Goal: Task Accomplishment & Management: Manage account settings

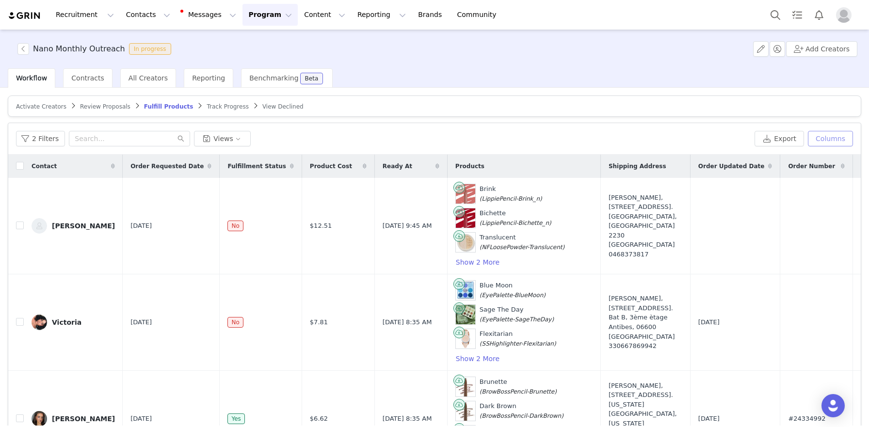
click at [832, 142] on button "Columns" at bounding box center [830, 139] width 45 height 16
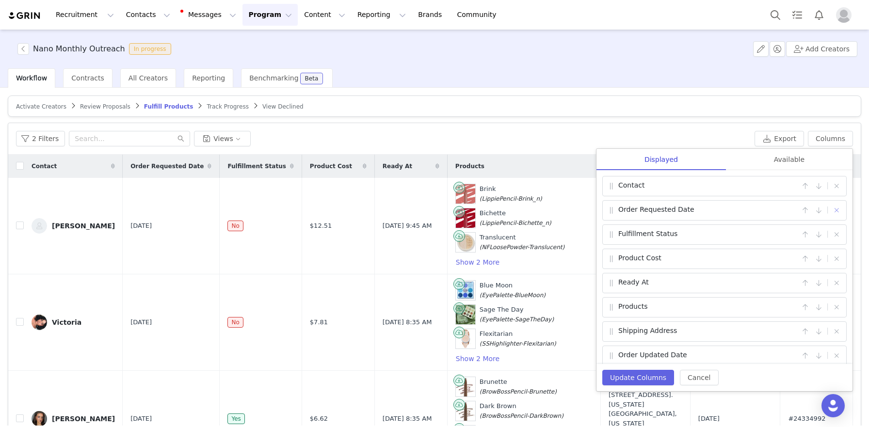
click at [838, 210] on button "button" at bounding box center [836, 211] width 12 height 12
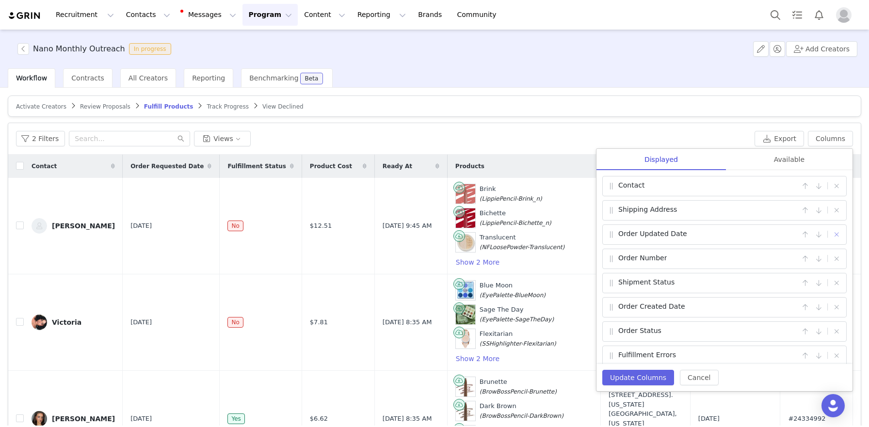
click at [837, 237] on button "button" at bounding box center [836, 235] width 12 height 12
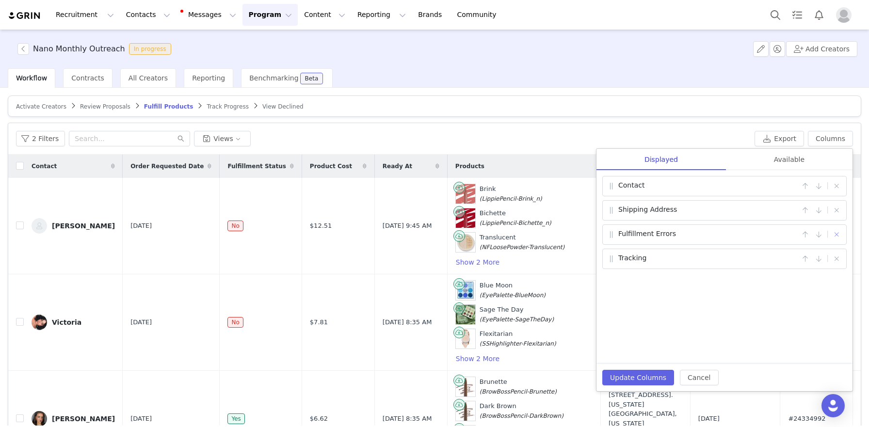
click at [837, 237] on button "button" at bounding box center [836, 235] width 12 height 12
click at [788, 158] on div "Available" at bounding box center [789, 160] width 127 height 22
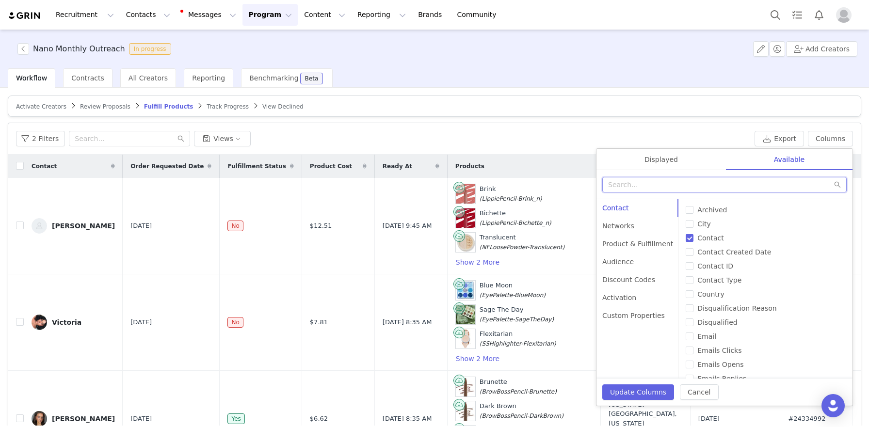
click at [641, 184] on input "text" at bounding box center [724, 185] width 244 height 16
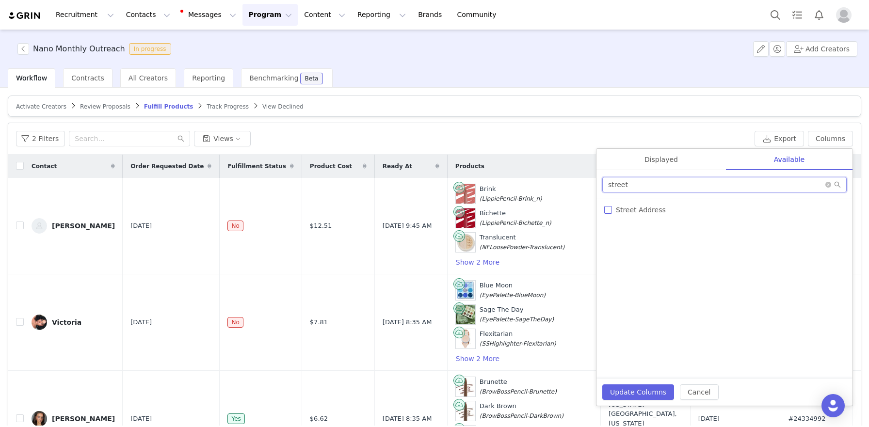
type input "street"
click at [640, 210] on span "Street Address" at bounding box center [641, 210] width 58 height 8
click at [612, 210] on input "Street Address" at bounding box center [608, 210] width 8 height 8
checkbox input "true"
click at [639, 188] on input "street" at bounding box center [724, 185] width 244 height 16
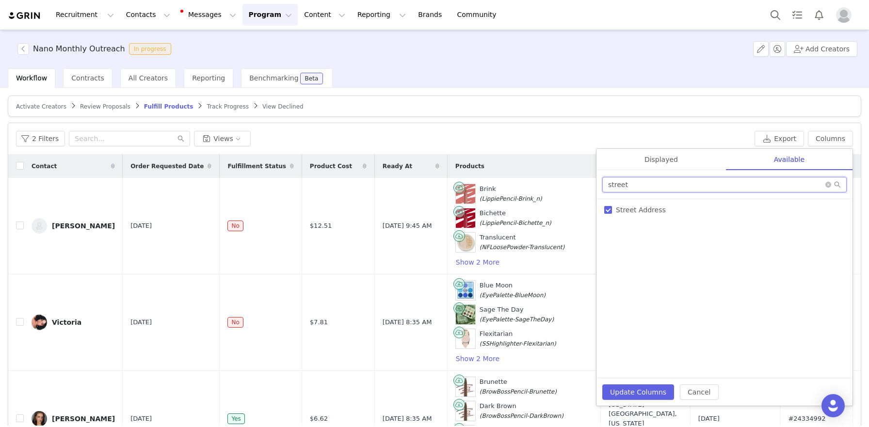
click at [639, 188] on input "street" at bounding box center [724, 185] width 244 height 16
type input "city"
click at [631, 210] on span "City" at bounding box center [622, 210] width 21 height 8
click at [612, 210] on input "City" at bounding box center [608, 210] width 8 height 8
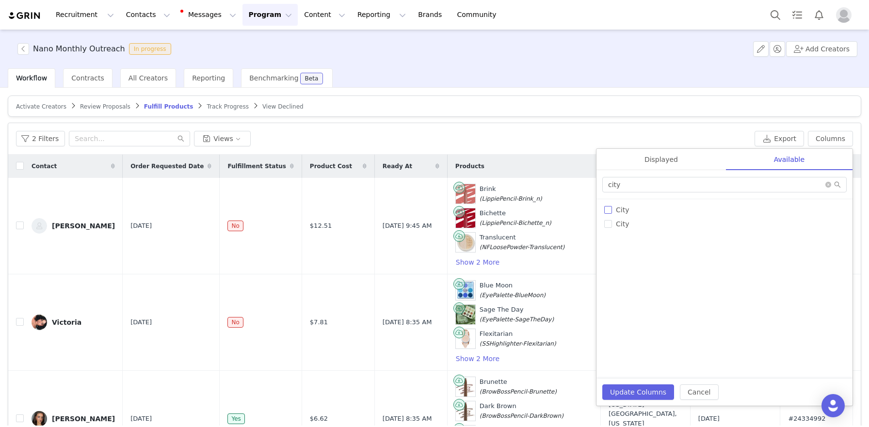
checkbox input "true"
click at [625, 183] on input "city" at bounding box center [724, 185] width 244 height 16
type input "state"
click at [628, 211] on span "State" at bounding box center [625, 210] width 26 height 8
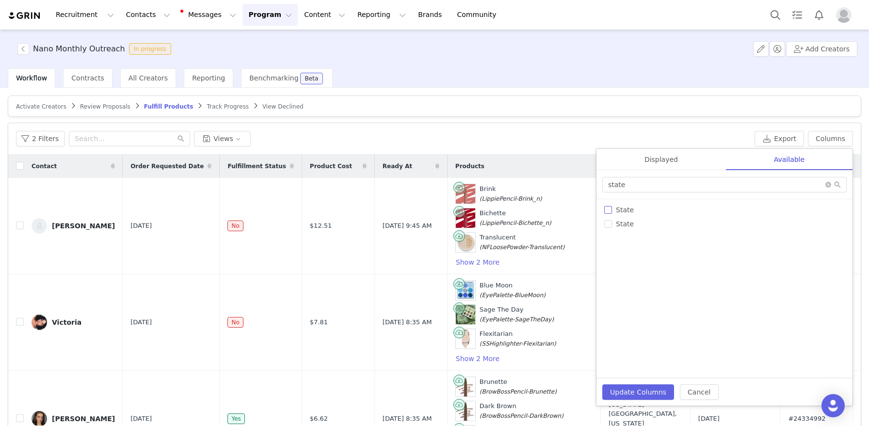
click at [612, 211] on input "State" at bounding box center [608, 210] width 8 height 8
checkbox input "true"
click at [629, 185] on input "state" at bounding box center [724, 185] width 244 height 16
type input "oun"
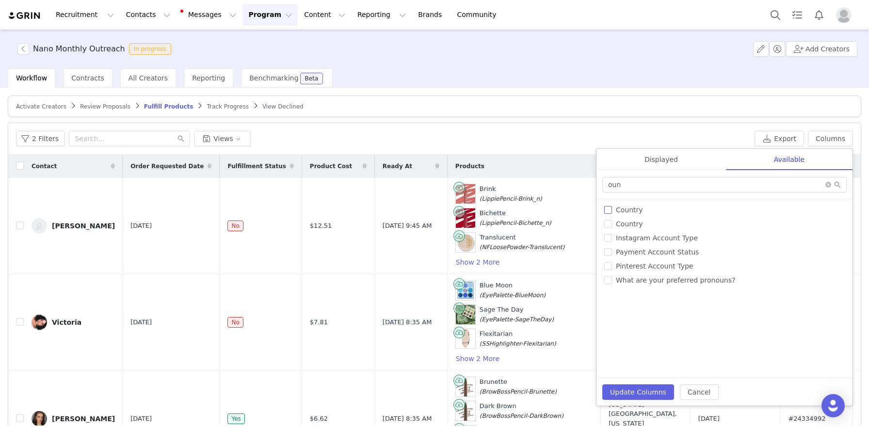
click at [629, 208] on span "Country" at bounding box center [629, 210] width 35 height 8
click at [612, 208] on input "Country" at bounding box center [608, 210] width 8 height 8
checkbox input "true"
click at [630, 187] on input "oun" at bounding box center [724, 185] width 244 height 16
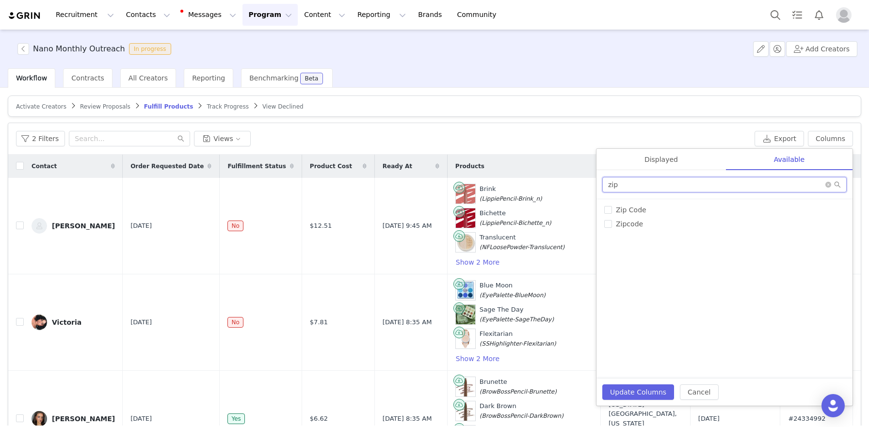
type input "zip"
click at [629, 202] on div "# of Products Sent Activated Date Activation- Full Address Aesthetic Affiliate …" at bounding box center [724, 288] width 256 height 179
click at [629, 207] on span "Zip Code" at bounding box center [631, 210] width 38 height 8
click at [612, 207] on input "Zip Code" at bounding box center [608, 210] width 8 height 8
checkbox input "true"
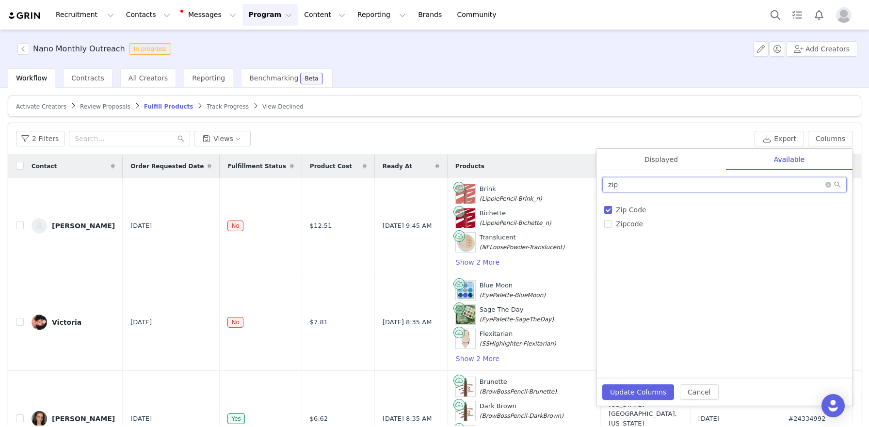
click at [634, 183] on input "zip" at bounding box center [724, 185] width 244 height 16
type input "email"
click at [631, 208] on span "Email" at bounding box center [625, 210] width 27 height 8
click at [612, 208] on input "Email" at bounding box center [608, 210] width 8 height 8
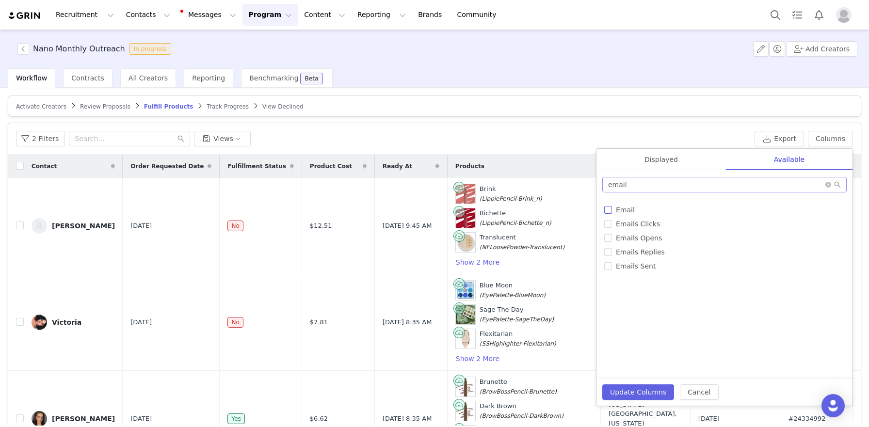
checkbox input "true"
click at [638, 184] on input "email" at bounding box center [724, 185] width 244 height 16
type input "url"
click at [639, 265] on span "TikTok URL" at bounding box center [634, 266] width 44 height 8
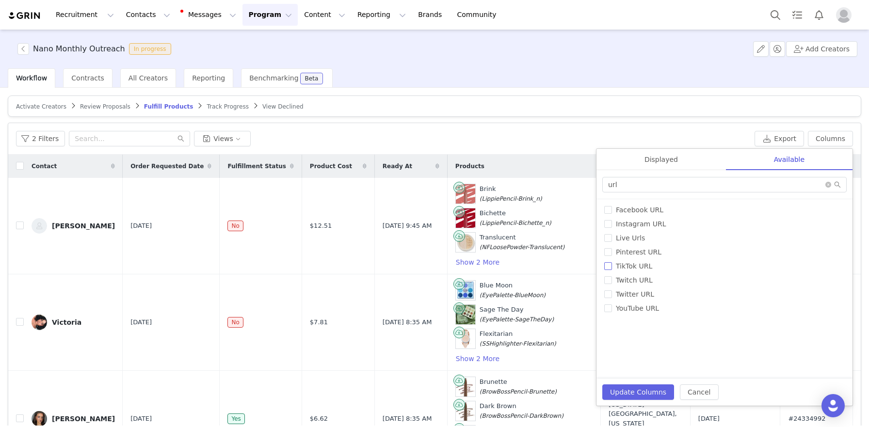
click at [612, 265] on input "TikTok URL" at bounding box center [608, 266] width 8 height 8
checkbox input "true"
click at [629, 223] on span "Instagram URL" at bounding box center [641, 224] width 58 height 8
click at [612, 223] on input "Instagram URL" at bounding box center [608, 224] width 8 height 8
checkbox input "true"
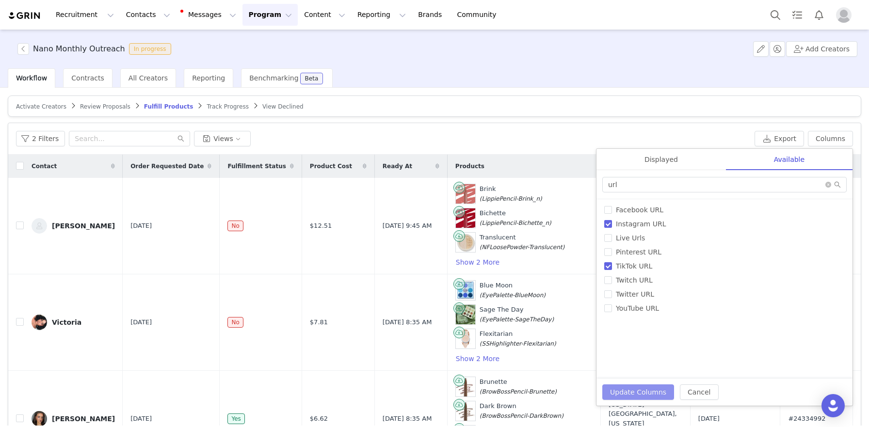
click at [633, 395] on button "Update Columns" at bounding box center [638, 392] width 72 height 16
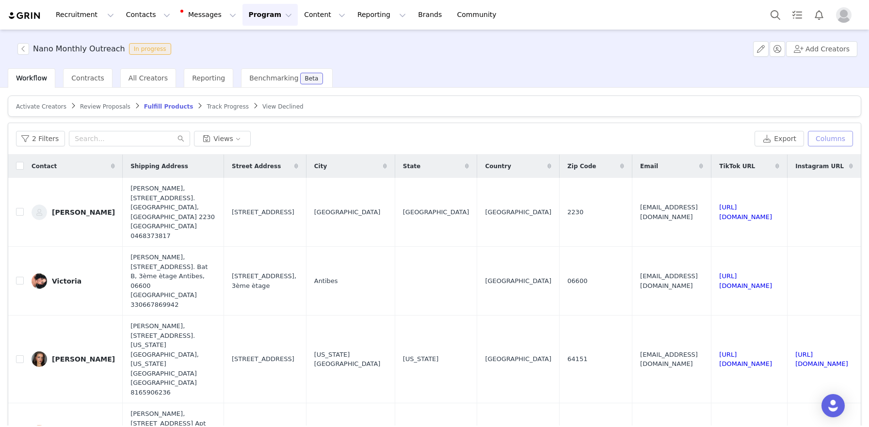
click at [852, 136] on button "Columns" at bounding box center [830, 139] width 45 height 16
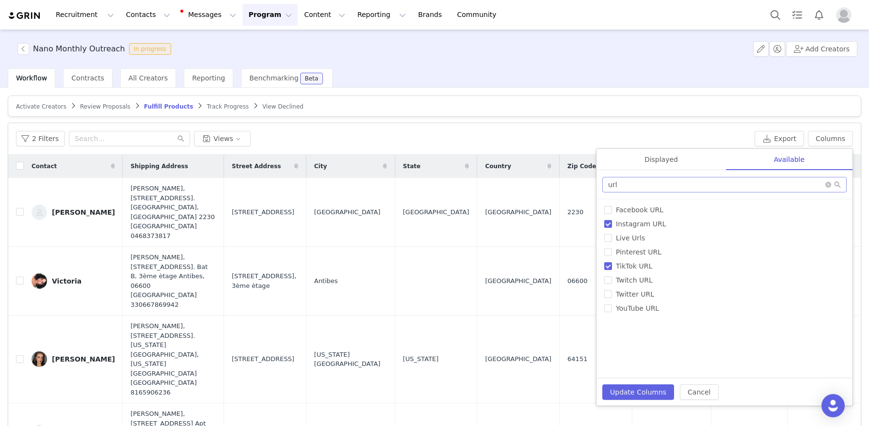
drag, startPoint x: 717, startPoint y: 195, endPoint x: 713, endPoint y: 188, distance: 8.2
click at [717, 195] on div "url" at bounding box center [724, 184] width 256 height 29
click at [712, 187] on input "url" at bounding box center [724, 185] width 244 height 16
type input "birth"
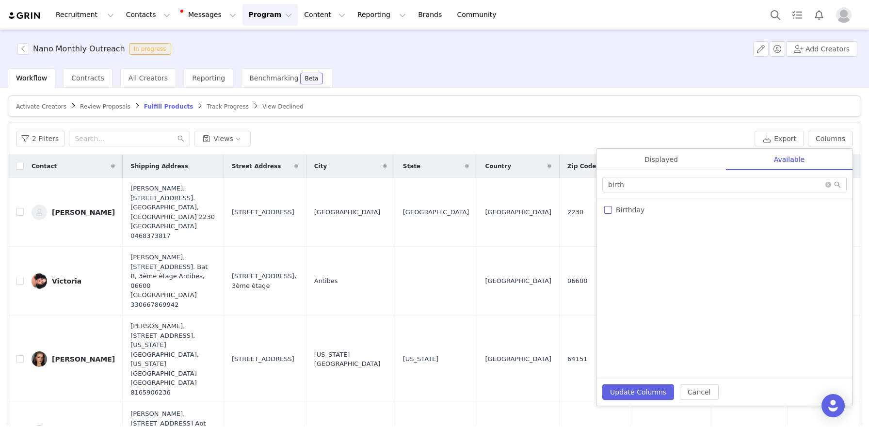
click at [636, 213] on span "Birthday" at bounding box center [630, 210] width 36 height 8
click at [612, 213] on input "Birthday" at bounding box center [608, 210] width 8 height 8
checkbox input "true"
click at [643, 395] on button "Update Columns" at bounding box center [638, 392] width 72 height 16
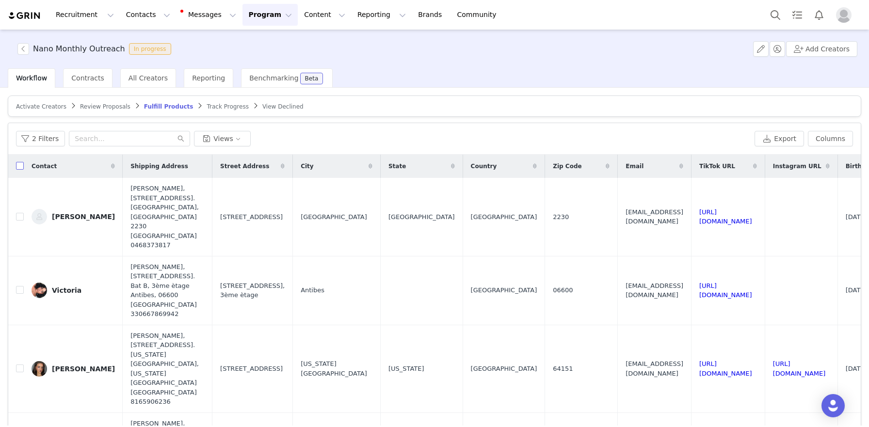
click at [20, 166] on input "checkbox" at bounding box center [20, 166] width 8 height 8
checkbox input "true"
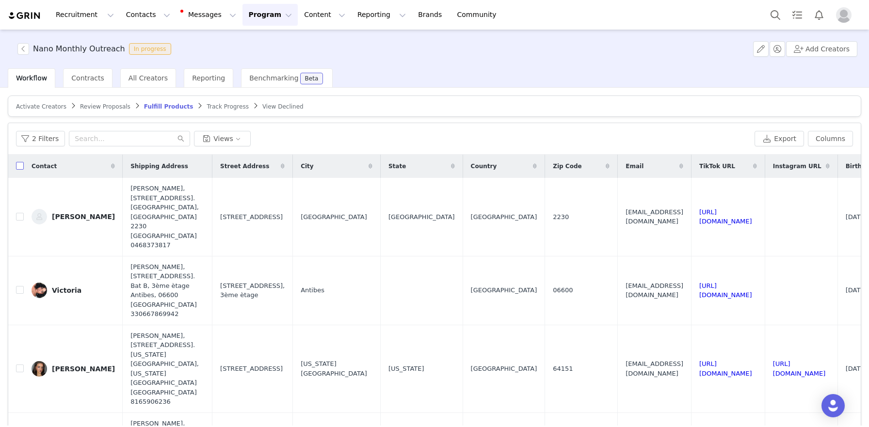
checkbox input "true"
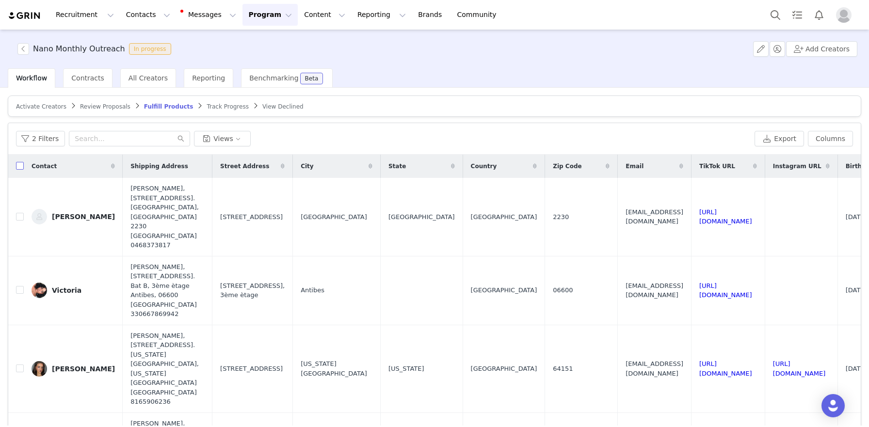
checkbox input "true"
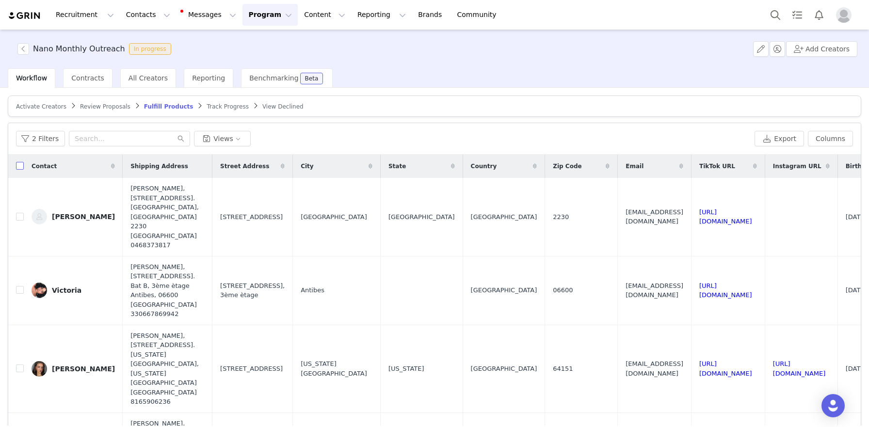
checkbox input "true"
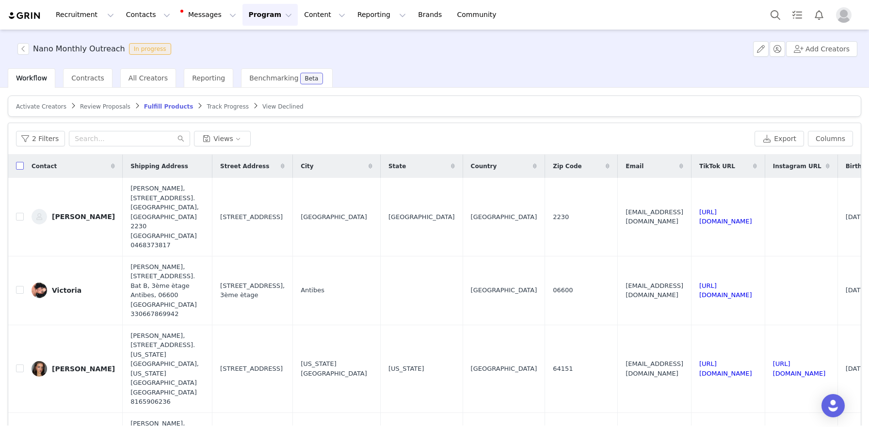
checkbox input "true"
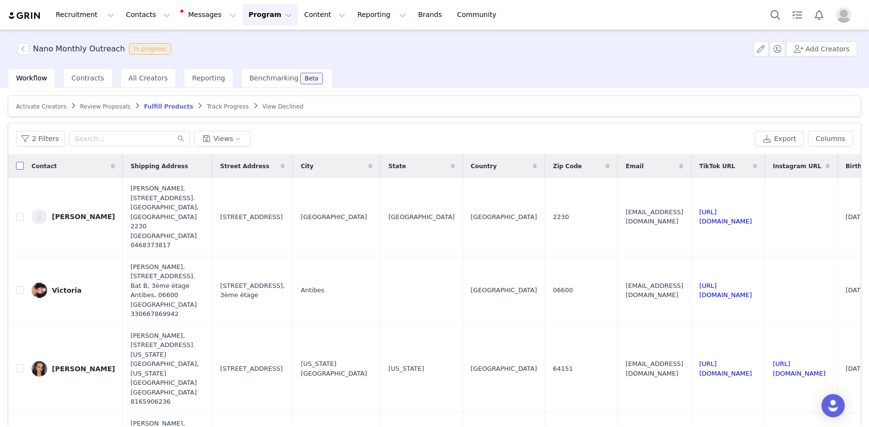
checkbox input "true"
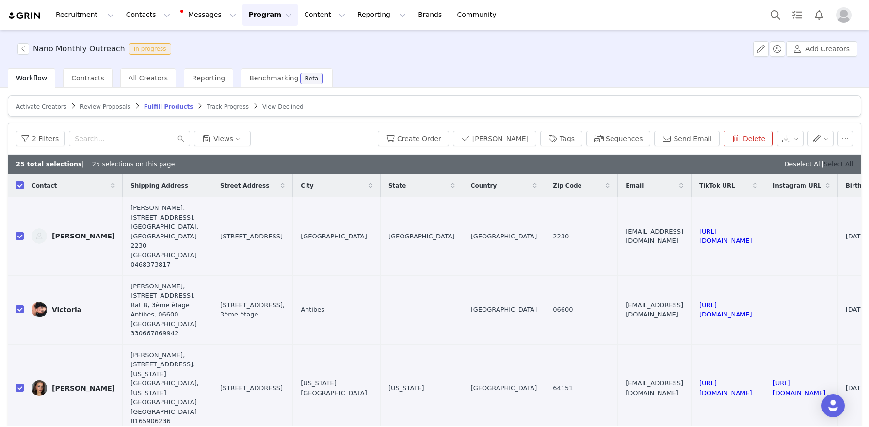
click at [842, 164] on link "Select All" at bounding box center [838, 163] width 29 height 7
click at [798, 139] on button "button" at bounding box center [790, 139] width 27 height 16
click at [778, 163] on div "Export" at bounding box center [755, 158] width 96 height 11
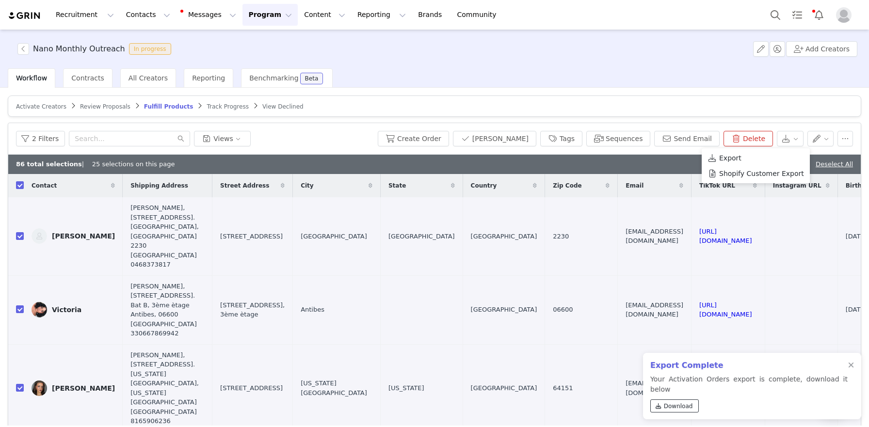
click at [681, 409] on span "Download" at bounding box center [678, 406] width 29 height 9
click at [683, 408] on span "Download" at bounding box center [678, 406] width 29 height 9
drag, startPoint x: 852, startPoint y: 378, endPoint x: 827, endPoint y: 372, distance: 25.3
click at [852, 369] on div at bounding box center [851, 366] width 6 height 8
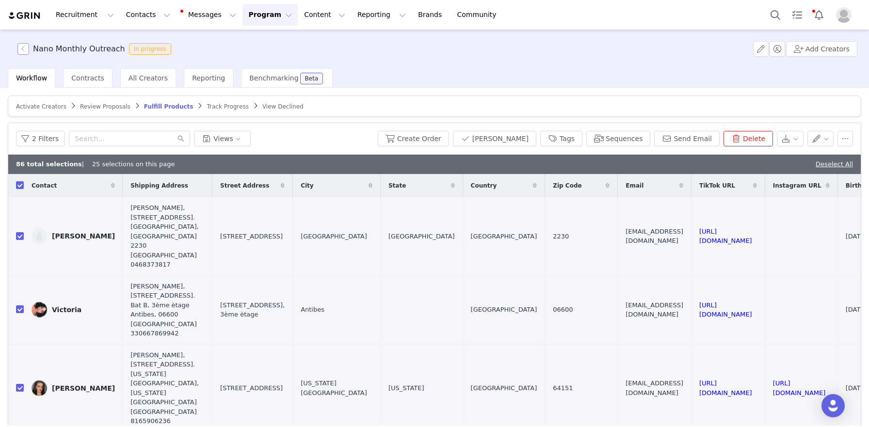
click at [26, 49] on button "button" at bounding box center [23, 49] width 12 height 12
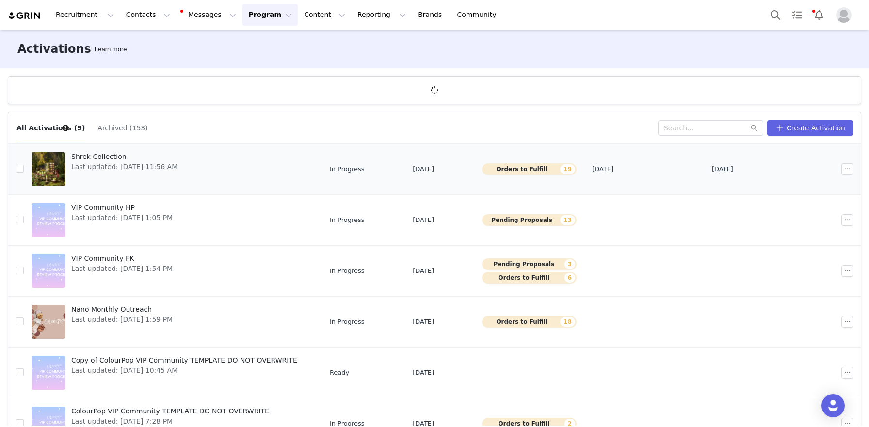
scroll to position [200, 0]
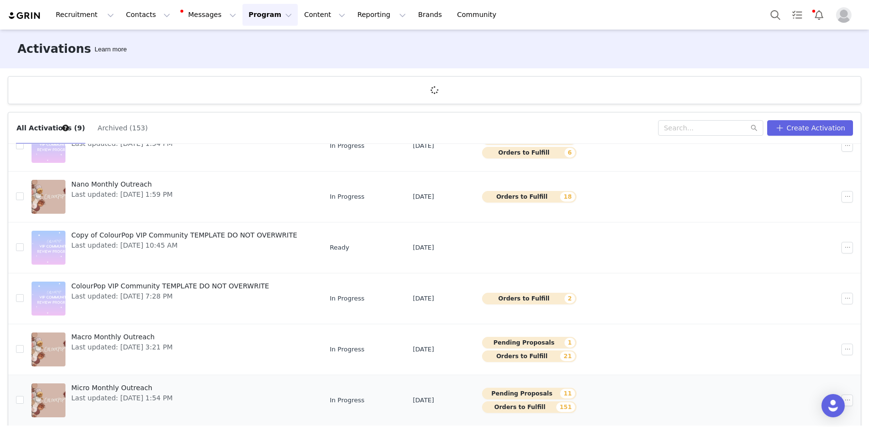
click at [129, 398] on span "Last updated: Jul 7, 2025 1:54 PM" at bounding box center [121, 398] width 101 height 10
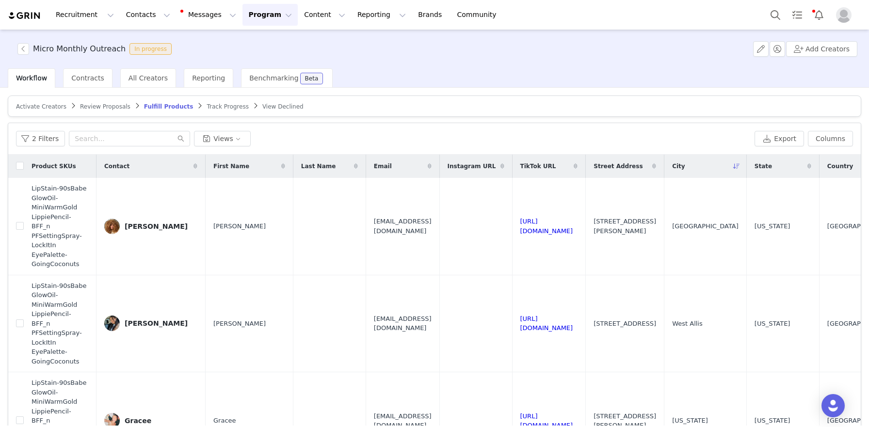
click at [32, 109] on span "Activate Creators" at bounding box center [41, 106] width 50 height 7
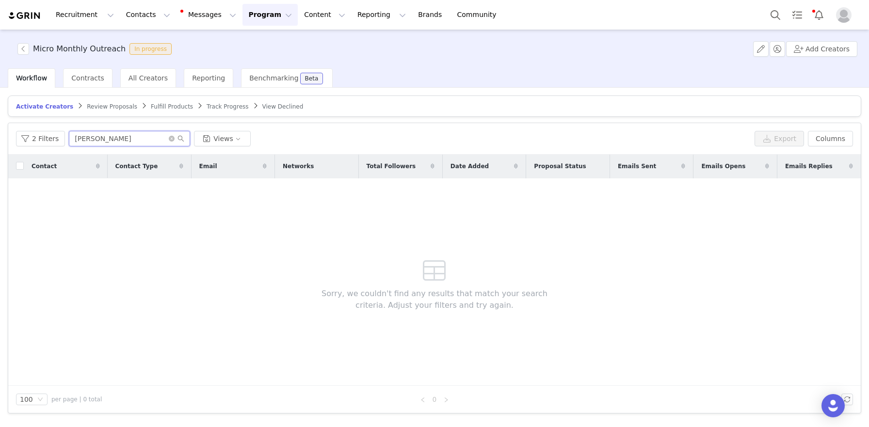
click at [143, 145] on input "rebecca" at bounding box center [129, 139] width 121 height 16
click at [142, 144] on input "rebecca" at bounding box center [129, 139] width 121 height 16
click at [142, 145] on input "rebecca" at bounding box center [129, 139] width 121 height 16
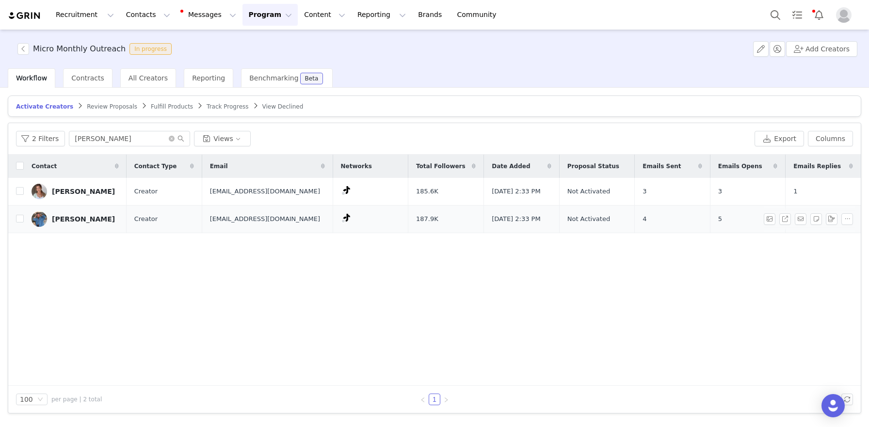
click at [69, 222] on div "Logan" at bounding box center [83, 219] width 63 height 8
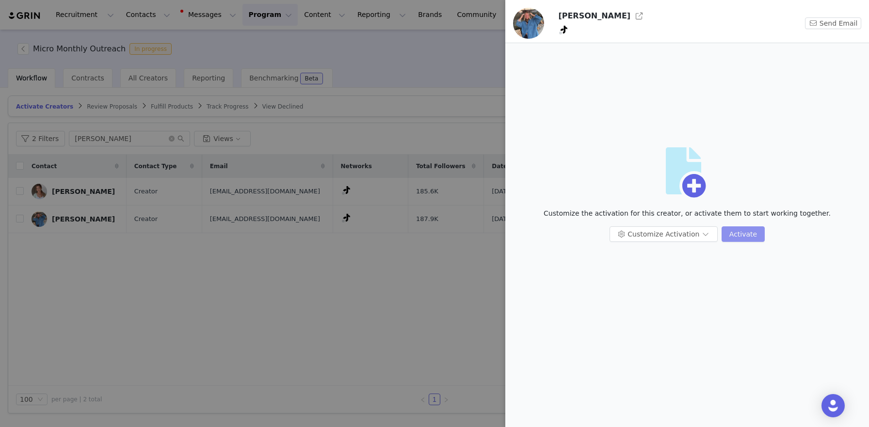
click at [749, 235] on button "Activate" at bounding box center [742, 234] width 43 height 16
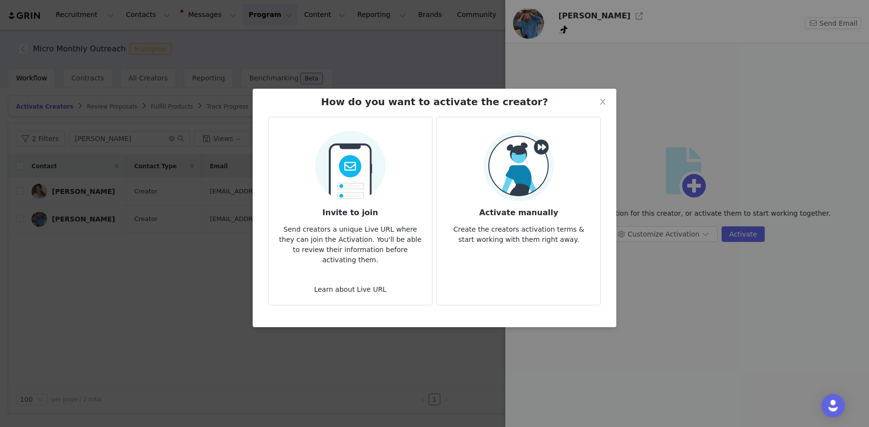
click at [519, 206] on h3 "Activate manually" at bounding box center [519, 209] width 148 height 17
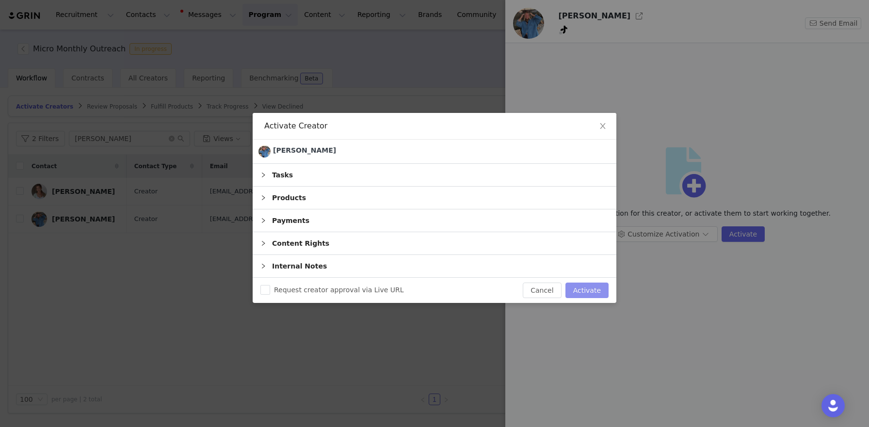
drag, startPoint x: 589, startPoint y: 288, endPoint x: 602, endPoint y: 201, distance: 88.2
click at [589, 288] on button "Activate" at bounding box center [586, 291] width 43 height 16
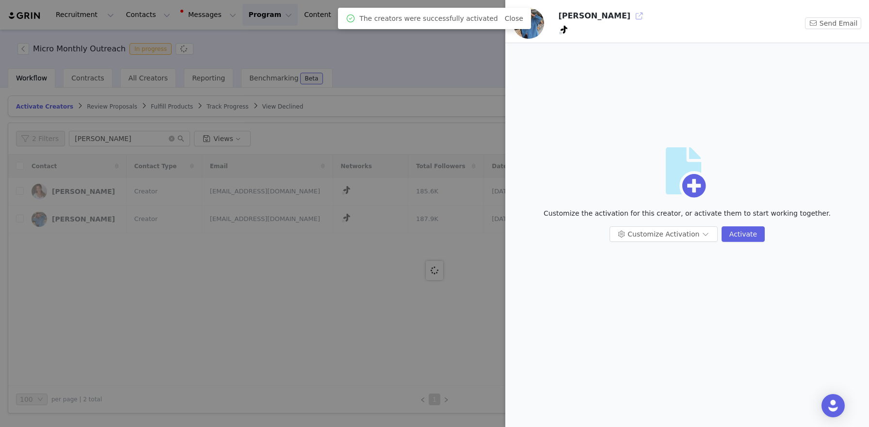
click at [631, 14] on button "button" at bounding box center [639, 16] width 16 height 16
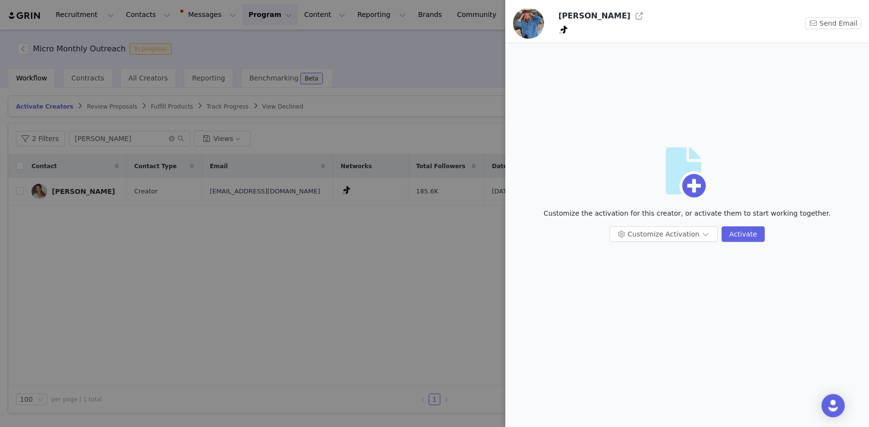
click at [101, 159] on div at bounding box center [434, 213] width 869 height 427
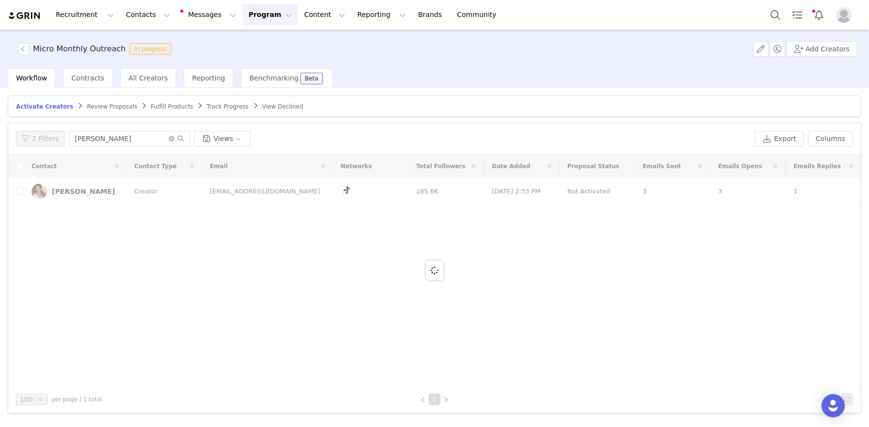
click at [101, 144] on div "Micro Monthly Outreach In progress Add Creators Workflow Contracts All Creators…" at bounding box center [434, 228] width 869 height 396
click at [101, 144] on input "logan" at bounding box center [129, 139] width 121 height 16
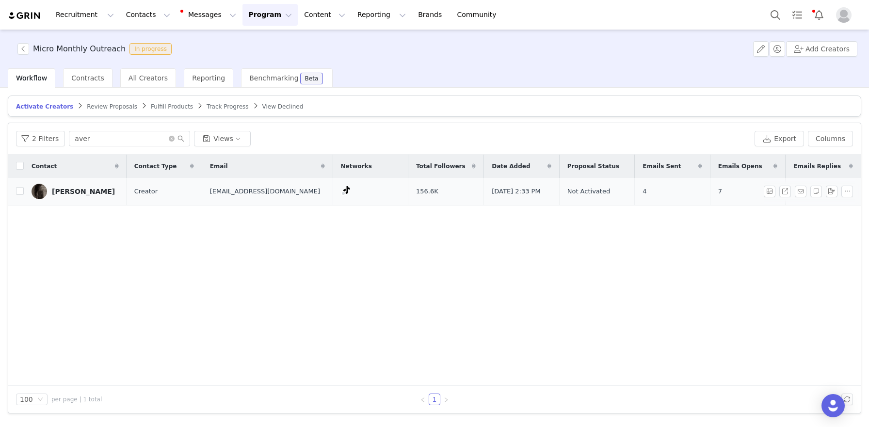
click at [56, 193] on div "Avery" at bounding box center [83, 192] width 63 height 8
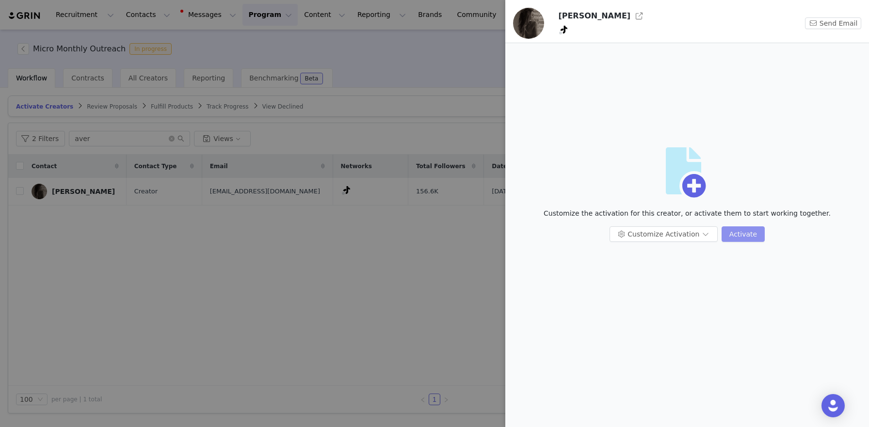
click at [738, 227] on button "Activate" at bounding box center [742, 234] width 43 height 16
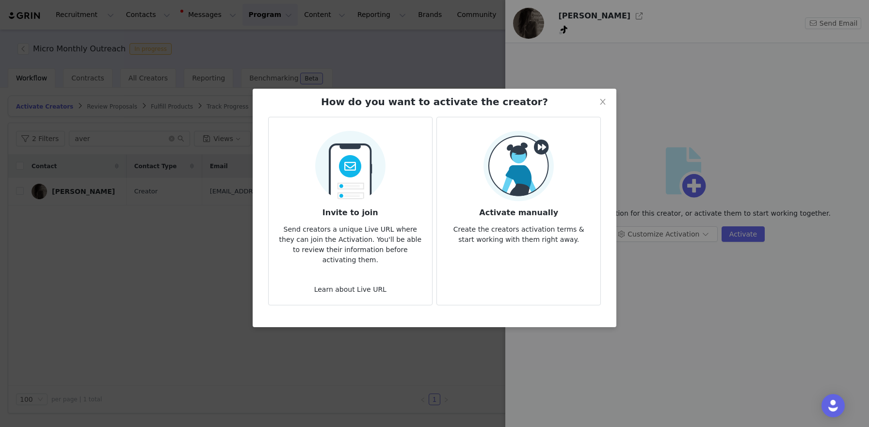
click at [551, 207] on h3 "Activate manually" at bounding box center [519, 209] width 148 height 17
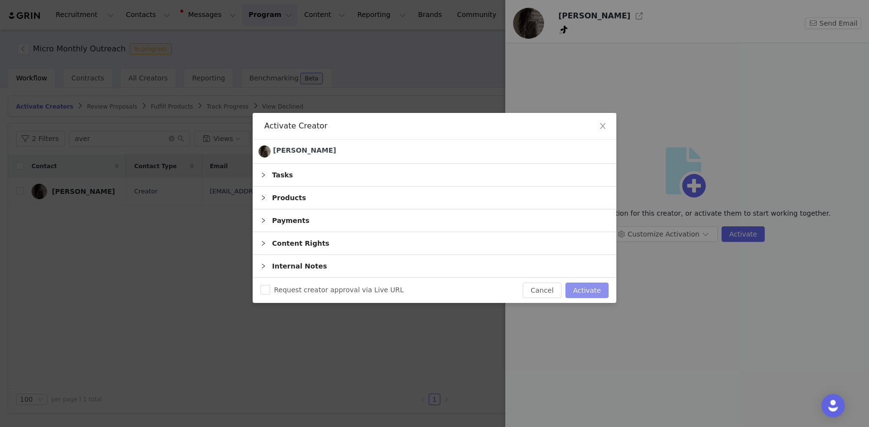
click at [587, 287] on button "Activate" at bounding box center [586, 291] width 43 height 16
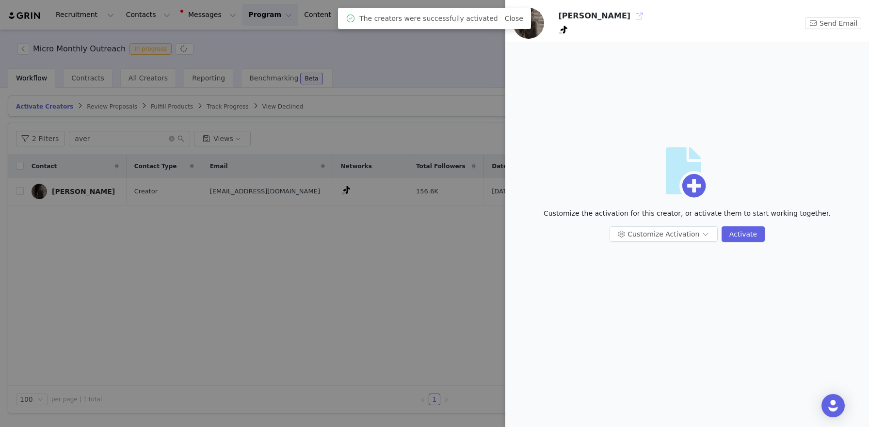
click at [631, 16] on button "button" at bounding box center [639, 16] width 16 height 16
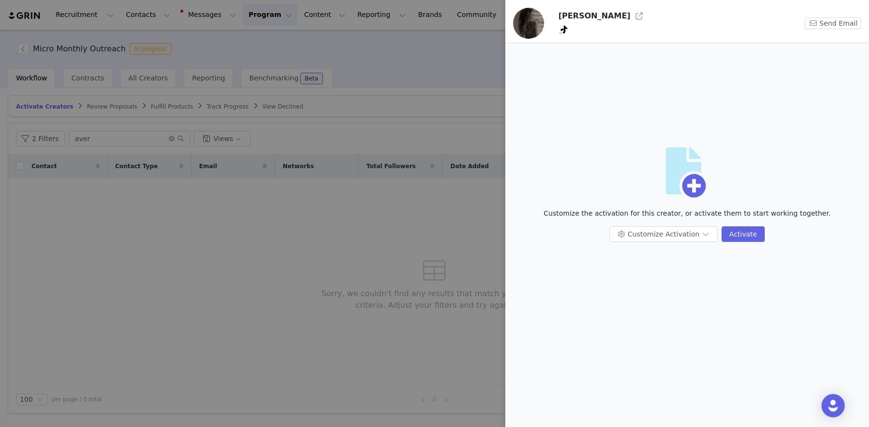
click at [96, 143] on div at bounding box center [434, 213] width 869 height 427
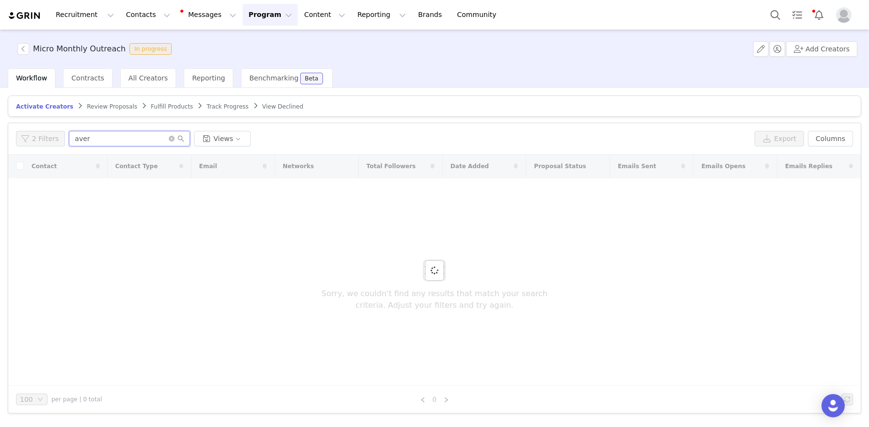
click at [96, 143] on input "aver" at bounding box center [129, 139] width 121 height 16
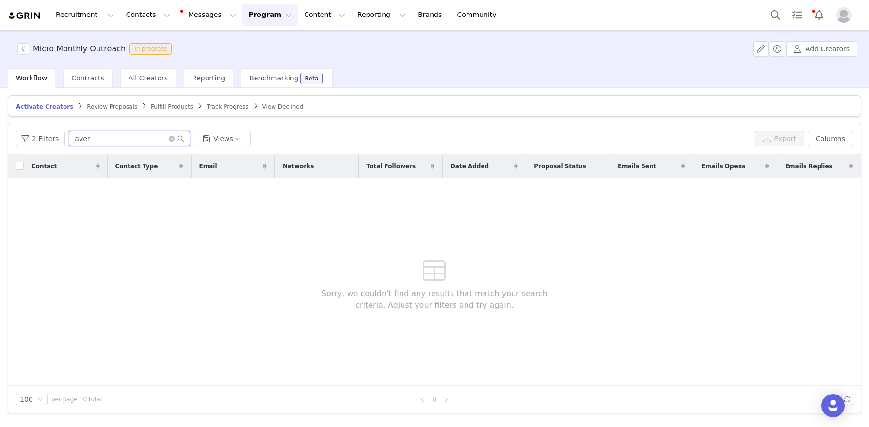
click at [96, 143] on input "aver" at bounding box center [129, 139] width 121 height 16
click at [95, 137] on input "laur" at bounding box center [129, 139] width 121 height 16
click at [96, 137] on input "laur" at bounding box center [129, 139] width 121 height 16
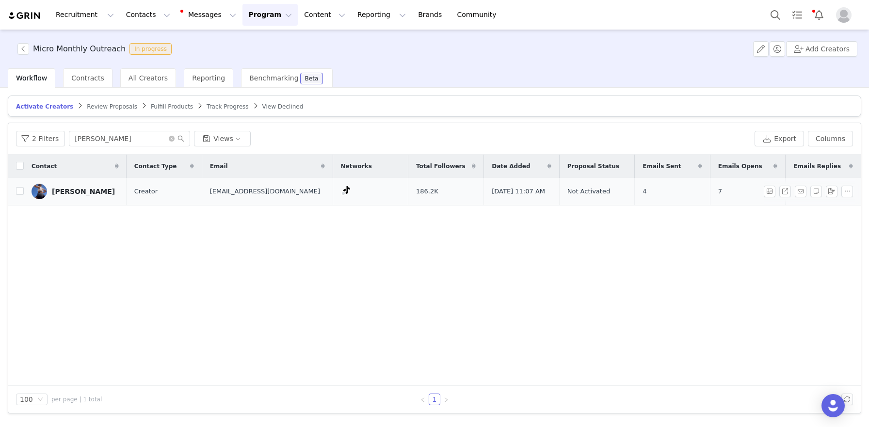
click at [54, 191] on div "Erika" at bounding box center [83, 192] width 63 height 8
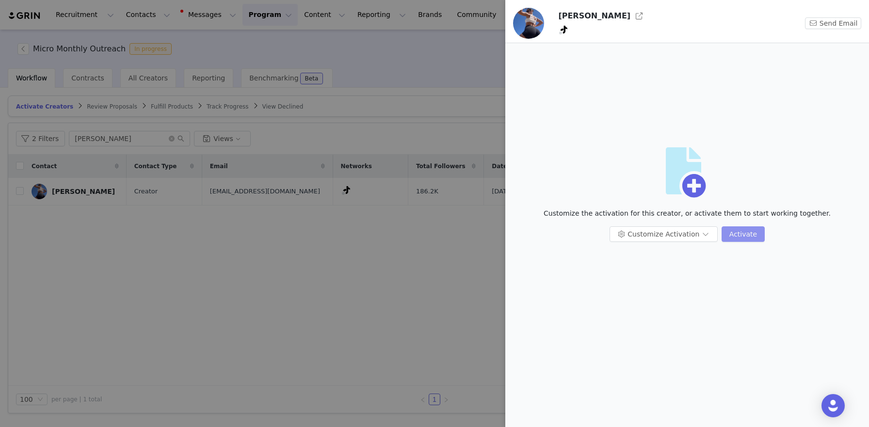
click at [743, 238] on button "Activate" at bounding box center [742, 234] width 43 height 16
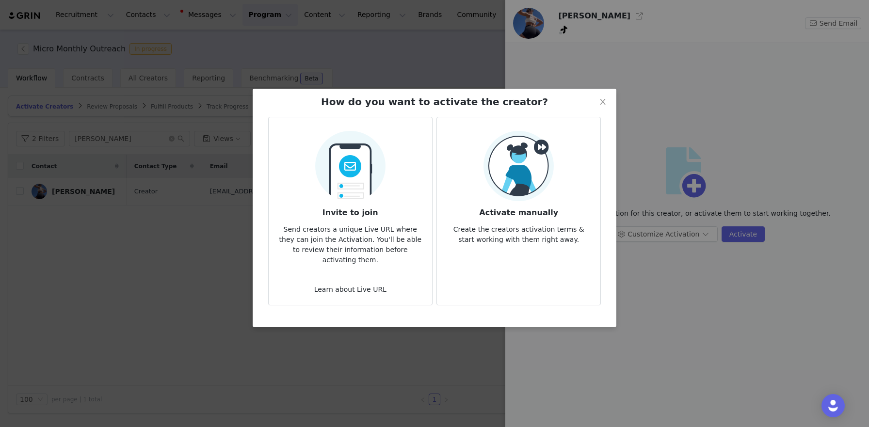
click at [531, 228] on p "Create the creators activation terms & start working with them right away." at bounding box center [519, 232] width 148 height 26
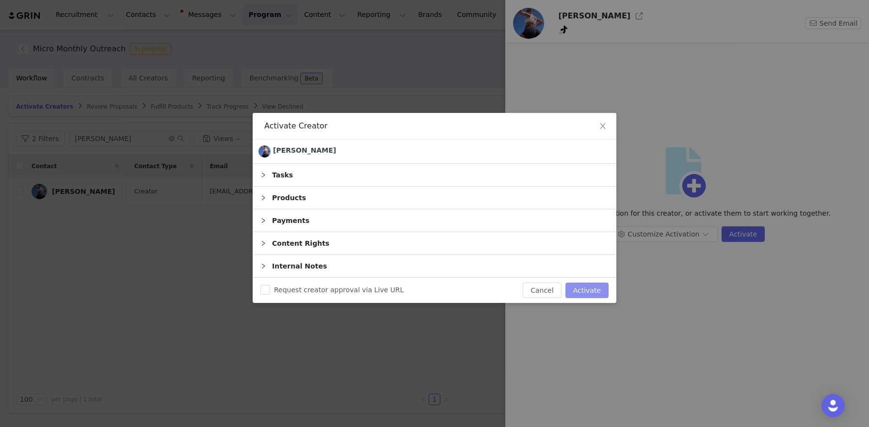
drag, startPoint x: 608, startPoint y: 295, endPoint x: 611, endPoint y: 265, distance: 30.2
click at [608, 295] on button "Activate" at bounding box center [586, 291] width 43 height 16
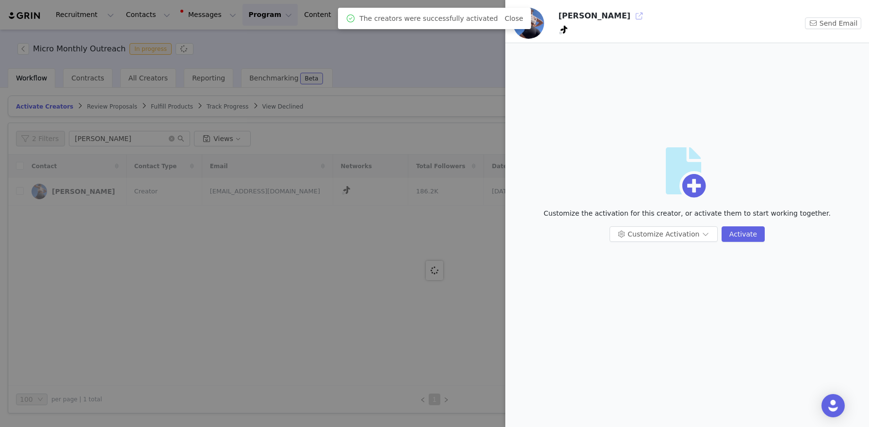
click at [631, 12] on button "button" at bounding box center [639, 16] width 16 height 16
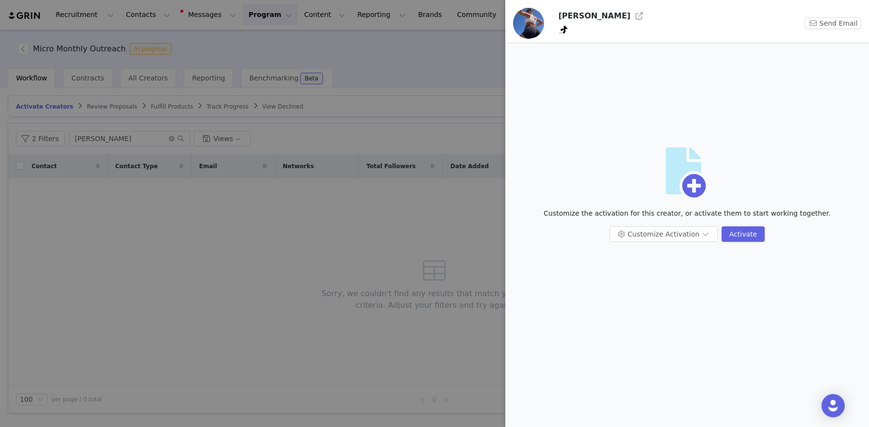
click at [53, 148] on div at bounding box center [434, 213] width 869 height 427
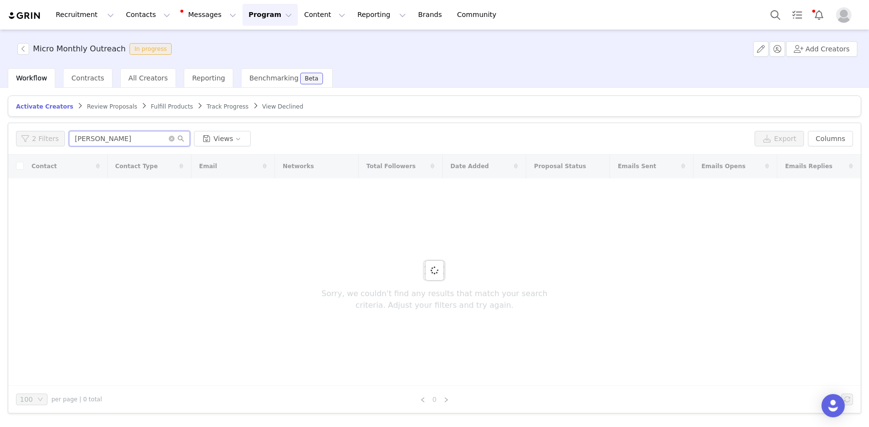
click at [97, 139] on input "erika" at bounding box center [129, 139] width 121 height 16
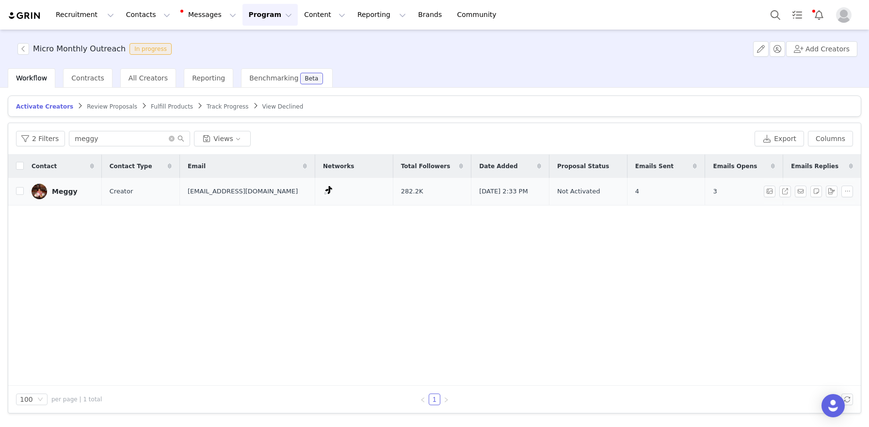
click at [61, 195] on div "Meggy" at bounding box center [65, 192] width 26 height 8
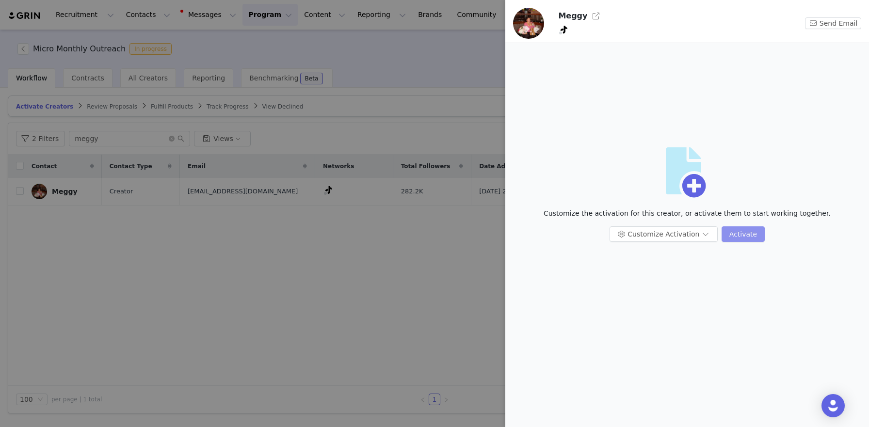
click at [746, 237] on button "Activate" at bounding box center [742, 234] width 43 height 16
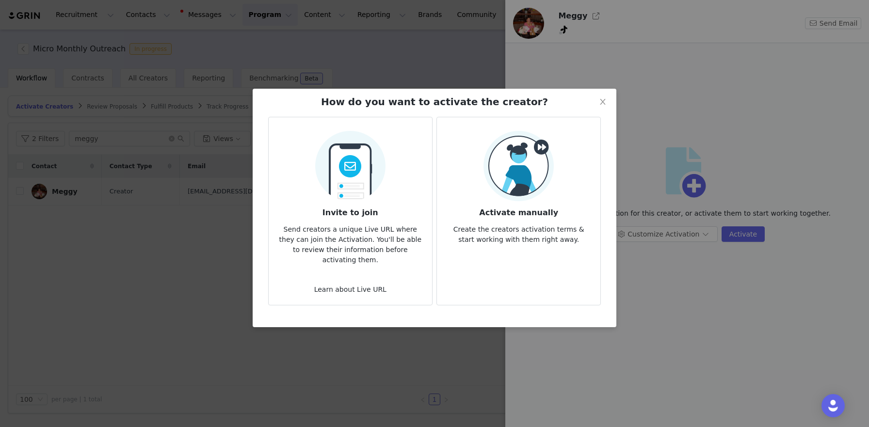
click at [562, 214] on h3 "Activate manually" at bounding box center [519, 209] width 148 height 17
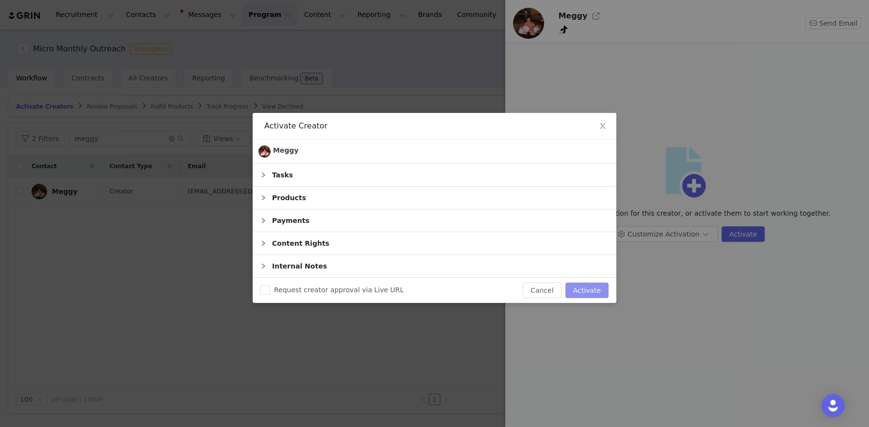
click at [582, 285] on button "Activate" at bounding box center [586, 291] width 43 height 16
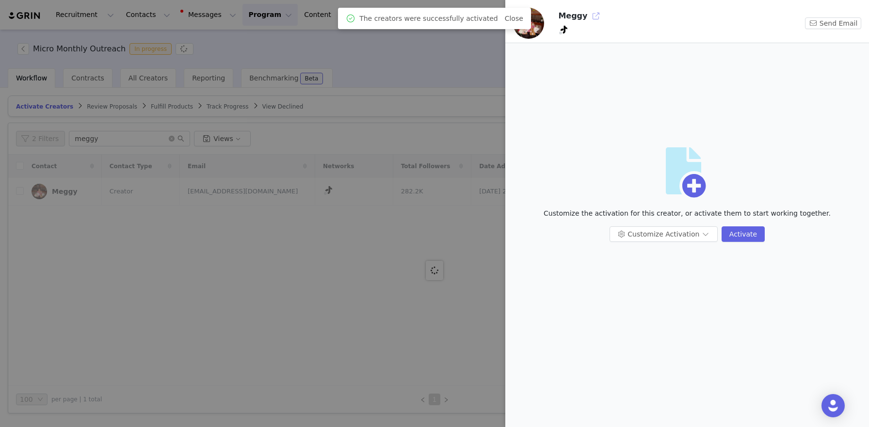
click at [588, 18] on button "button" at bounding box center [596, 16] width 16 height 16
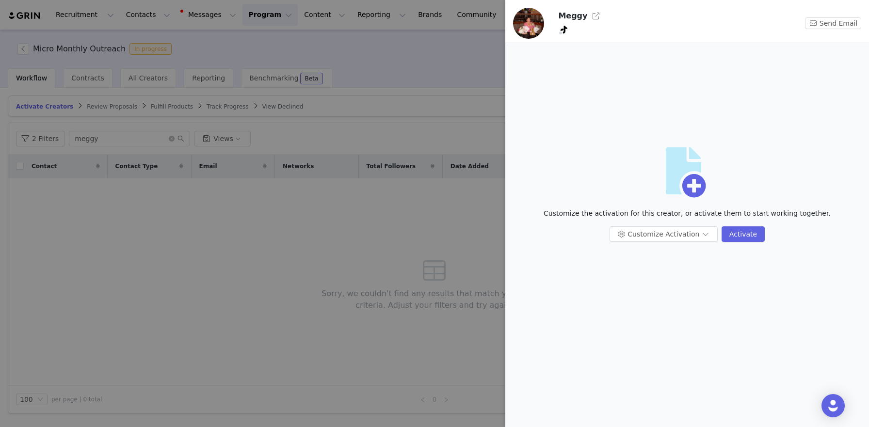
click at [110, 150] on div at bounding box center [434, 213] width 869 height 427
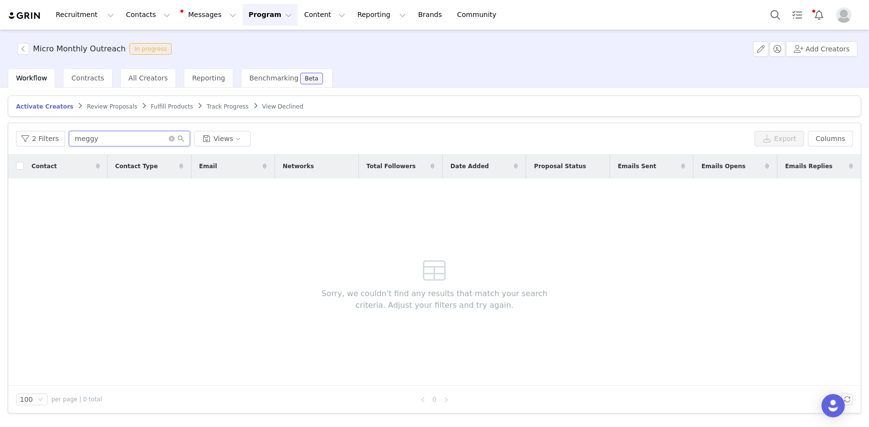
click at [105, 140] on input "meggy" at bounding box center [129, 139] width 121 height 16
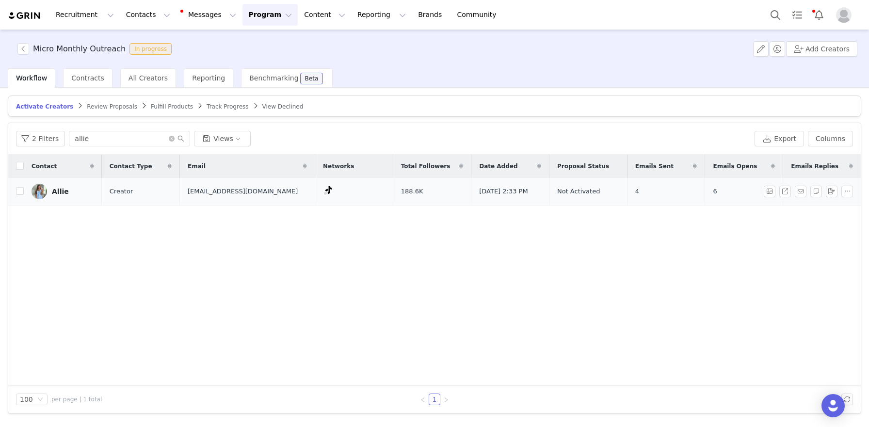
click at [63, 186] on link "Allie" at bounding box center [63, 192] width 63 height 16
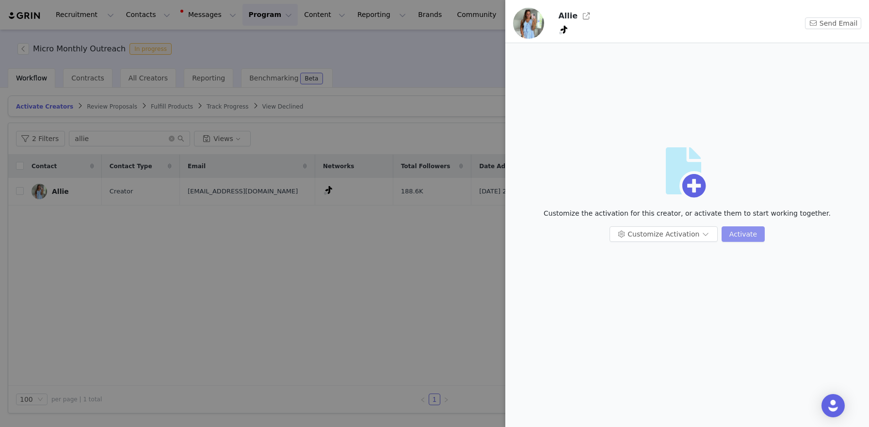
click at [737, 228] on button "Activate" at bounding box center [742, 234] width 43 height 16
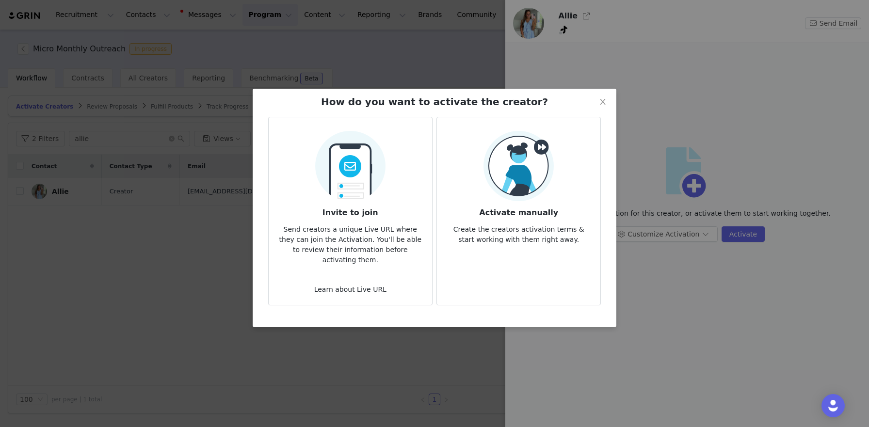
click at [501, 216] on h3 "Activate manually" at bounding box center [519, 209] width 148 height 17
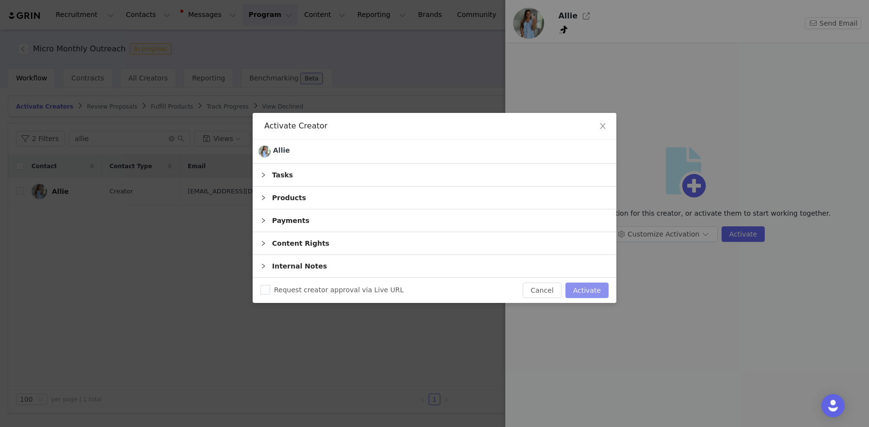
drag, startPoint x: 583, startPoint y: 288, endPoint x: 588, endPoint y: 147, distance: 141.7
click at [583, 288] on button "Activate" at bounding box center [586, 291] width 43 height 16
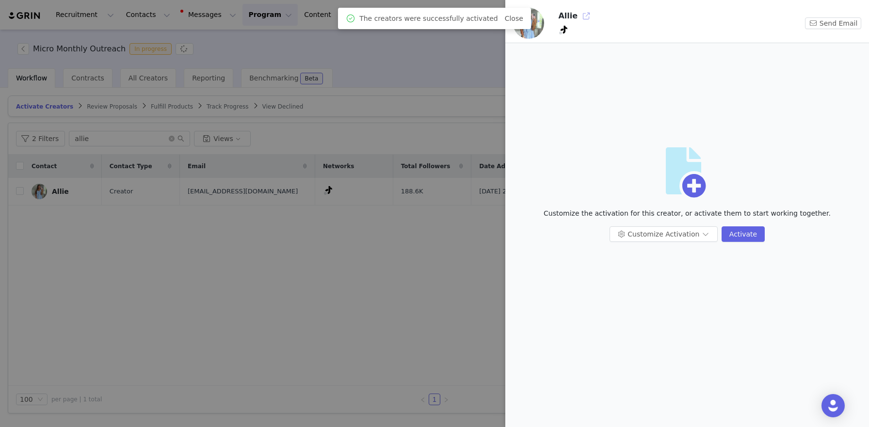
click at [579, 17] on button "button" at bounding box center [586, 16] width 16 height 16
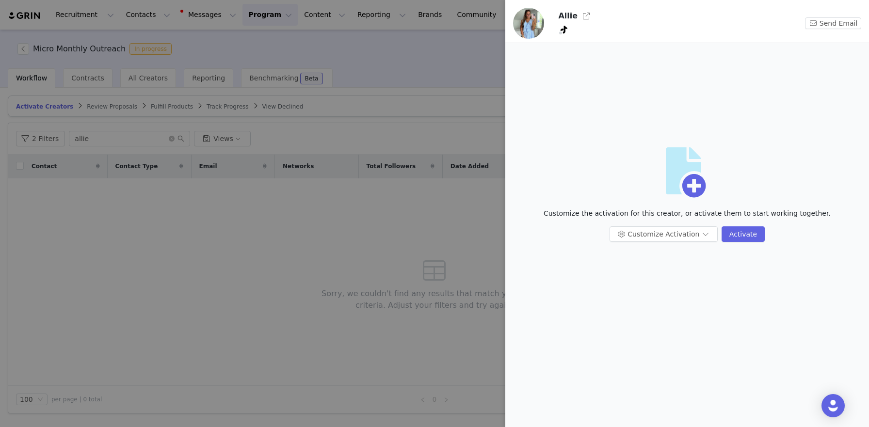
click at [104, 141] on div at bounding box center [434, 213] width 869 height 427
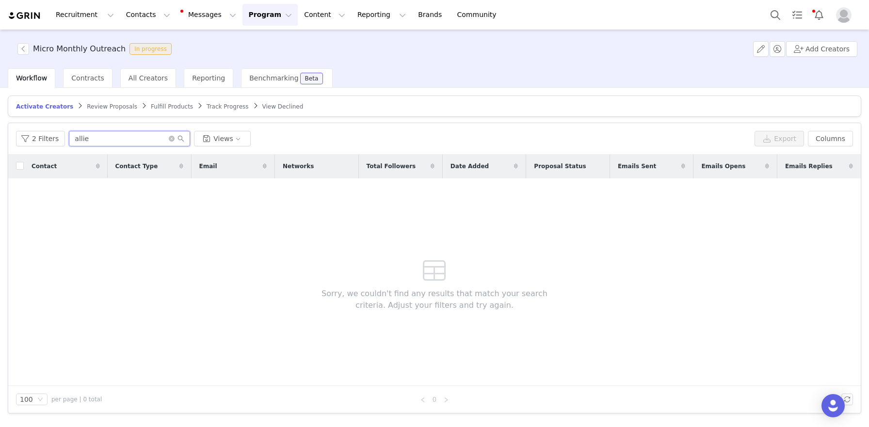
click at [106, 141] on input "allie" at bounding box center [129, 139] width 121 height 16
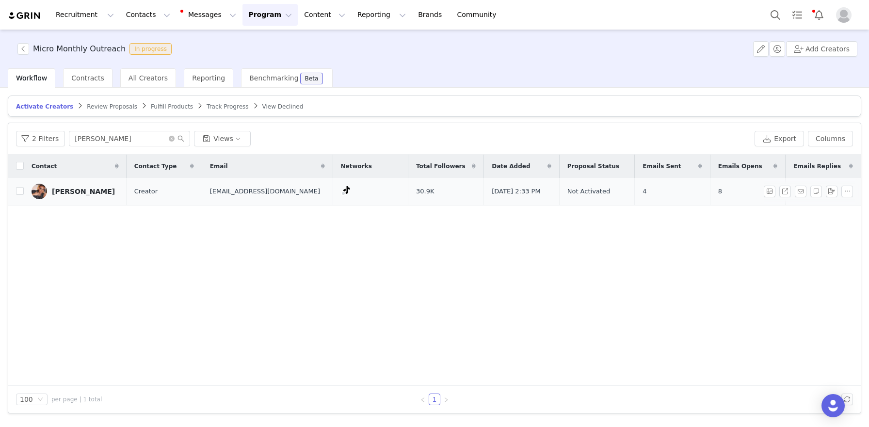
click at [60, 193] on div "Kenny" at bounding box center [83, 192] width 63 height 8
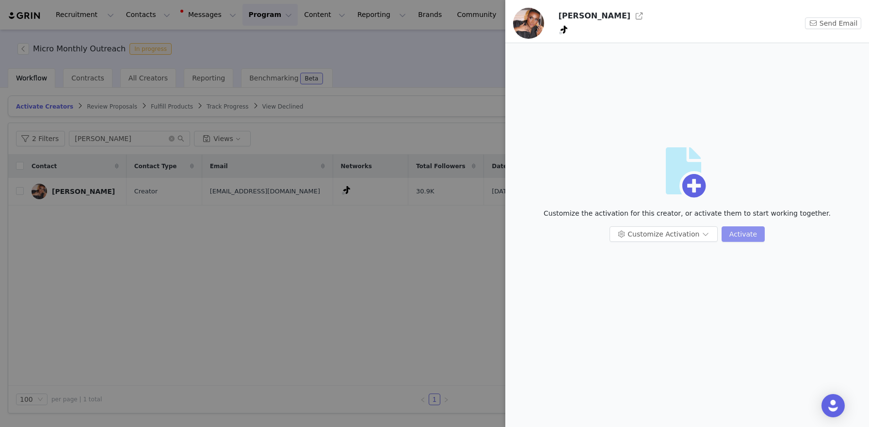
click at [730, 233] on button "Activate" at bounding box center [742, 234] width 43 height 16
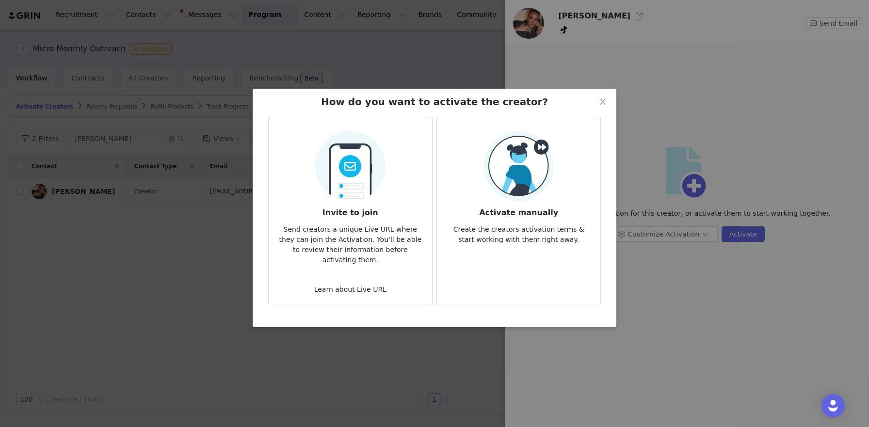
click at [506, 193] on img at bounding box center [518, 166] width 70 height 70
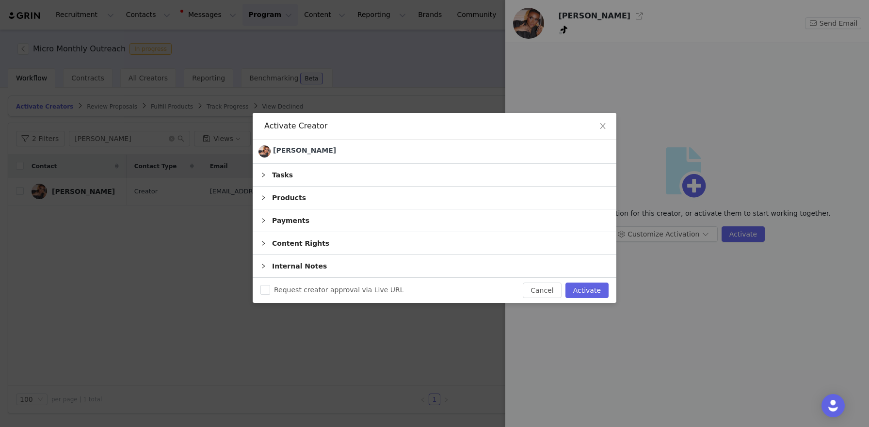
drag, startPoint x: 598, startPoint y: 302, endPoint x: 592, endPoint y: 277, distance: 24.8
click at [597, 302] on div "Request creator approval via Live URL Cancel Activate" at bounding box center [435, 290] width 364 height 25
click at [592, 278] on div "Request creator approval via Live URL Cancel Activate" at bounding box center [435, 290] width 364 height 25
click at [592, 291] on button "Activate" at bounding box center [586, 291] width 43 height 16
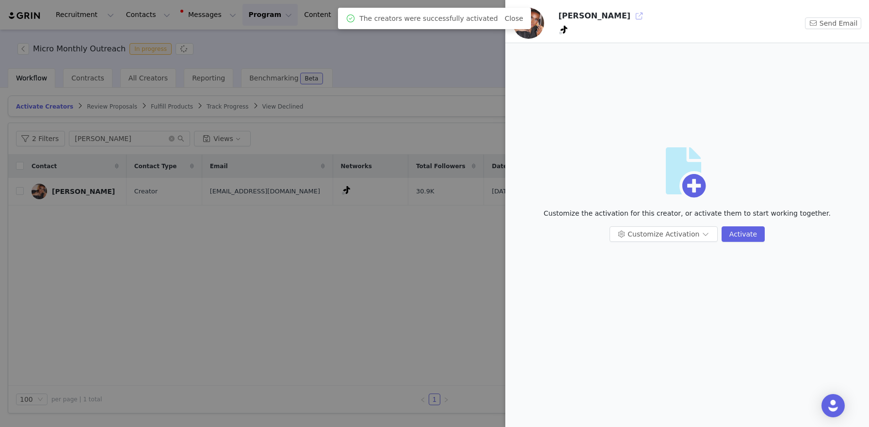
click at [631, 18] on button "button" at bounding box center [639, 16] width 16 height 16
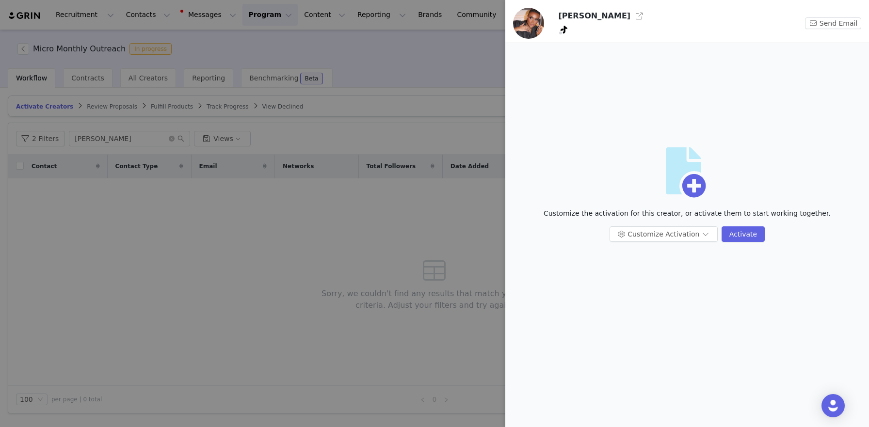
click at [119, 142] on div at bounding box center [434, 213] width 869 height 427
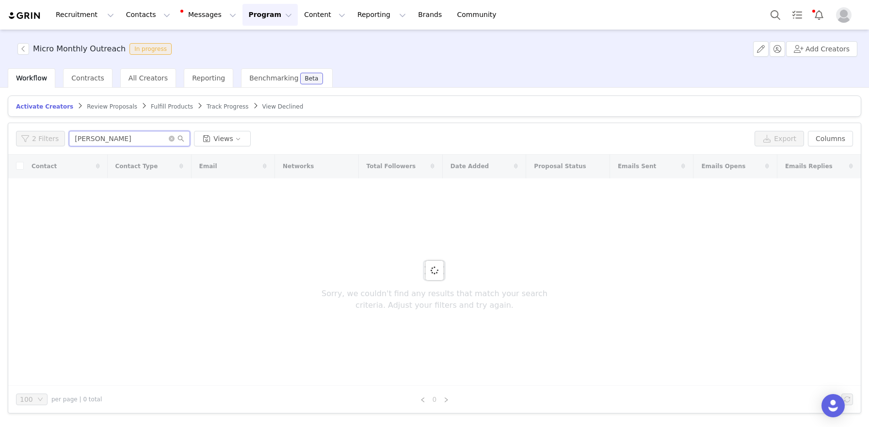
click at [119, 142] on input "kenny" at bounding box center [129, 139] width 121 height 16
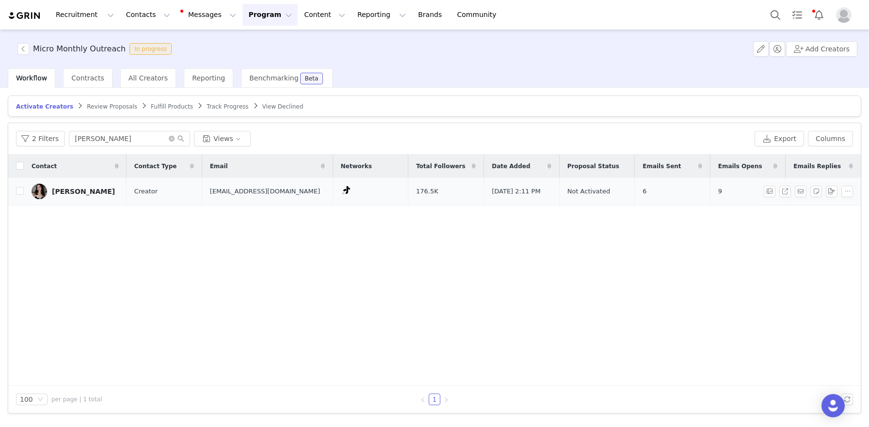
click at [61, 189] on div "Isabella" at bounding box center [83, 192] width 63 height 8
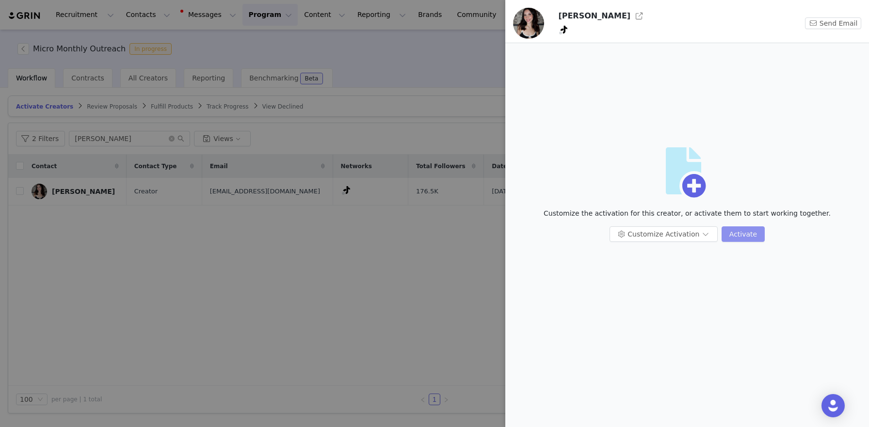
click at [732, 229] on button "Activate" at bounding box center [742, 234] width 43 height 16
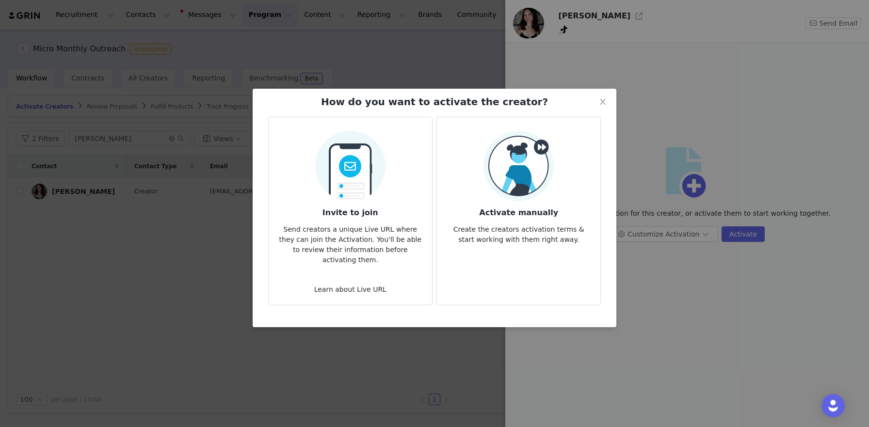
click at [531, 187] on img at bounding box center [518, 166] width 70 height 70
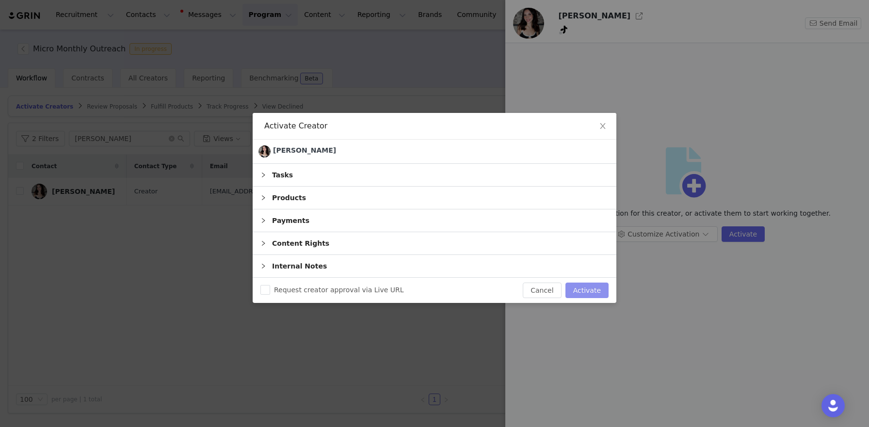
drag, startPoint x: 595, startPoint y: 289, endPoint x: 617, endPoint y: 203, distance: 89.0
click at [595, 289] on button "Activate" at bounding box center [586, 291] width 43 height 16
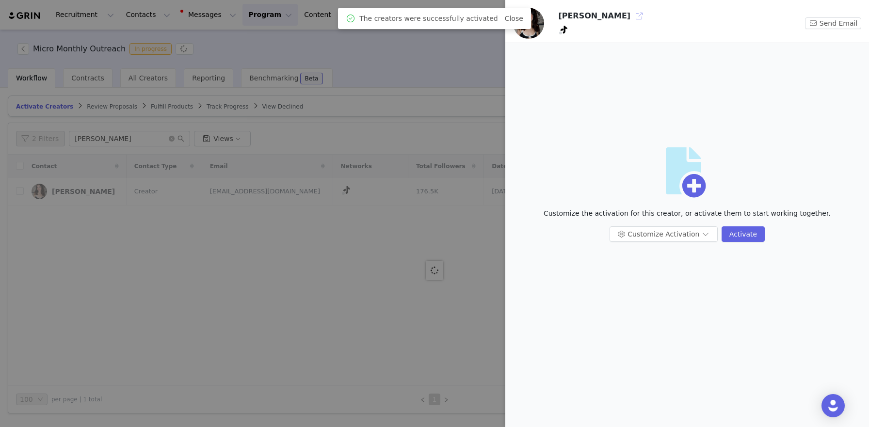
click at [631, 15] on button "button" at bounding box center [639, 16] width 16 height 16
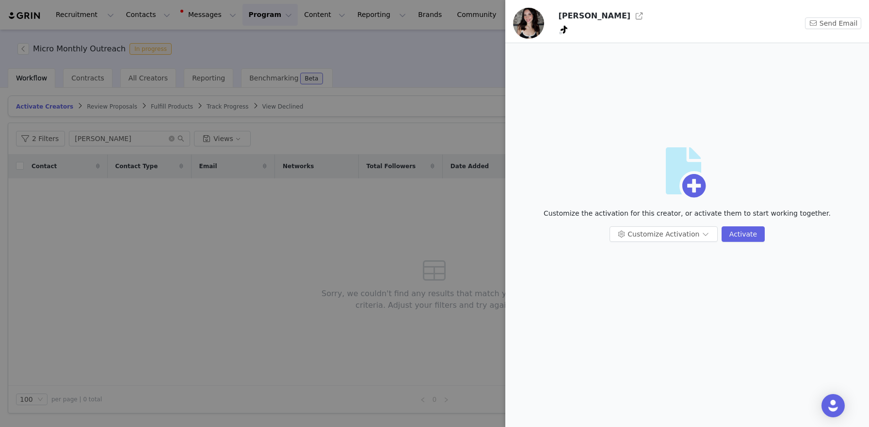
click at [127, 149] on div at bounding box center [434, 213] width 869 height 427
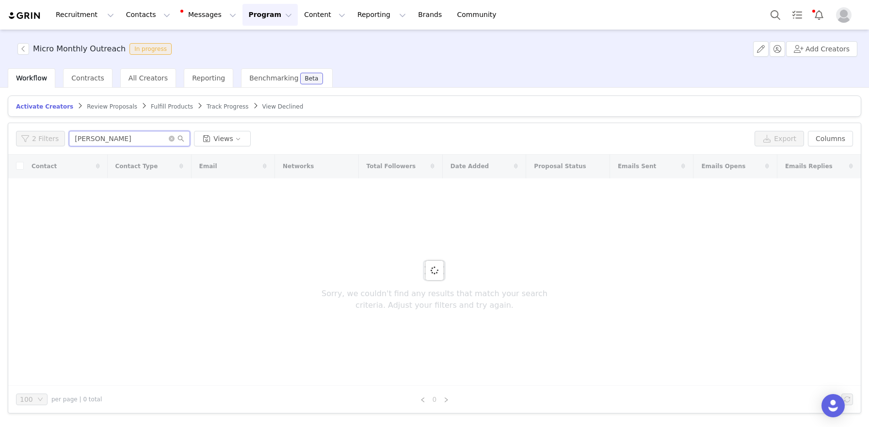
click at [127, 139] on input "isabella" at bounding box center [129, 139] width 121 height 16
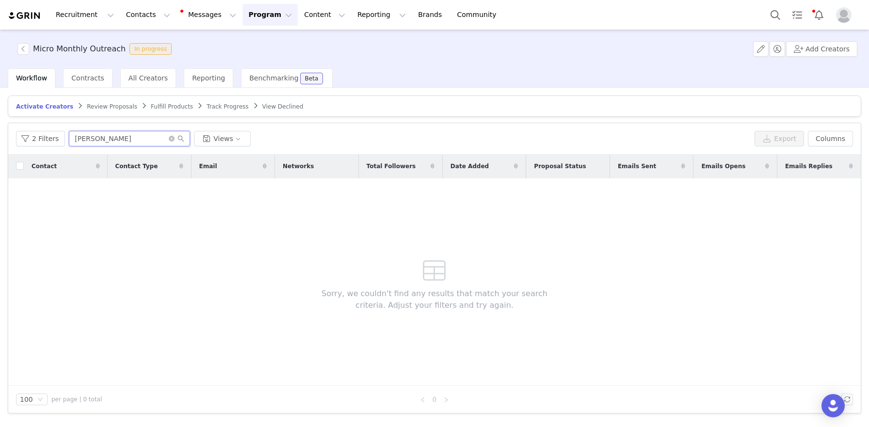
click at [127, 139] on input "isabella" at bounding box center [129, 139] width 121 height 16
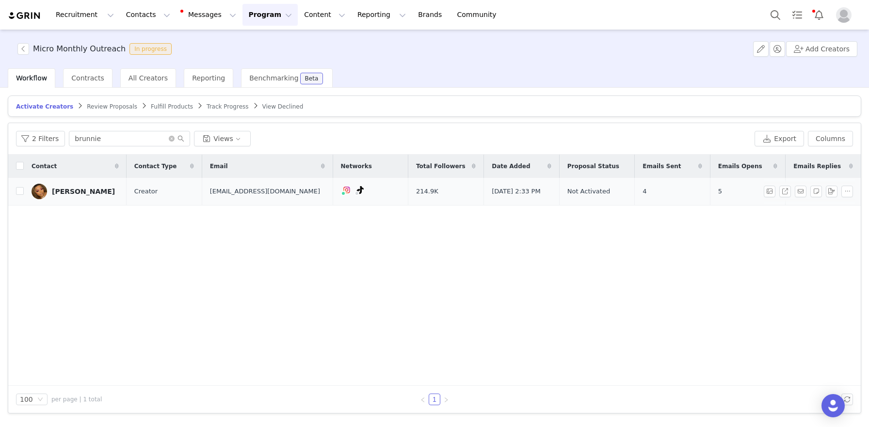
click at [52, 188] on div "Brunnie Rosario" at bounding box center [83, 192] width 63 height 8
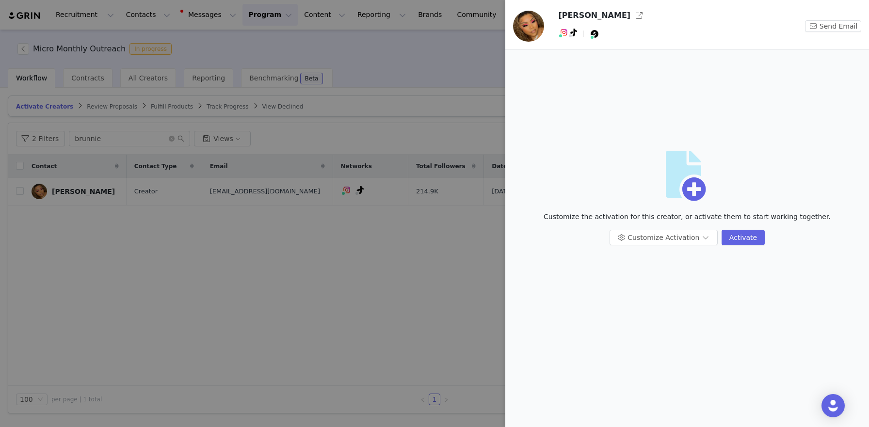
click at [745, 222] on div "Customize the activation for this creator, or activate them to start working to…" at bounding box center [687, 221] width 348 height 18
click at [740, 232] on button "Activate" at bounding box center [742, 238] width 43 height 16
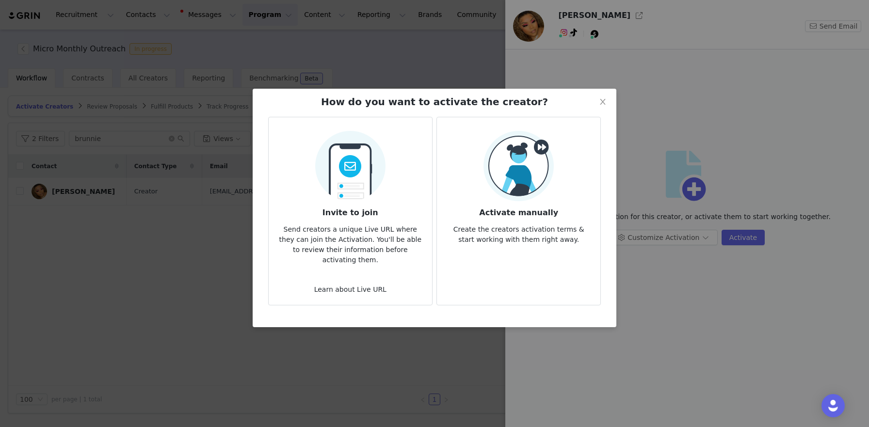
click at [510, 170] on img at bounding box center [518, 166] width 70 height 70
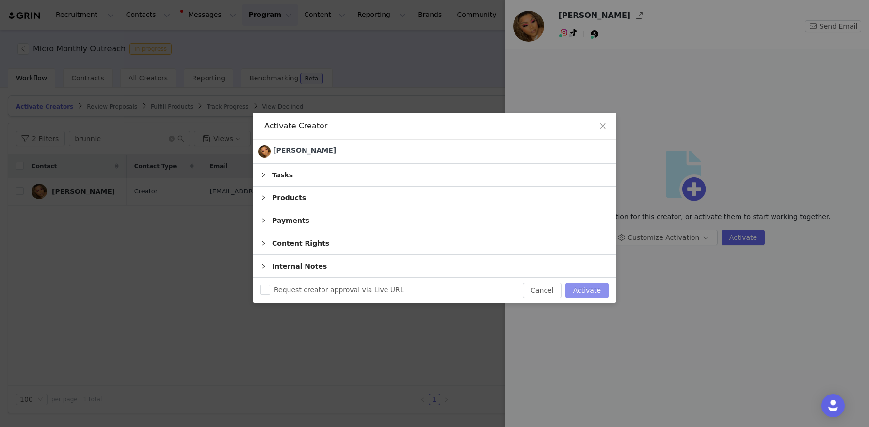
click at [595, 298] on div "Request creator approval via Live URL Cancel Activate" at bounding box center [435, 290] width 364 height 25
click at [597, 293] on button "Activate" at bounding box center [586, 291] width 43 height 16
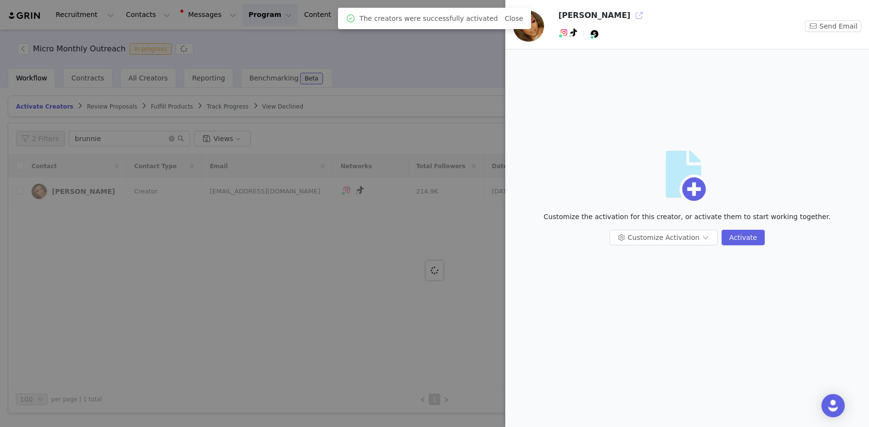
click at [631, 11] on button "button" at bounding box center [639, 16] width 16 height 16
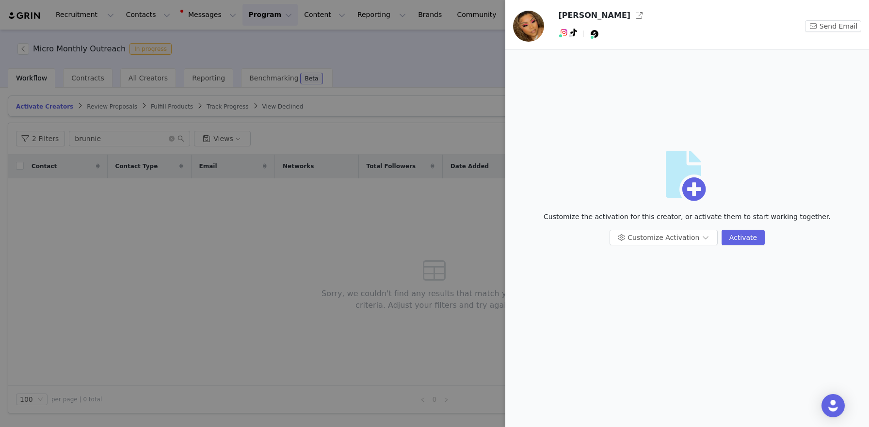
click at [109, 142] on div at bounding box center [434, 213] width 869 height 427
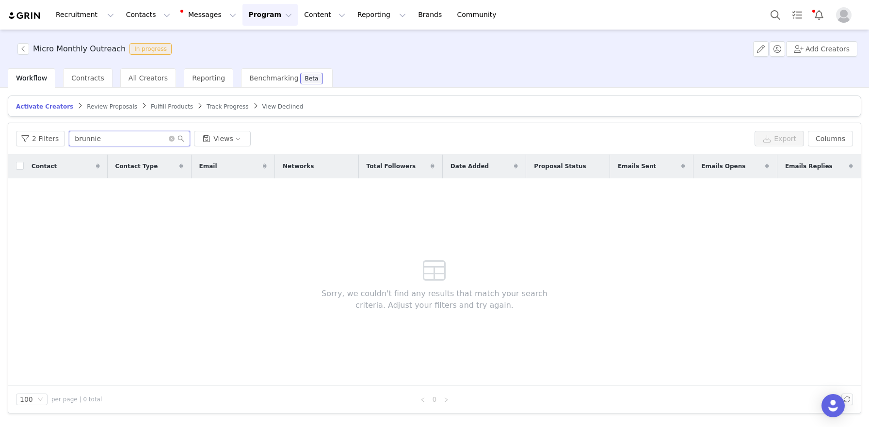
click at [109, 139] on input "brunnie" at bounding box center [129, 139] width 121 height 16
type input "olivia"
click at [207, 105] on span "Track Progress" at bounding box center [227, 106] width 42 height 7
click at [167, 143] on input "ndeye" at bounding box center [125, 139] width 121 height 16
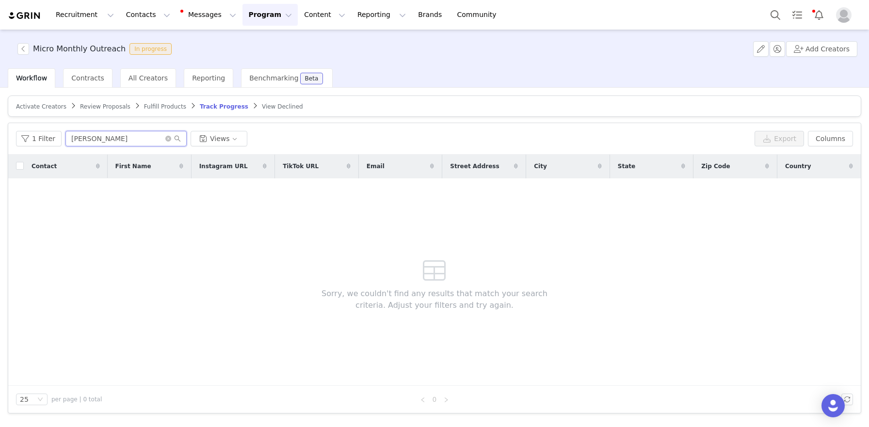
click at [167, 142] on input "ndeye" at bounding box center [125, 139] width 121 height 16
drag, startPoint x: 167, startPoint y: 138, endPoint x: 182, endPoint y: 137, distance: 15.1
click at [167, 138] on icon "icon: close-circle" at bounding box center [168, 139] width 6 height 6
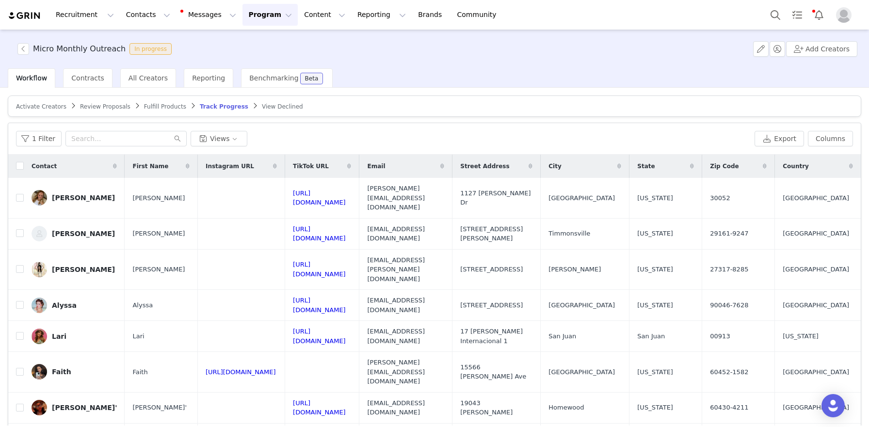
scroll to position [46, 0]
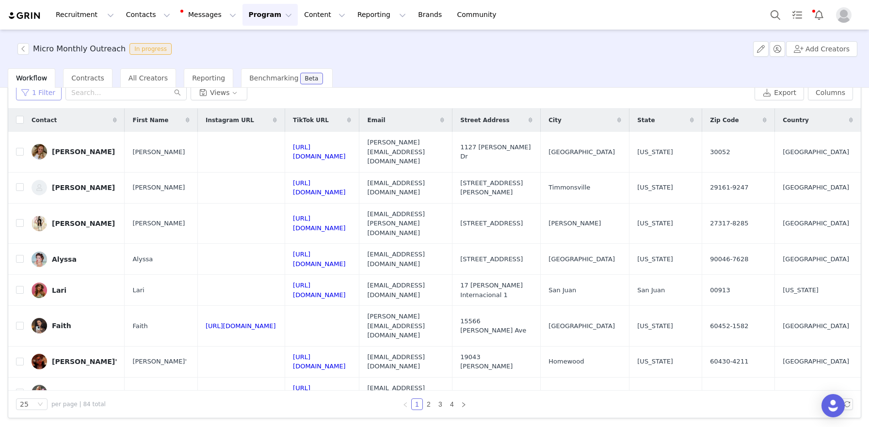
click at [48, 95] on button "1 Filter" at bounding box center [39, 93] width 46 height 16
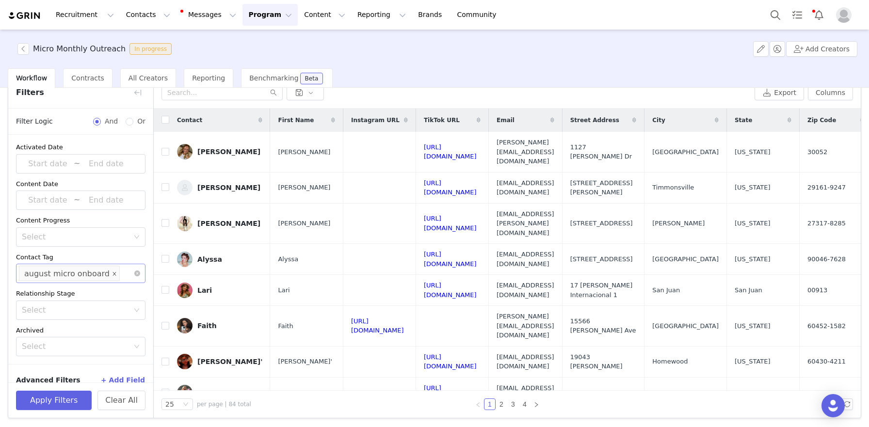
click at [112, 273] on icon "icon: close" at bounding box center [113, 273] width 3 height 3
drag, startPoint x: 106, startPoint y: 273, endPoint x: 90, endPoint y: 273, distance: 15.5
click at [106, 273] on div "Select" at bounding box center [76, 274] width 109 height 10
click at [90, 273] on div "Select" at bounding box center [76, 274] width 109 height 10
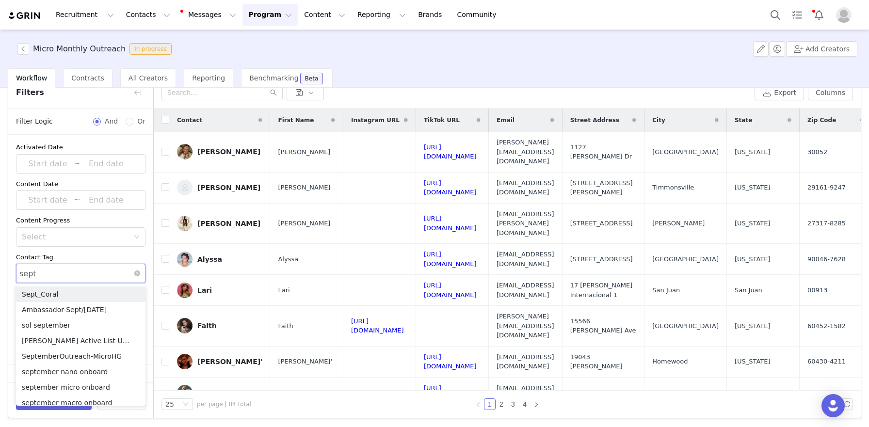
type input "septe"
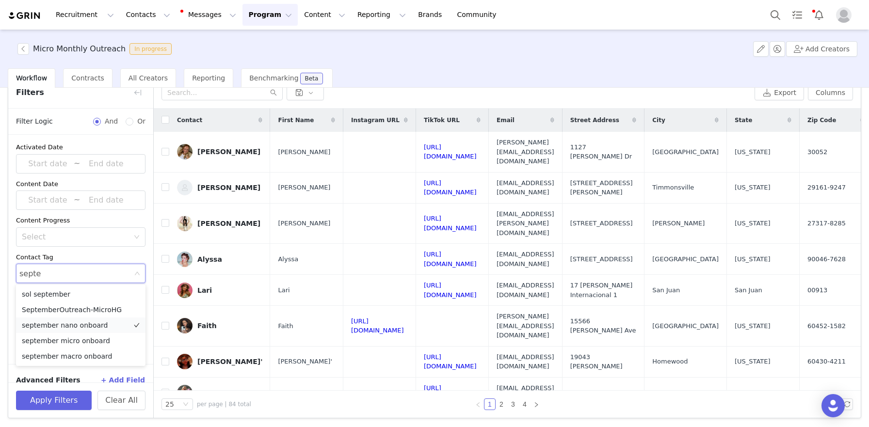
click at [76, 326] on li "september nano onboard" at bounding box center [80, 326] width 129 height 16
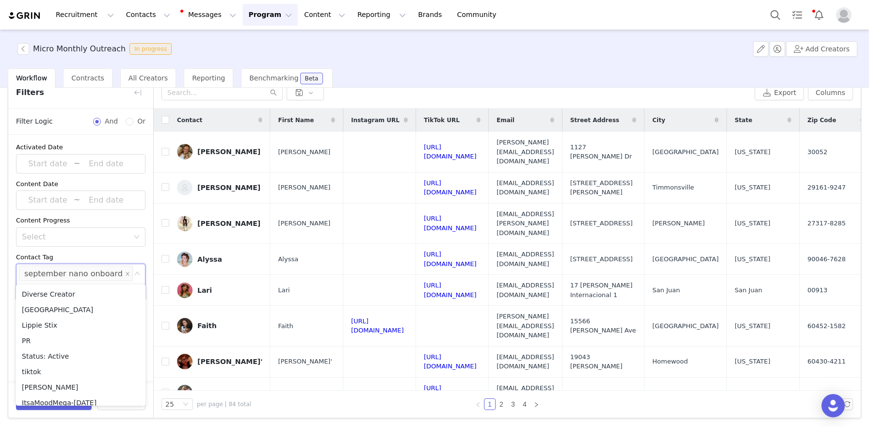
click at [9, 360] on div "Activated Date ~ Content Date ~ Content Progress Select Contact Tag Select sept…" at bounding box center [80, 258] width 145 height 246
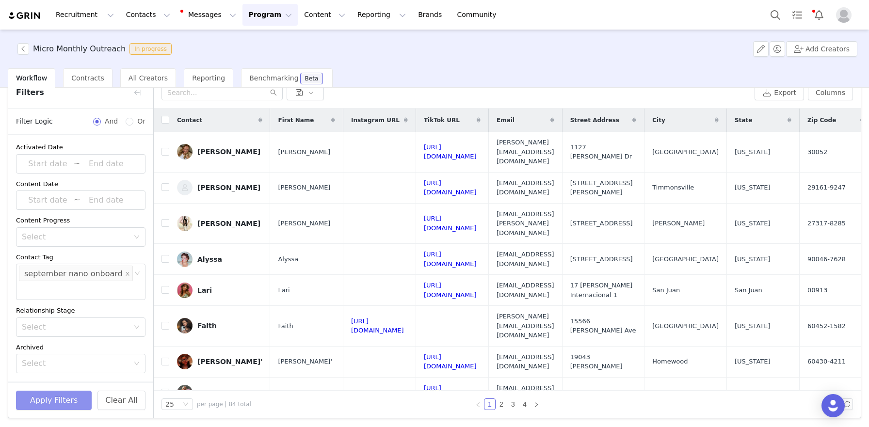
click at [57, 401] on button "Apply Filters" at bounding box center [54, 400] width 76 height 19
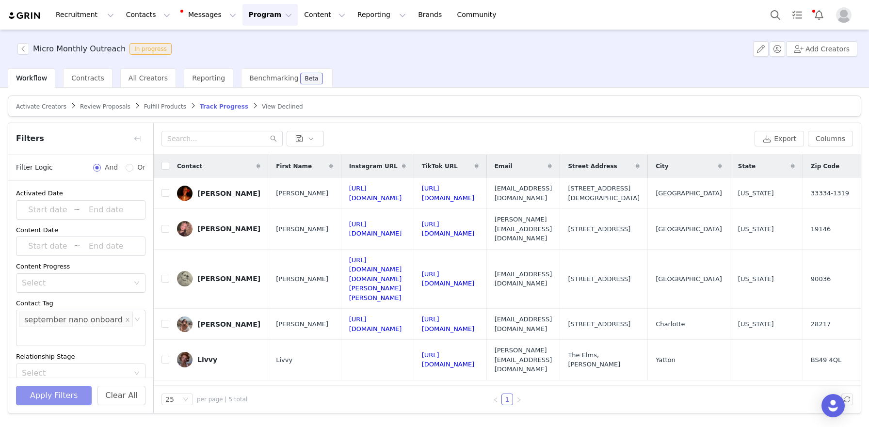
scroll to position [0, 0]
click at [141, 139] on button "button" at bounding box center [138, 139] width 16 height 16
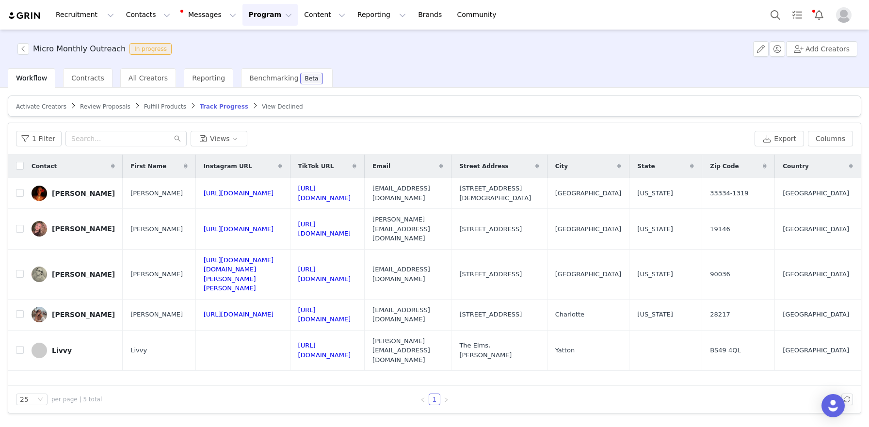
click at [145, 109] on span "Fulfill Products" at bounding box center [165, 106] width 42 height 7
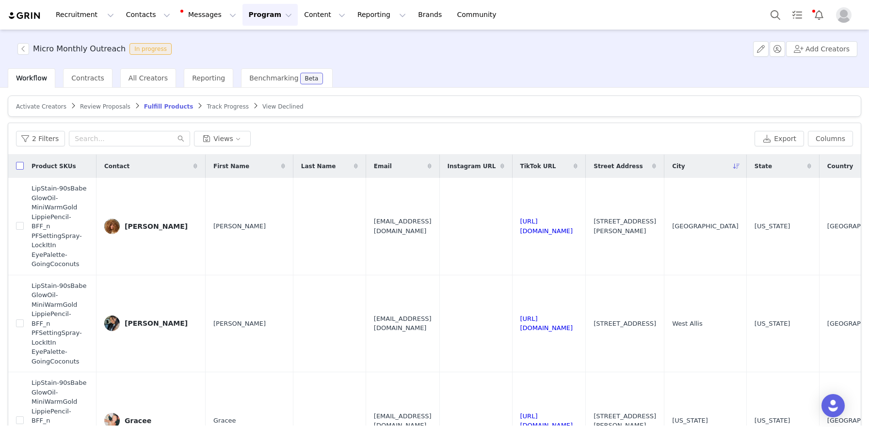
click at [21, 169] on input "checkbox" at bounding box center [20, 166] width 8 height 8
checkbox input "true"
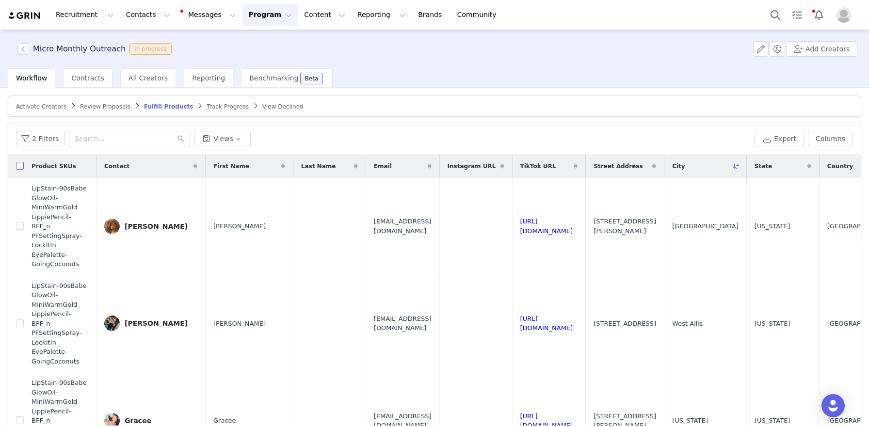
checkbox input "true"
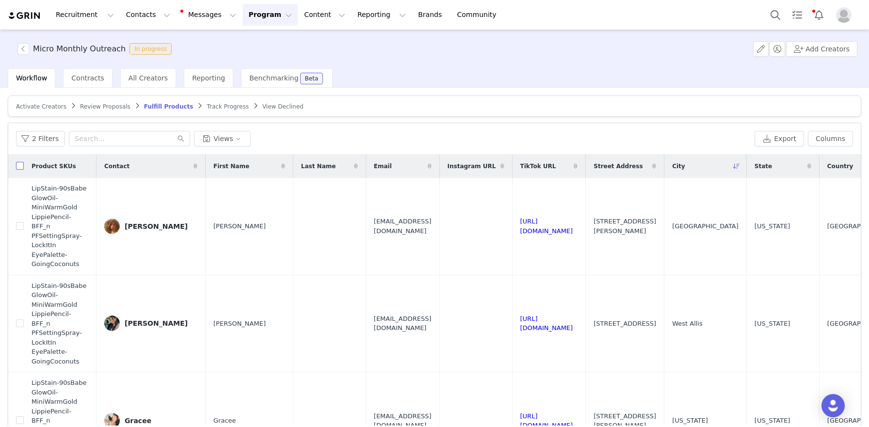
checkbox input "true"
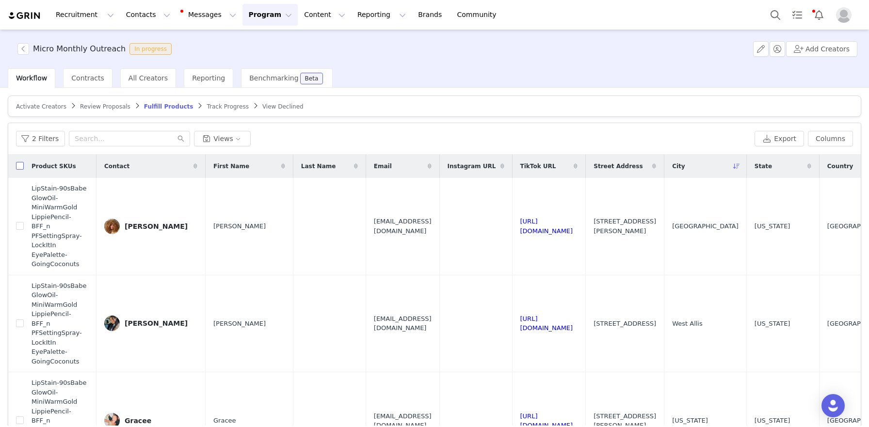
checkbox input "true"
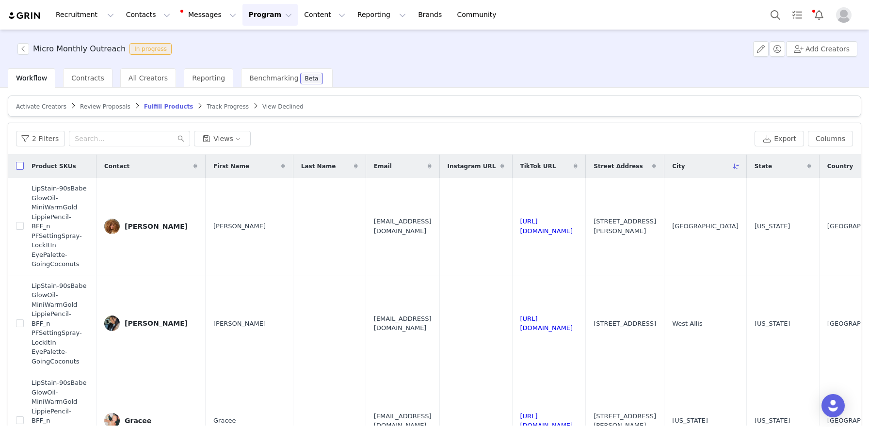
checkbox input "true"
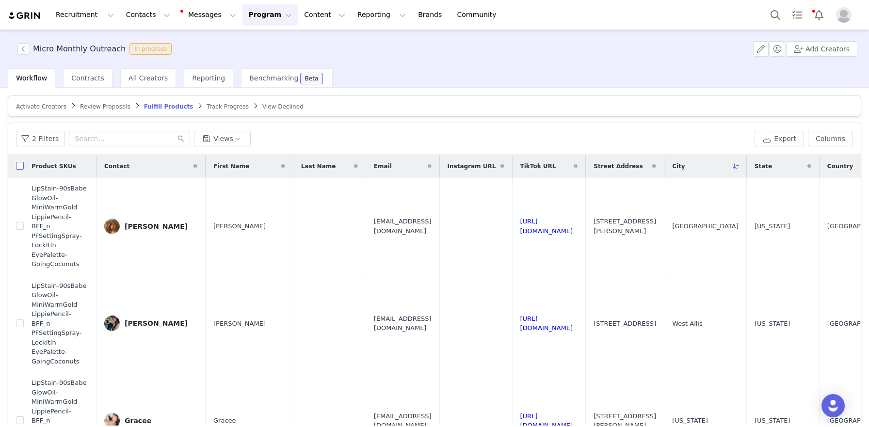
checkbox input "true"
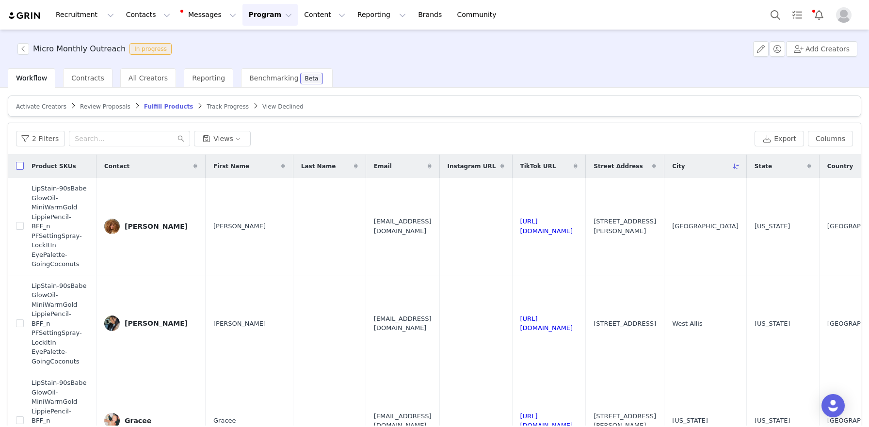
checkbox input "true"
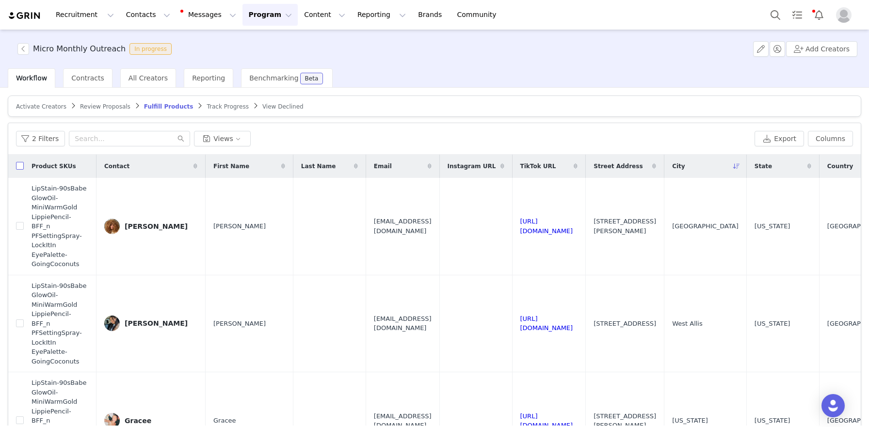
checkbox input "true"
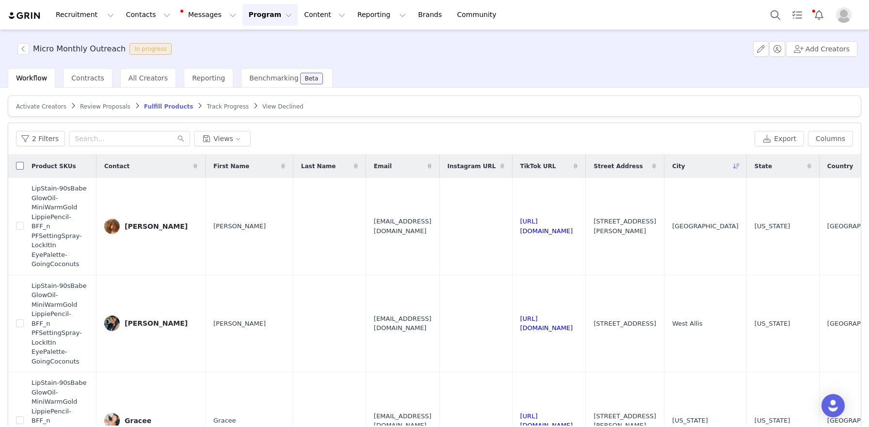
checkbox input "true"
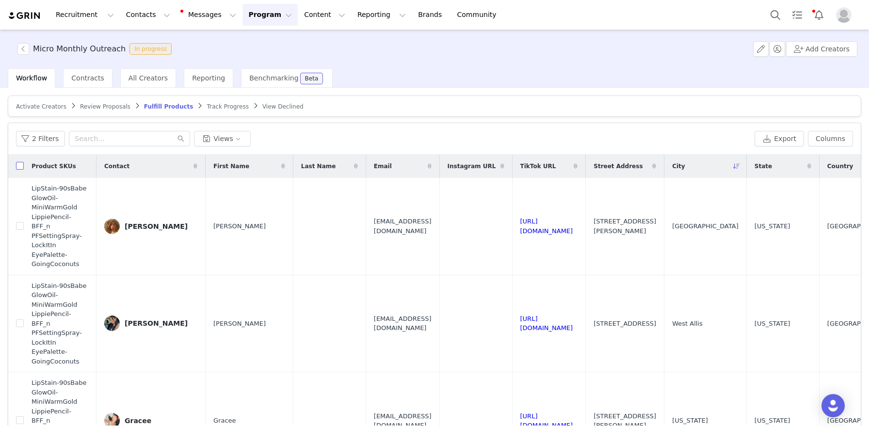
checkbox input "true"
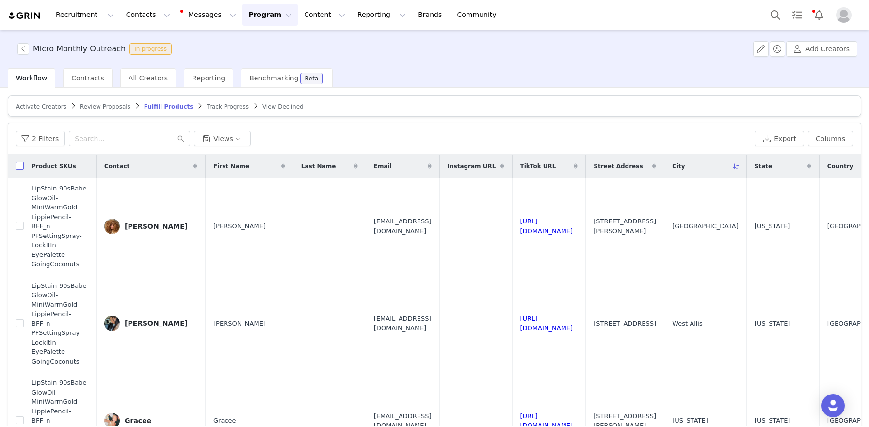
checkbox input "true"
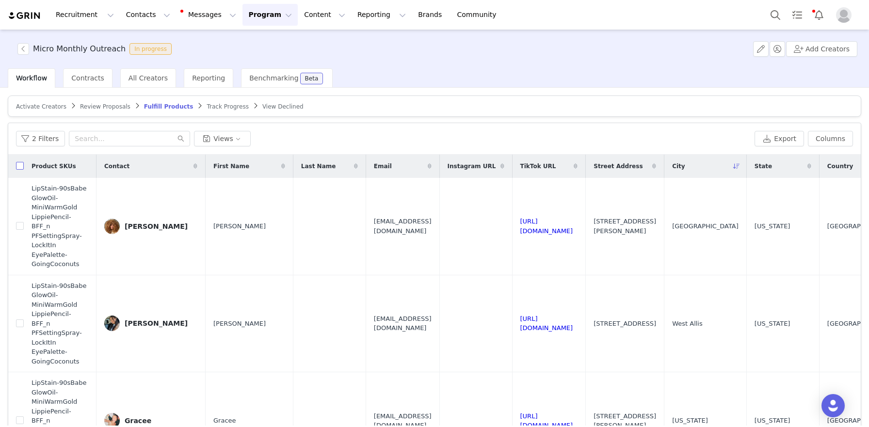
checkbox input "true"
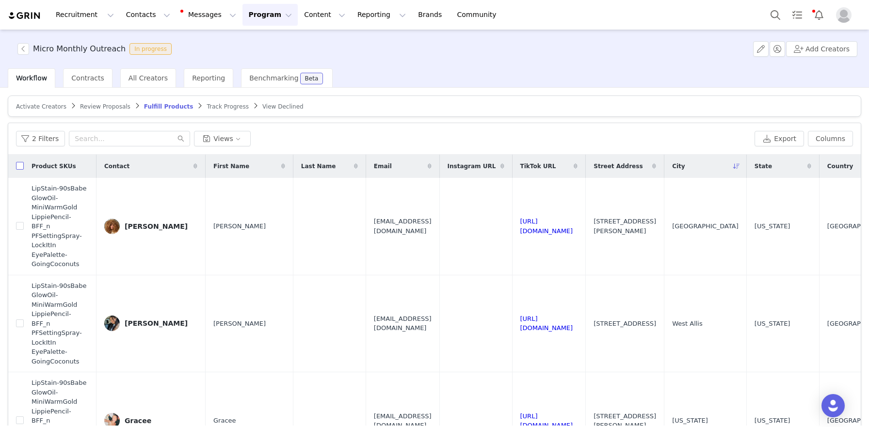
checkbox input "true"
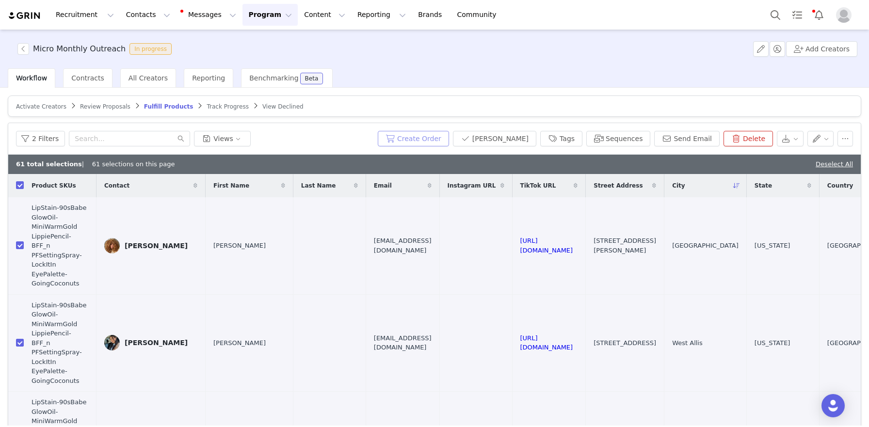
click at [420, 140] on button "Create Order" at bounding box center [413, 139] width 71 height 16
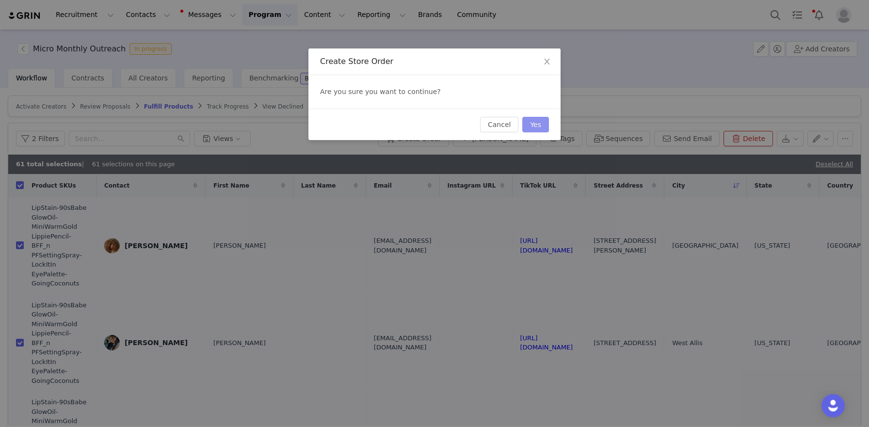
click at [547, 128] on button "Yes" at bounding box center [535, 125] width 27 height 16
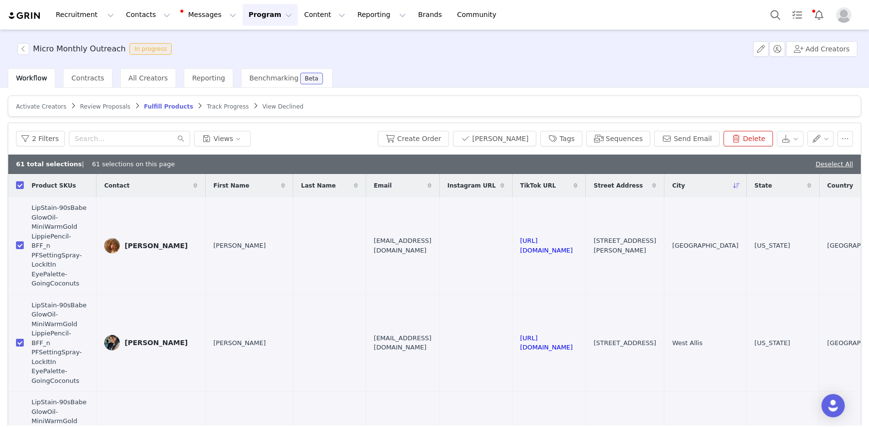
click at [41, 111] on article "Activate Creators Review Proposals Fulfill Products Track Progress View Declined" at bounding box center [434, 105] width 853 height 21
click at [42, 108] on span "Activate Creators" at bounding box center [41, 106] width 50 height 7
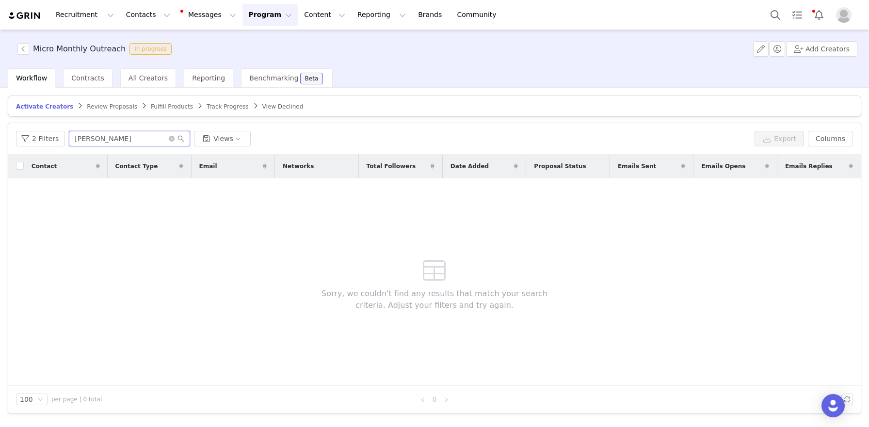
click at [100, 137] on input "olivia" at bounding box center [129, 139] width 121 height 16
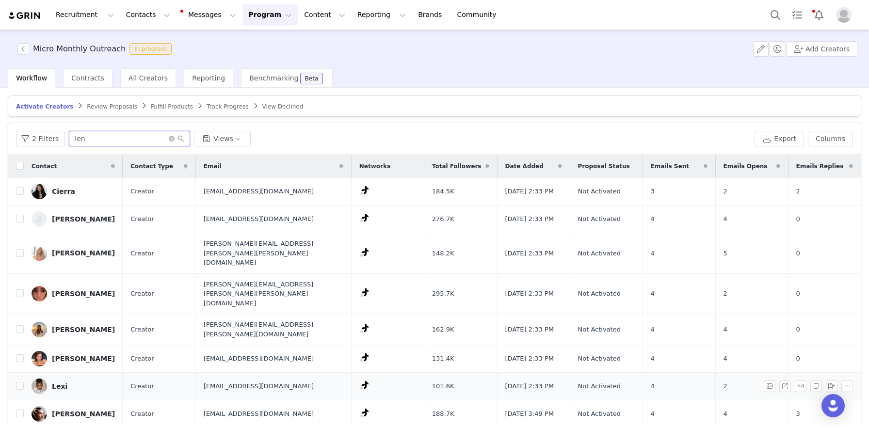
scroll to position [8, 0]
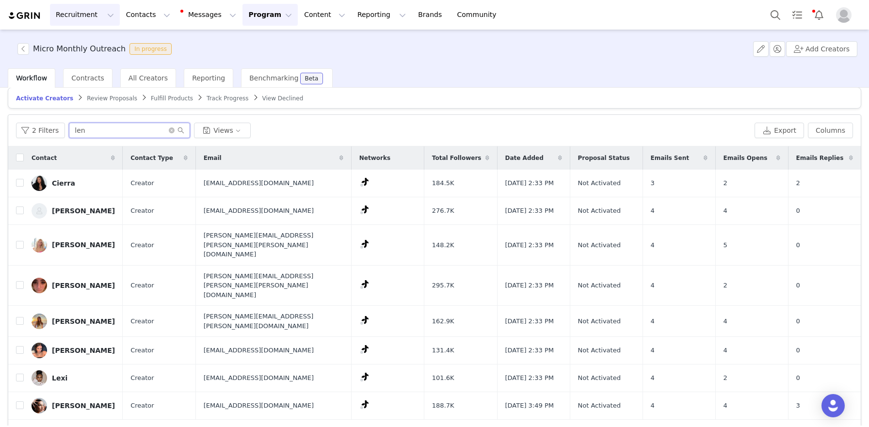
type input "len"
click at [64, 398] on link "[PERSON_NAME]" at bounding box center [73, 406] width 83 height 16
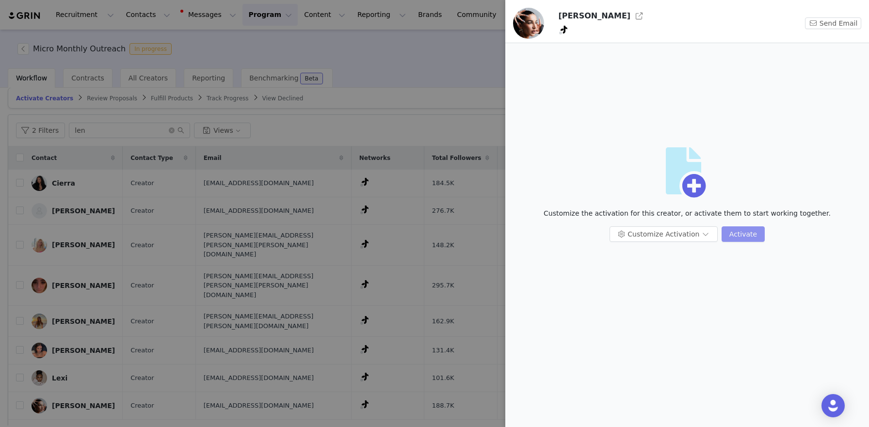
click at [737, 227] on button "Activate" at bounding box center [742, 234] width 43 height 16
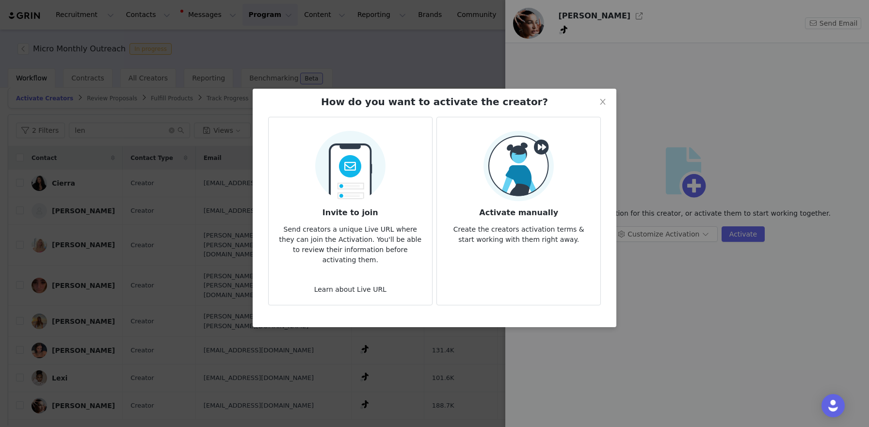
click at [521, 220] on p "Create the creators activation terms & start working with them right away." at bounding box center [519, 232] width 148 height 26
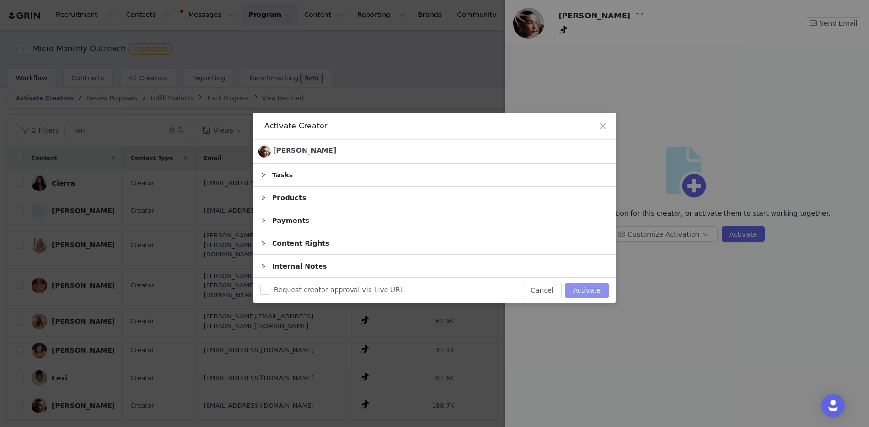
drag, startPoint x: 593, startPoint y: 289, endPoint x: 624, endPoint y: 223, distance: 72.7
click at [593, 289] on button "Activate" at bounding box center [586, 291] width 43 height 16
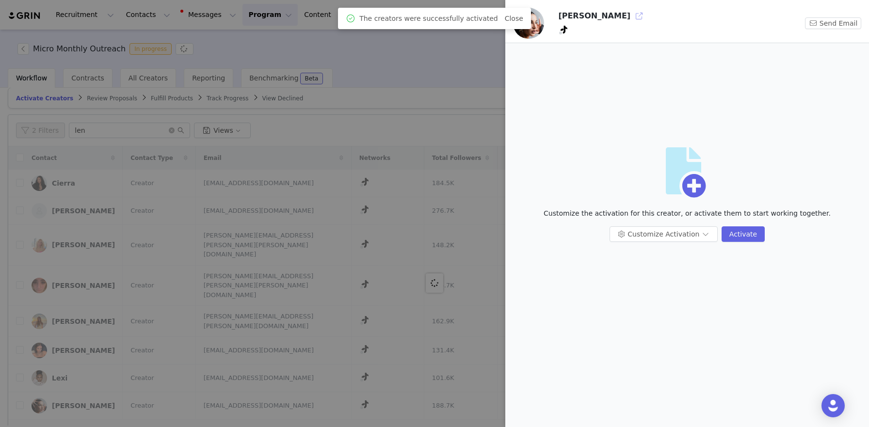
click at [631, 18] on button "button" at bounding box center [639, 16] width 16 height 16
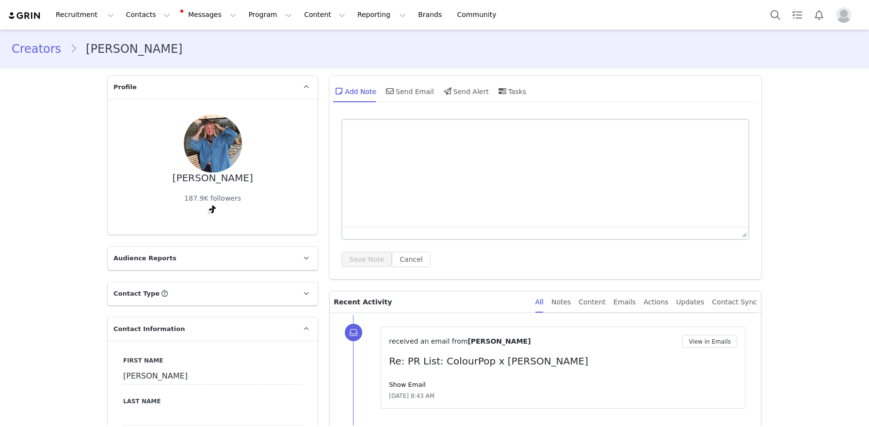
select select
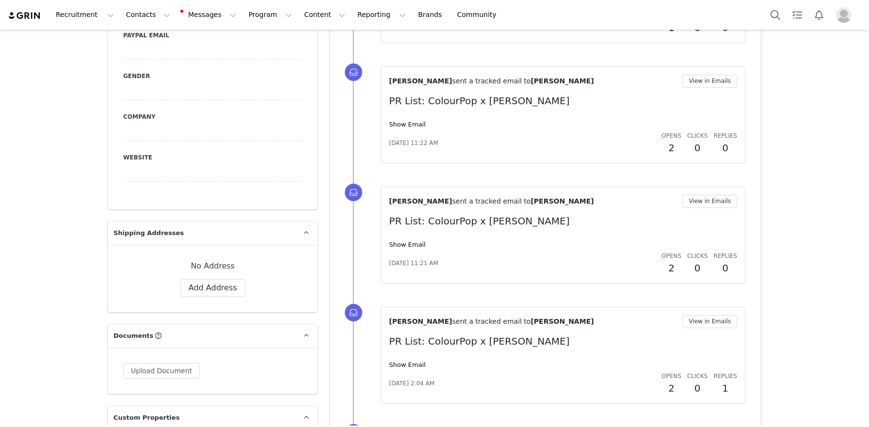
scroll to position [541, 0]
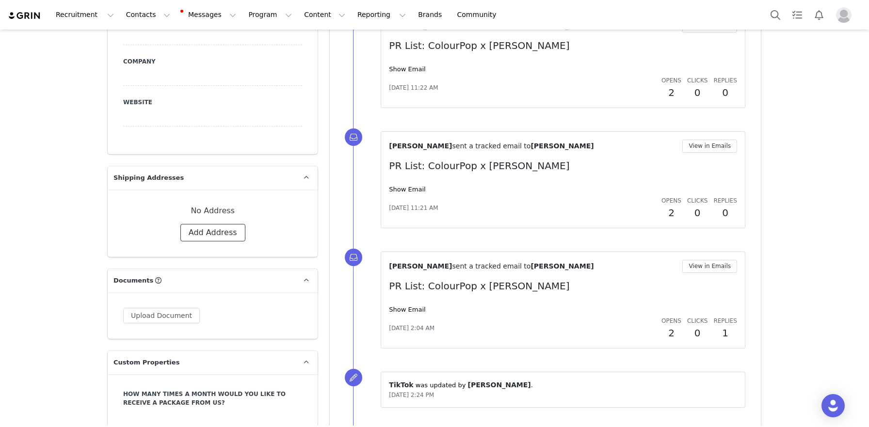
click at [214, 230] on button "Add Address" at bounding box center [212, 232] width 65 height 17
select select
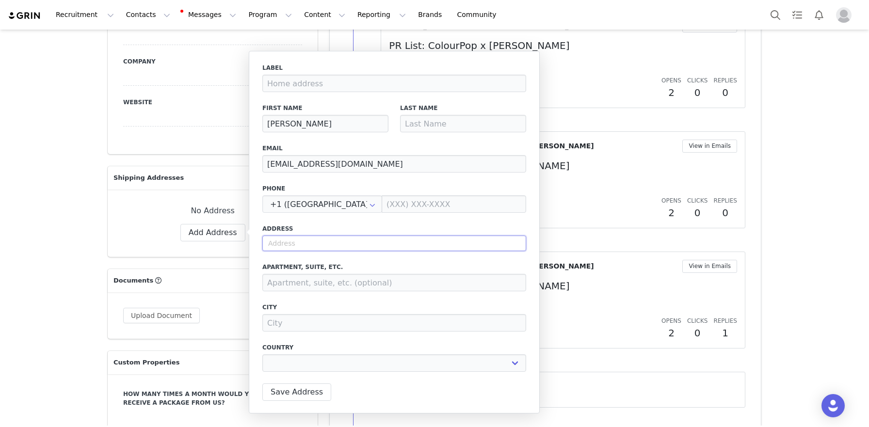
click at [296, 240] on input "text" at bounding box center [394, 244] width 264 height 16
paste input "109 Cascata Way Liberty Hill, TX 78642-2125 United States"
type input "109 Cascata Way Liberty Hill, TX 78642-2125 United States"
select select
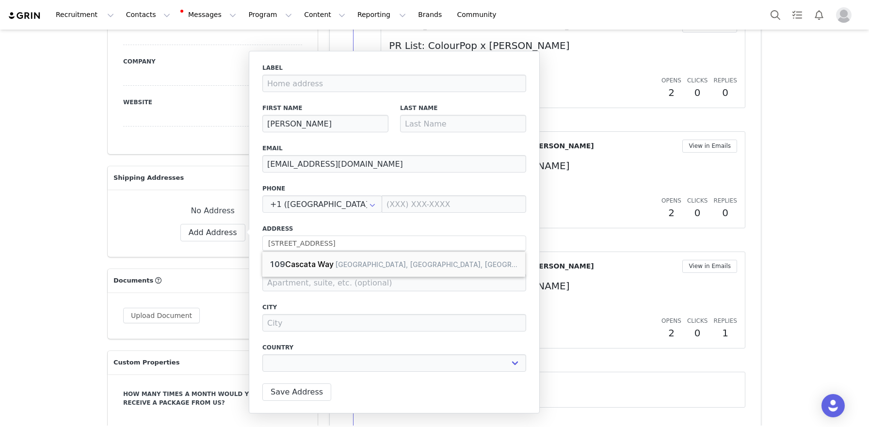
type input "[STREET_ADDRESS]"
type input "[GEOGRAPHIC_DATA]"
select select "[object Object]"
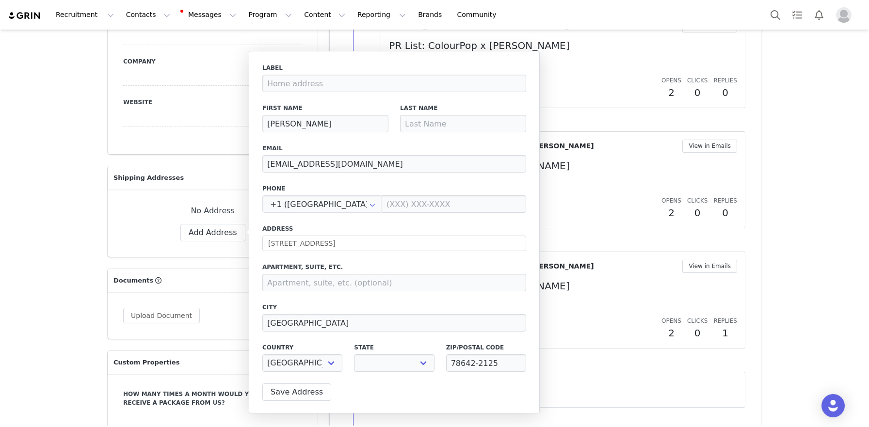
select select "[object Object]"
click at [455, 127] on input at bounding box center [463, 123] width 126 height 17
type input "Crake"
click at [299, 400] on button "Save Address" at bounding box center [296, 391] width 69 height 17
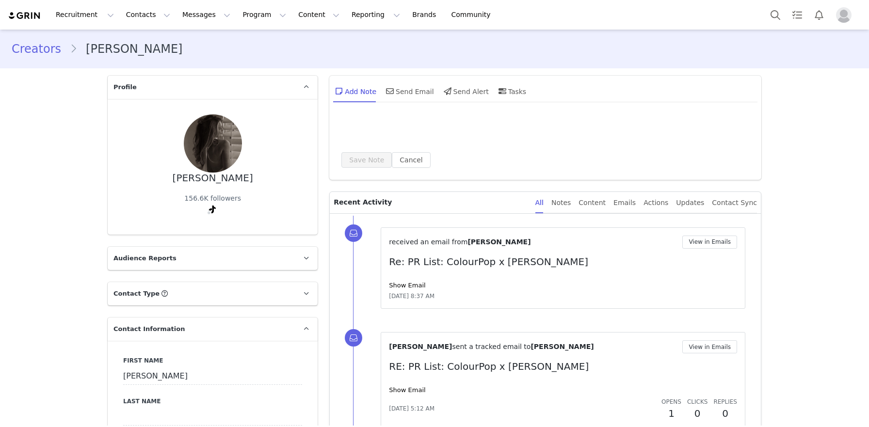
type input "+1 ([GEOGRAPHIC_DATA])"
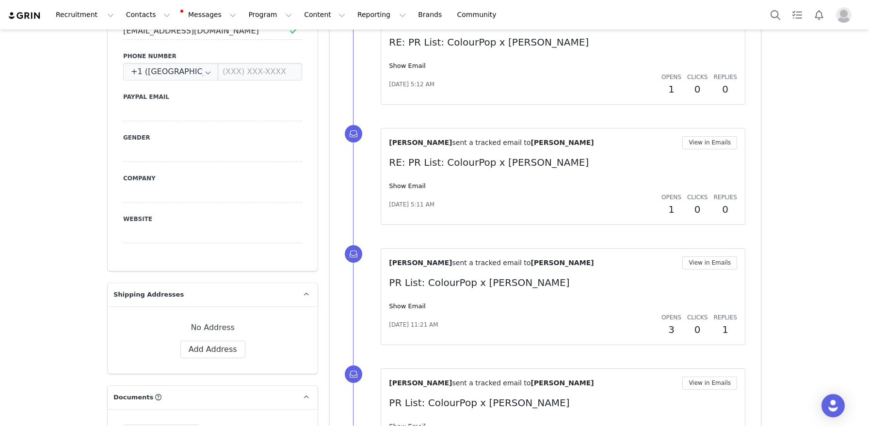
scroll to position [449, 0]
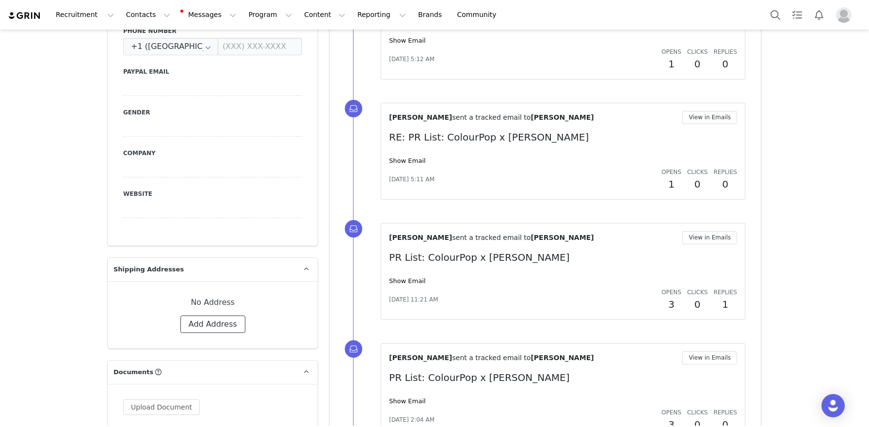
click at [239, 323] on button "Add Address" at bounding box center [212, 324] width 65 height 17
select select
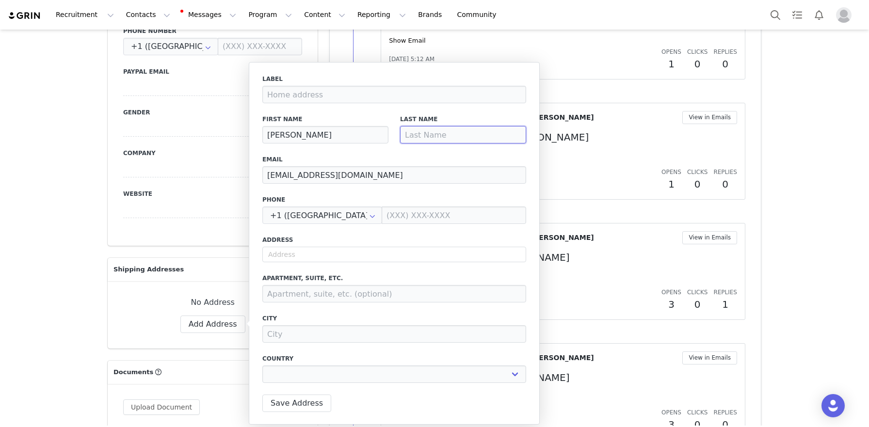
click at [425, 135] on input at bounding box center [463, 134] width 126 height 17
type input "S"
select select
type input "Sw"
select select
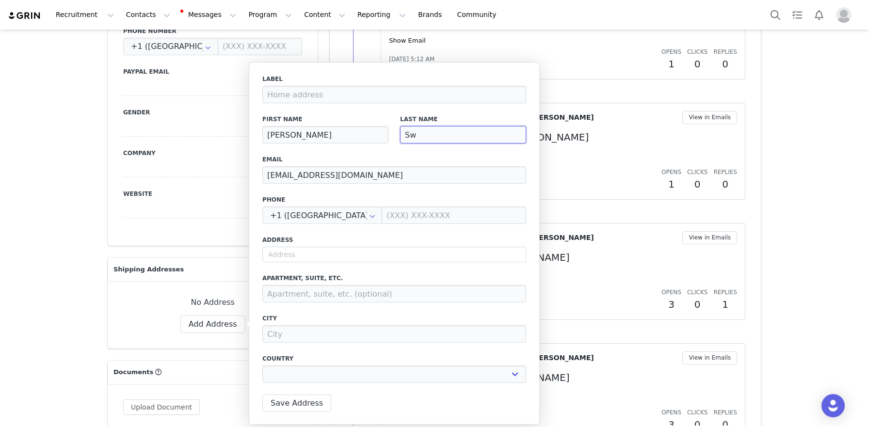
type input "Swe"
select select
type input "Swea"
select select
type input "Sweat"
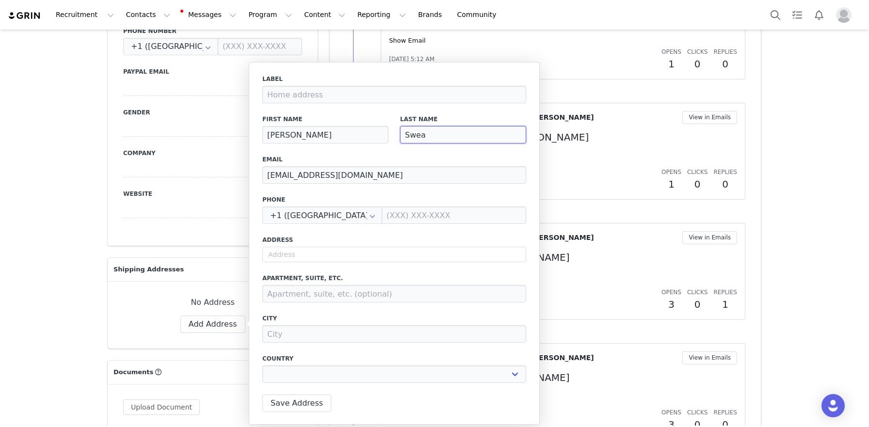
select select
type input "Sweatt"
select select
type input "Sweatt"
click at [333, 254] on input "text" at bounding box center [394, 255] width 264 height 16
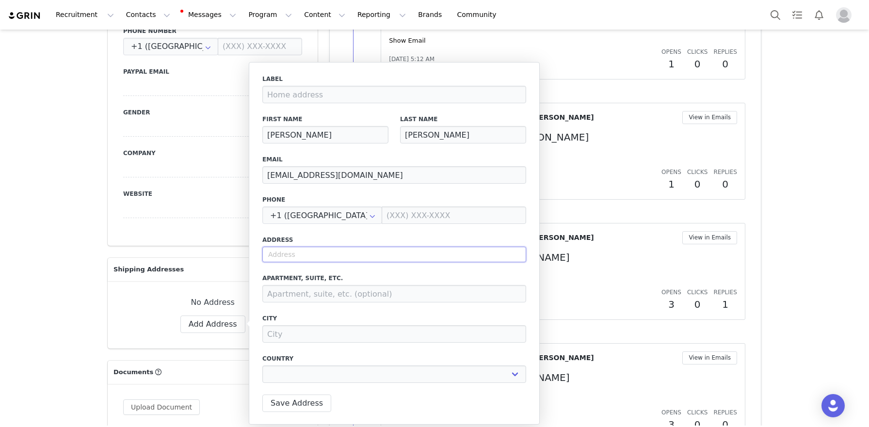
paste input "556 Leesville Rd, Unit 305 Lynchburg, Virginia 24502"
type input "556 Leesville Rd, Unit 305 Lynchburg, Virginia 24502"
select select
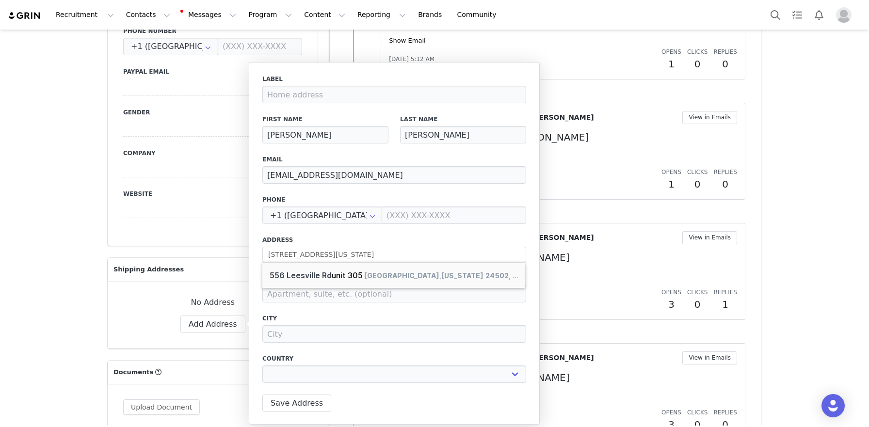
type input "556 Leesville Rd"
type input "Lynchburg"
select select "[object Object]"
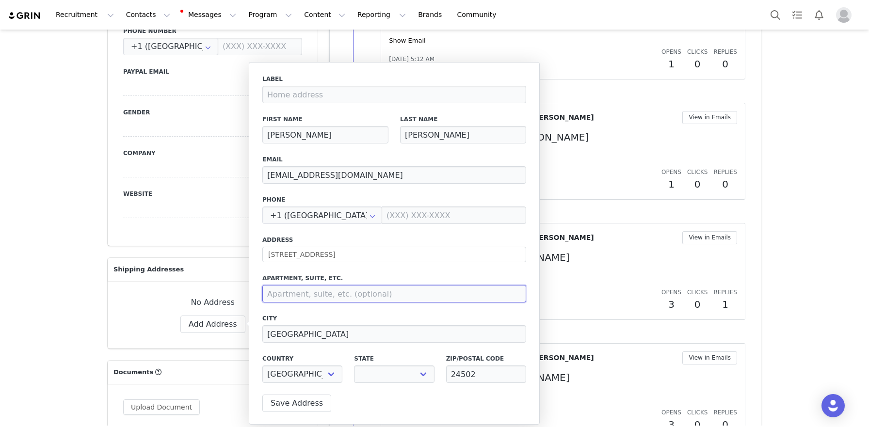
select select "[object Object]"
click at [333, 290] on input at bounding box center [394, 293] width 264 height 17
type input "unit 305"
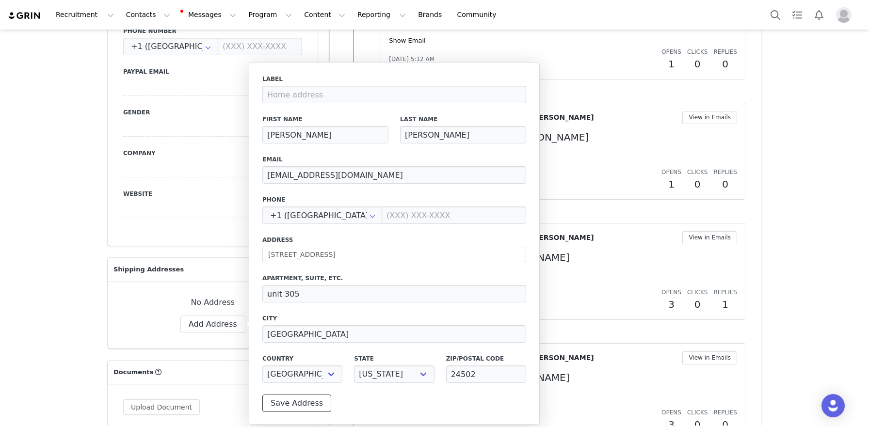
click at [317, 406] on button "Save Address" at bounding box center [296, 403] width 69 height 17
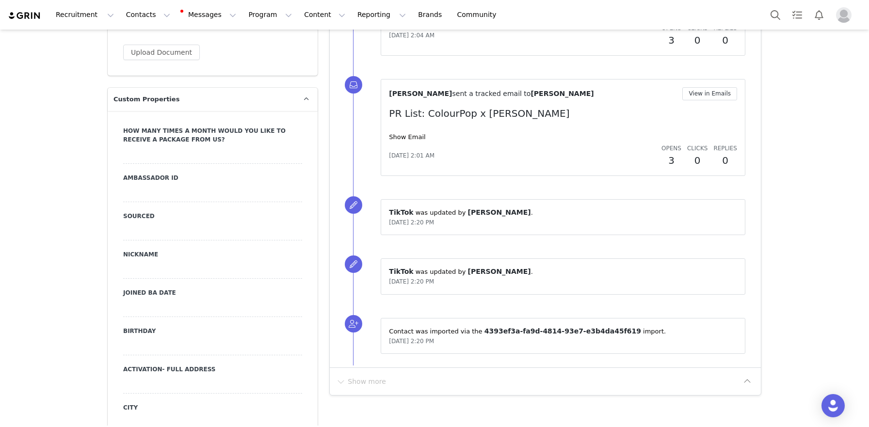
scroll to position [849, 0]
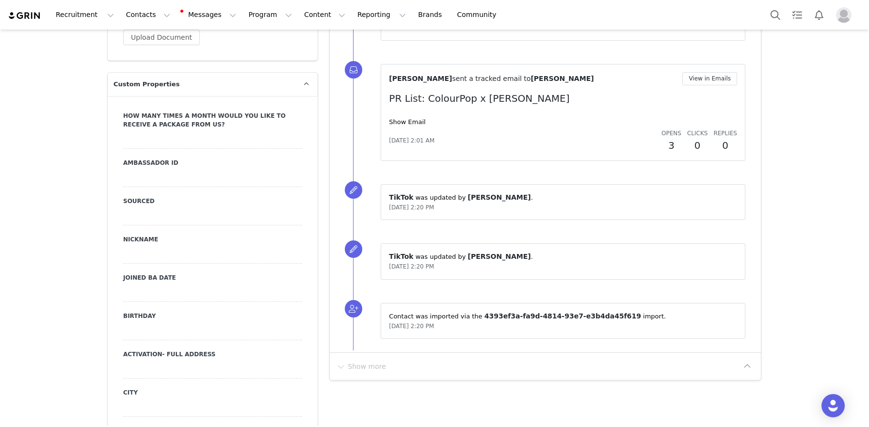
click at [171, 333] on div at bounding box center [212, 331] width 179 height 17
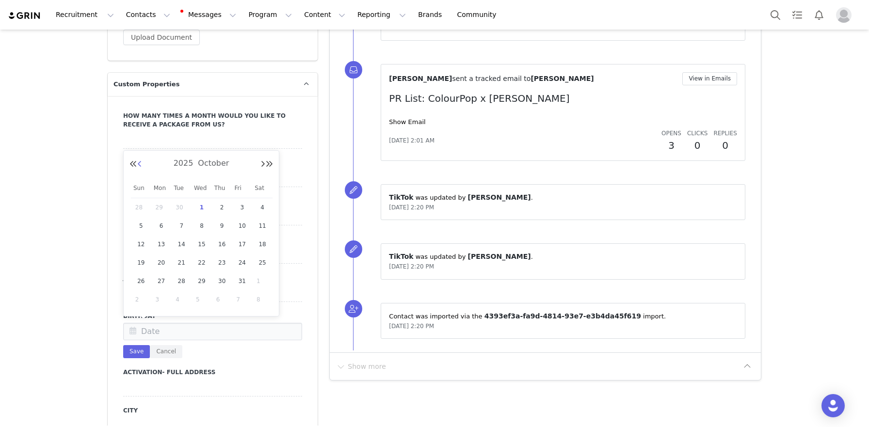
click at [141, 165] on button "Previous Month" at bounding box center [139, 164] width 5 height 8
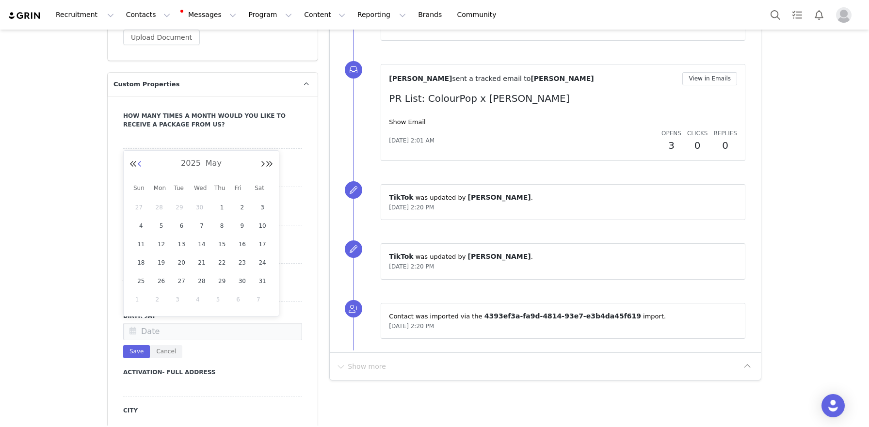
click at [141, 165] on button "Previous Month" at bounding box center [139, 164] width 5 height 8
drag, startPoint x: 198, startPoint y: 285, endPoint x: 151, endPoint y: 325, distance: 61.5
click at [197, 285] on div "30" at bounding box center [201, 281] width 20 height 15
type input "Apr 30 2025"
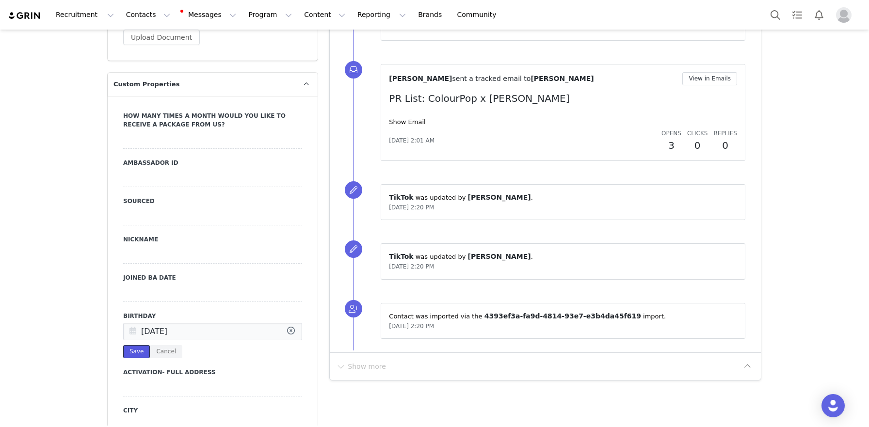
click at [143, 347] on button "Save" at bounding box center [136, 351] width 27 height 13
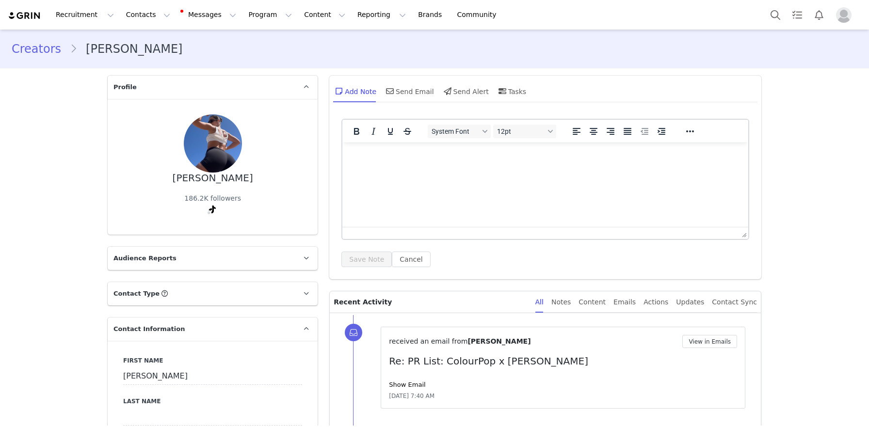
select select
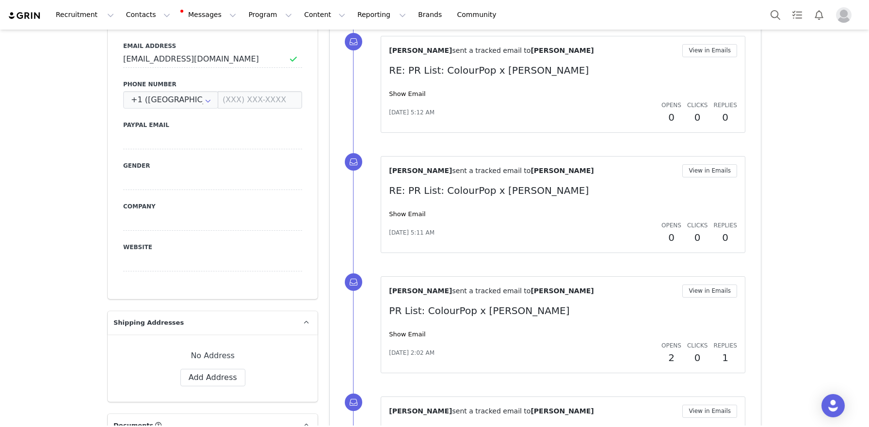
scroll to position [426, 0]
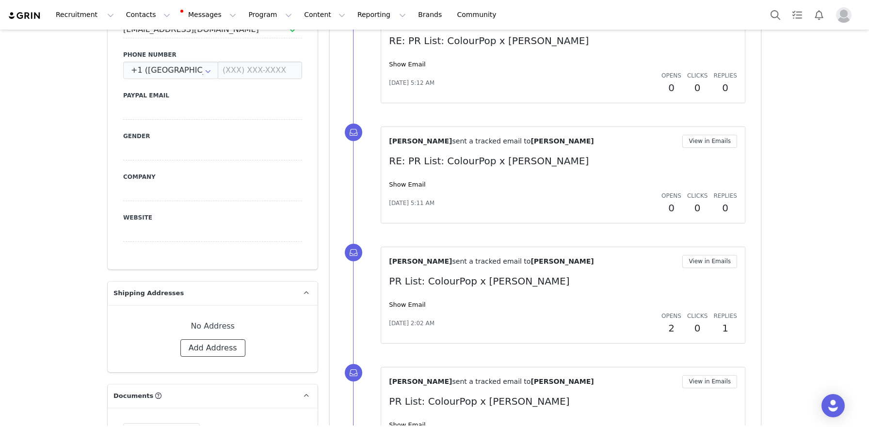
click at [201, 347] on button "Add Address" at bounding box center [212, 347] width 65 height 17
select select
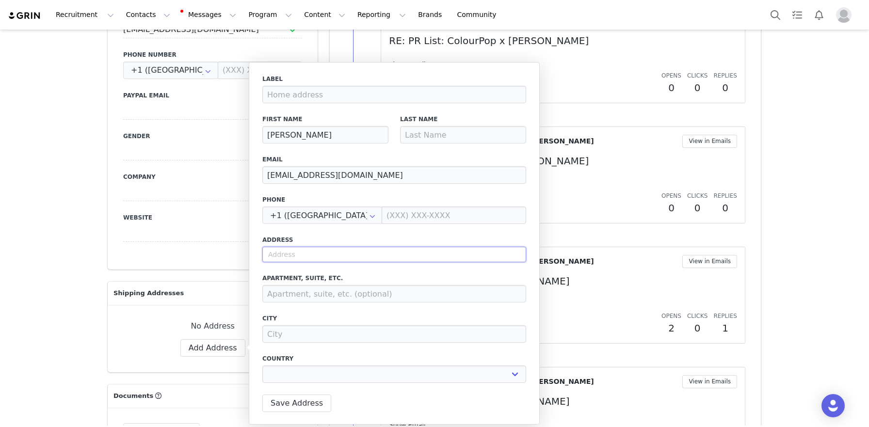
click at [321, 255] on input "text" at bounding box center [394, 255] width 264 height 16
paste input "16842 Hoskins Ln, Apt D, Huntington Beach, CA 92649"
type input "16842 Hoskins Ln, Apt D, Huntington Beach, CA 92649"
select select
type input "16842 Hoskins Lane"
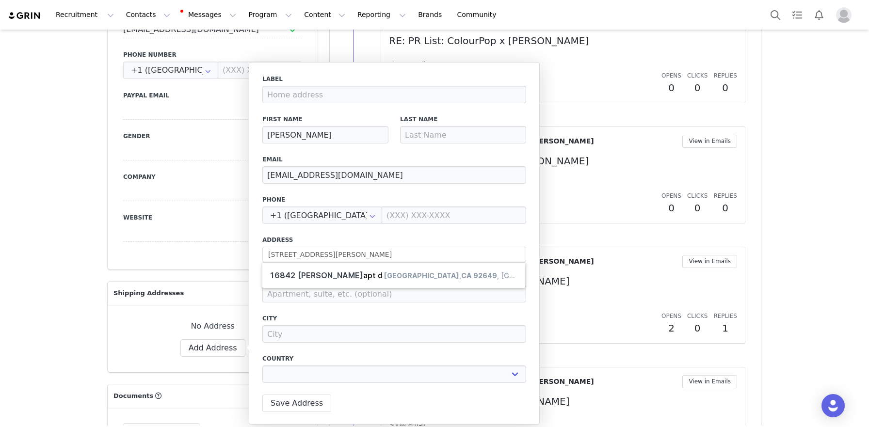
type input "Huntington Beach"
select select "[object Object]"
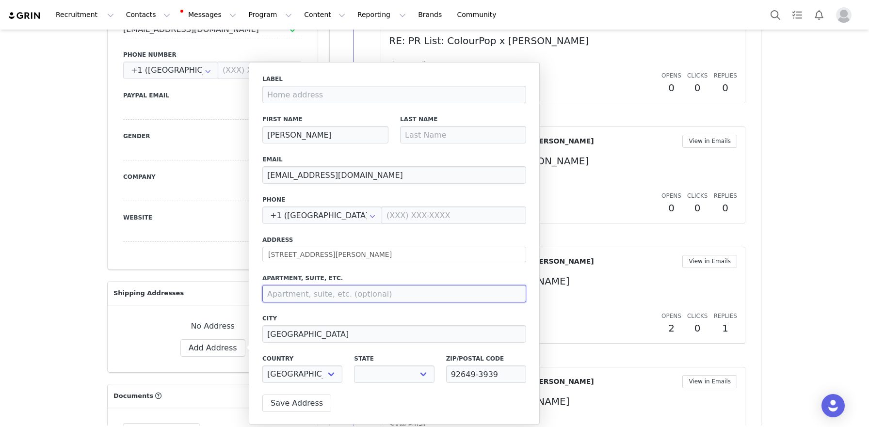
select select "[object Object]"
click at [327, 289] on input at bounding box center [394, 293] width 264 height 17
type input "apt D"
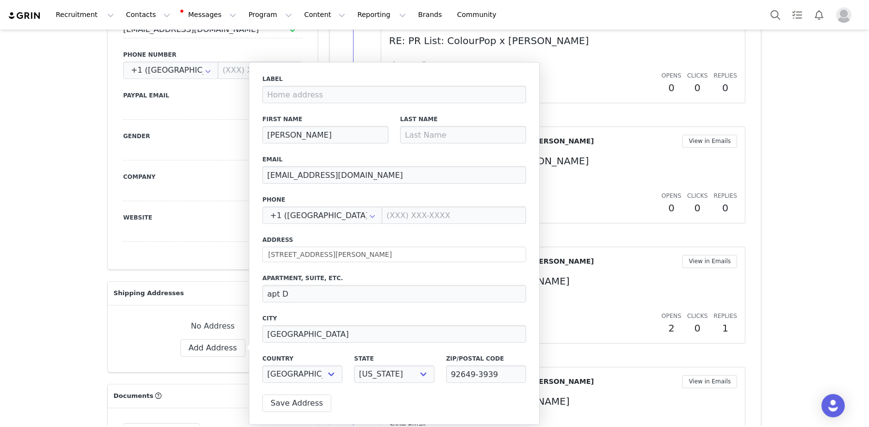
click at [433, 143] on div "Last Name" at bounding box center [463, 129] width 138 height 40
click at [433, 140] on input at bounding box center [463, 134] width 126 height 17
paste input "Cisneros"
type input "Cisneros"
click at [300, 401] on button "Save Address" at bounding box center [296, 403] width 69 height 17
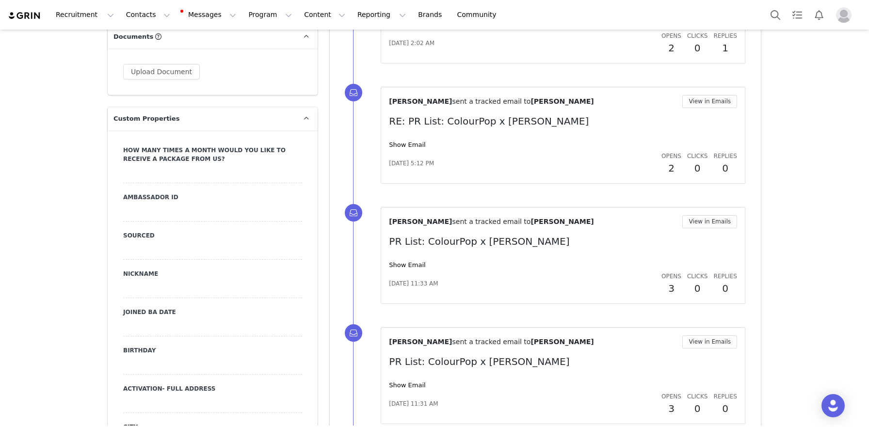
scroll to position [972, 0]
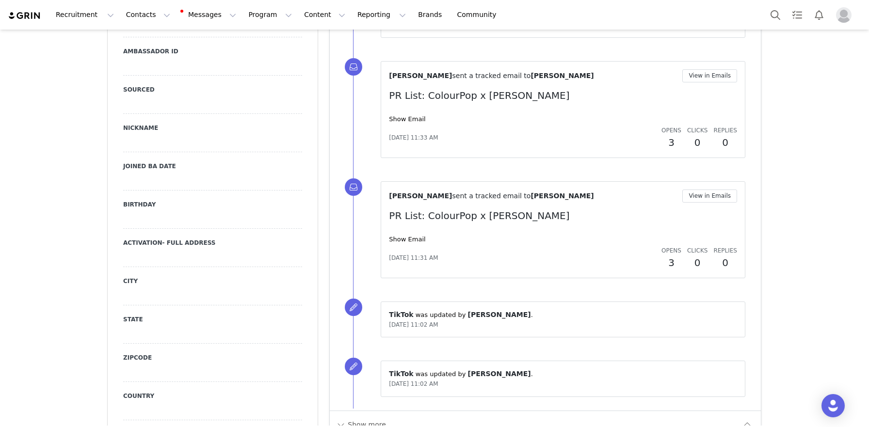
click at [138, 211] on div at bounding box center [212, 219] width 179 height 17
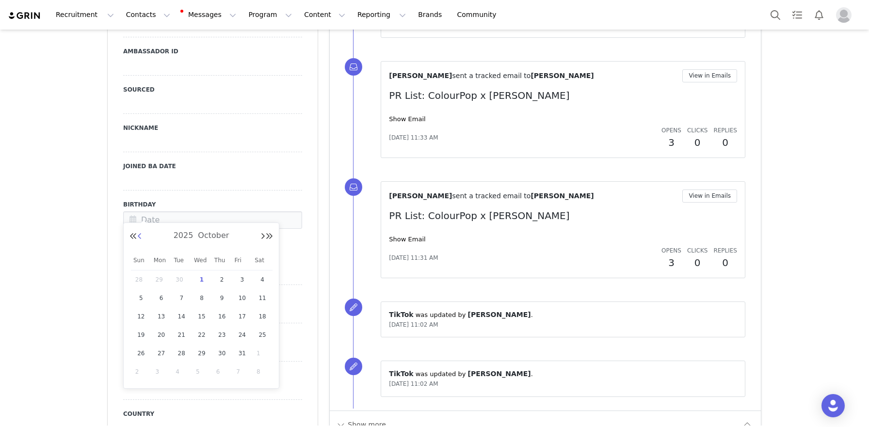
click at [140, 236] on button "Previous Month" at bounding box center [139, 237] width 5 height 8
click at [160, 355] on span "23" at bounding box center [162, 354] width 12 height 12
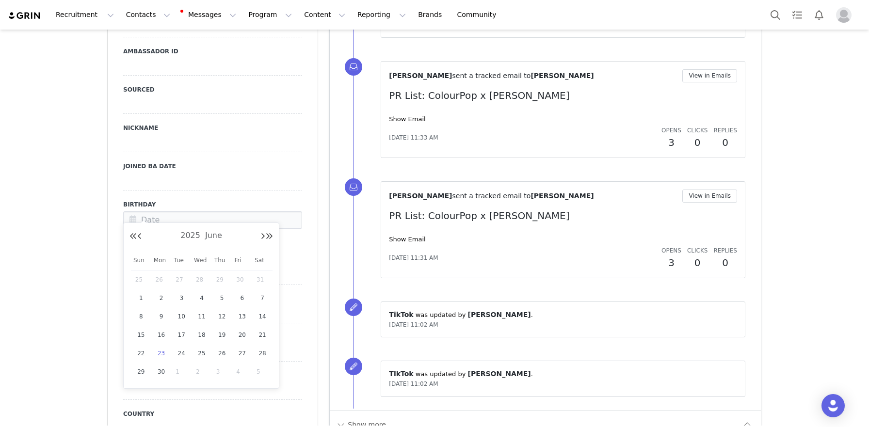
type input "Jun 23 2025"
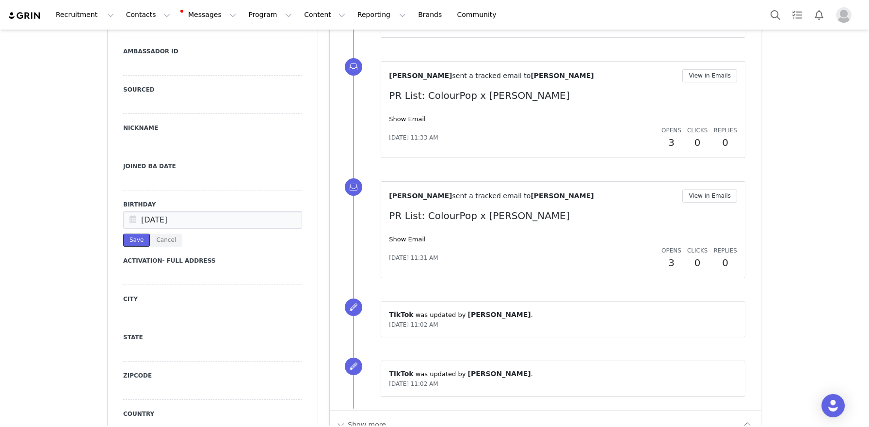
click at [130, 234] on button "Save" at bounding box center [136, 240] width 27 height 13
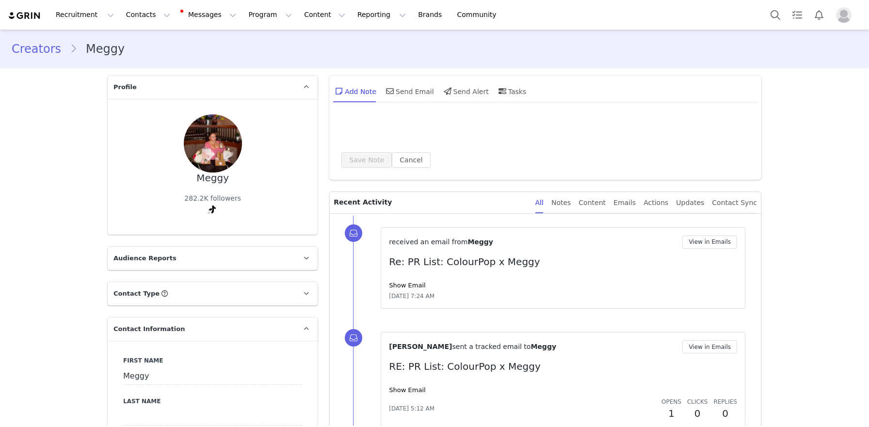
select select
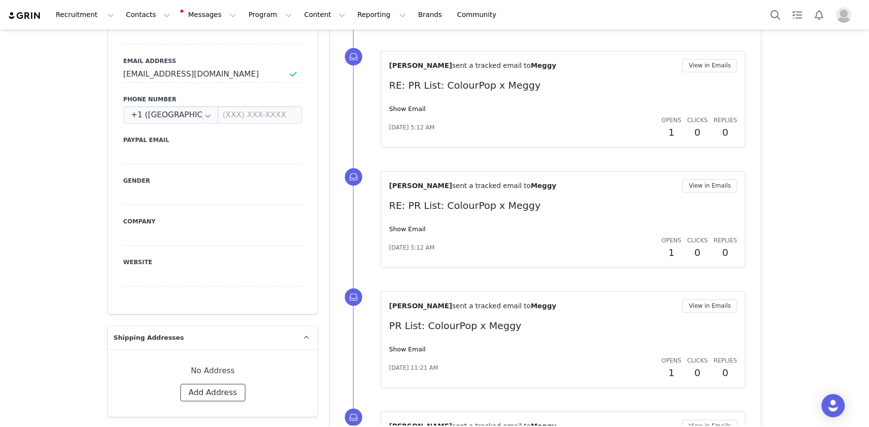
click at [219, 397] on button "Add Address" at bounding box center [212, 392] width 65 height 17
select select
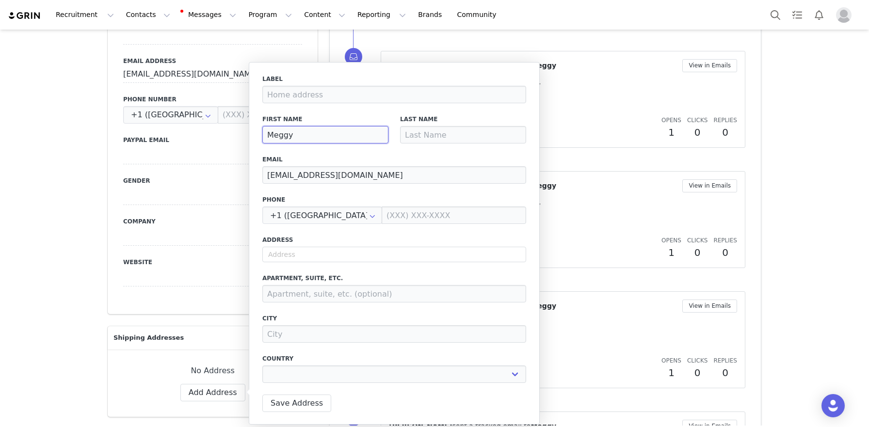
click at [312, 128] on input "Meggy" at bounding box center [325, 134] width 126 height 17
click at [311, 138] on input "Meggy" at bounding box center [325, 134] width 126 height 17
type input "Megg"
select select
type input "[PERSON_NAME]"
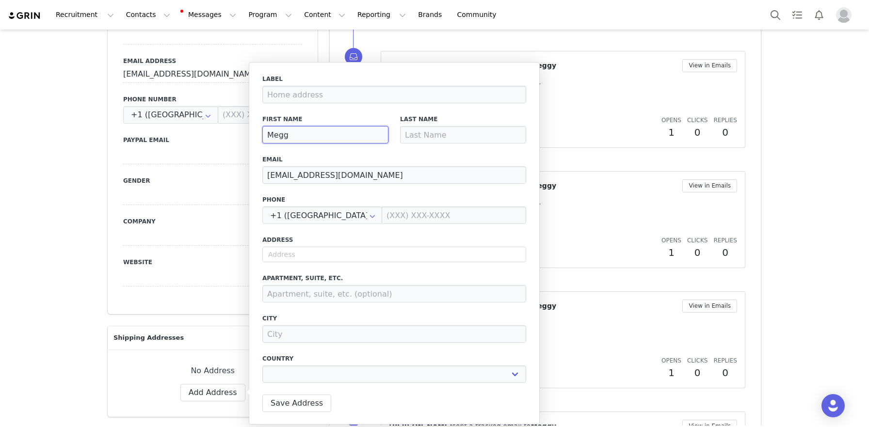
select select
type input "[PERSON_NAME]"
type input "G"
select select
type input "Go"
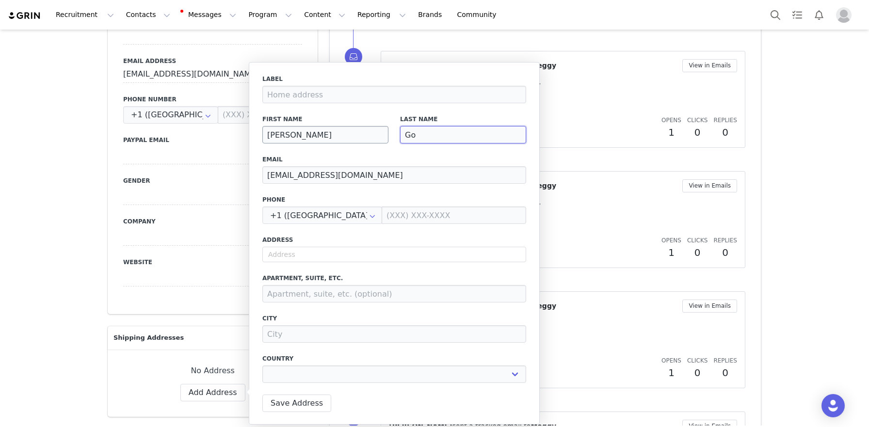
select select
type input "Gol"
select select
type input "Gold"
select select
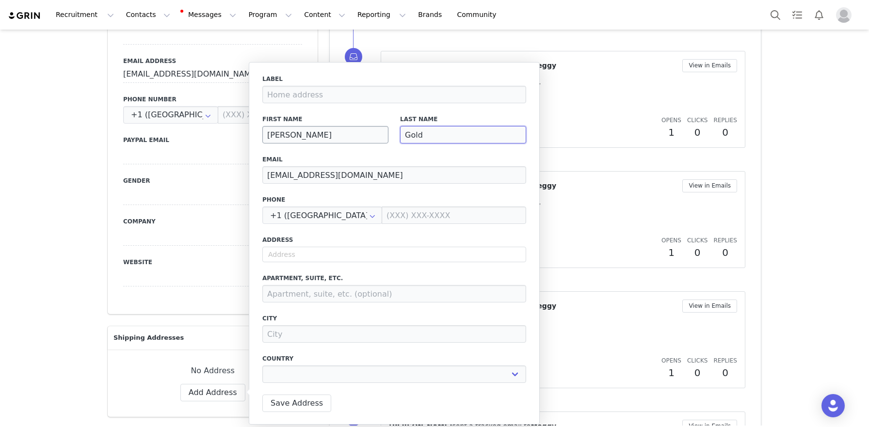
type input "Goldb"
select select
type input "Goldbe"
select select
type input "Goldber"
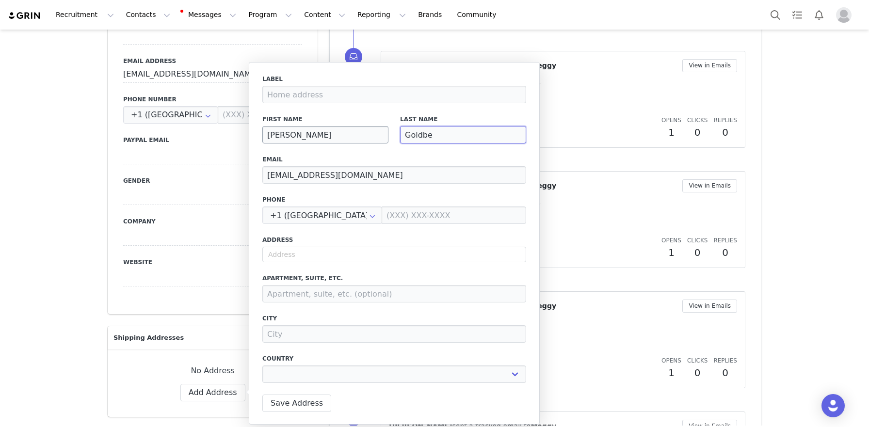
select select
type input "Goldberg"
select select
type input "Goldberge"
select select
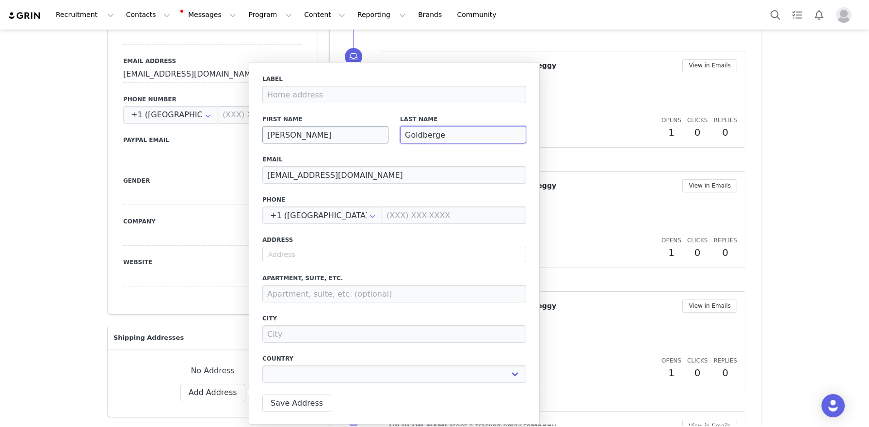
type input "Goldberger"
select select
type input "Goldberger"
click at [283, 258] on input "text" at bounding box center [394, 255] width 264 height 16
paste input "59a Alfred Street, Roath, Cardiff, South Glamorgan, CF24 4TZ"
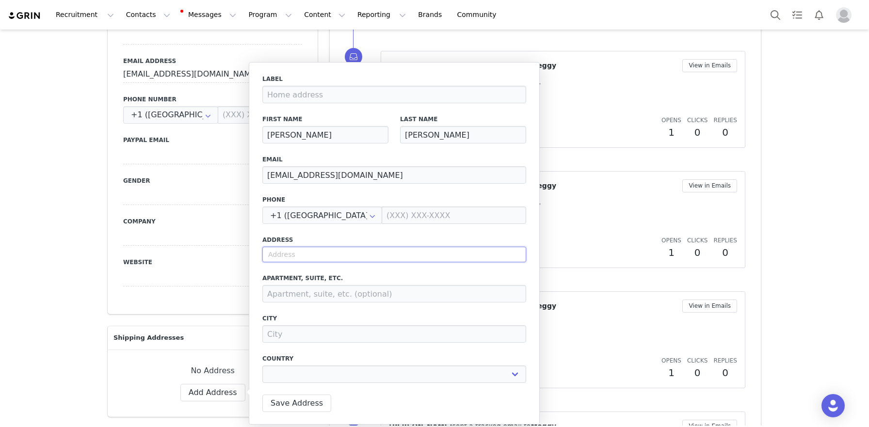
type input "59a Alfred Street, Roath, Cardiff, South Glamorgan, CF24 4TZ"
select select
type input "59A Alfred St"
select select "[object Object]"
click at [313, 404] on button "Save Address" at bounding box center [296, 403] width 69 height 17
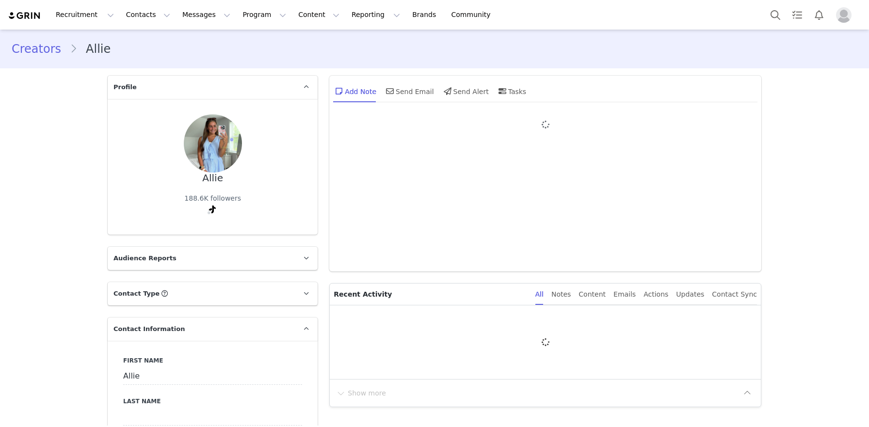
type input "+1 ([GEOGRAPHIC_DATA])"
type input "Allie"
type input "[EMAIL_ADDRESS][DOMAIN_NAME]"
type input "US"
select select
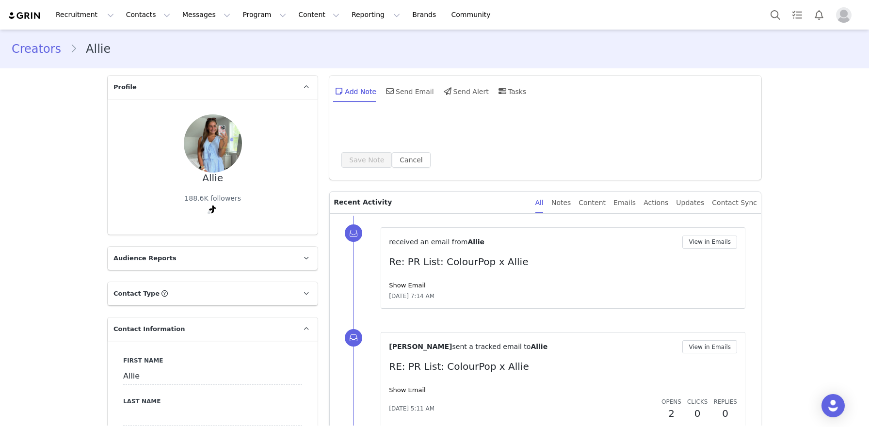
type input "+1 ([GEOGRAPHIC_DATA])"
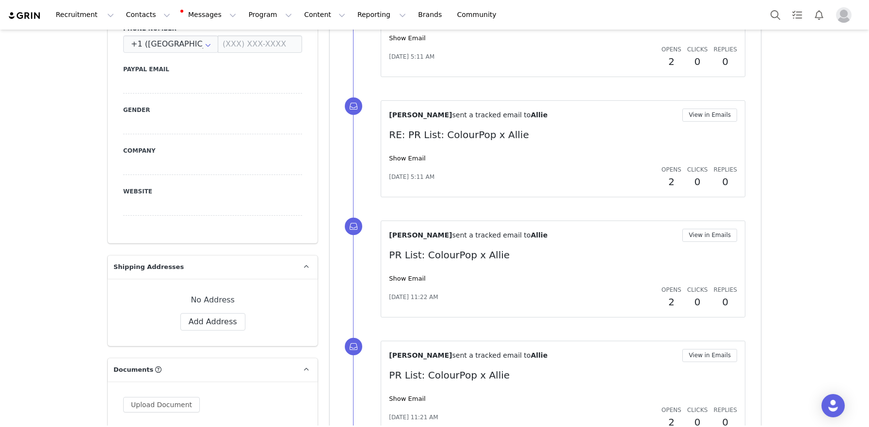
scroll to position [459, 0]
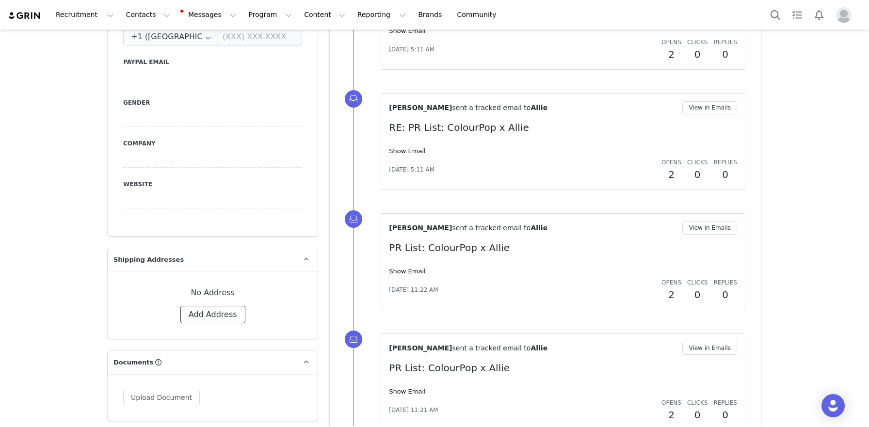
click at [227, 319] on button "Add Address" at bounding box center [212, 314] width 65 height 17
select select
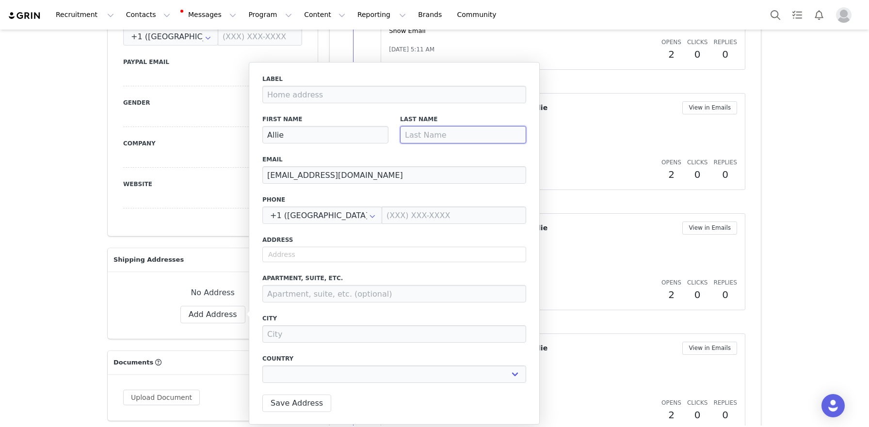
click at [416, 132] on input at bounding box center [463, 134] width 126 height 17
type input "P"
select select
type input "Po"
select select
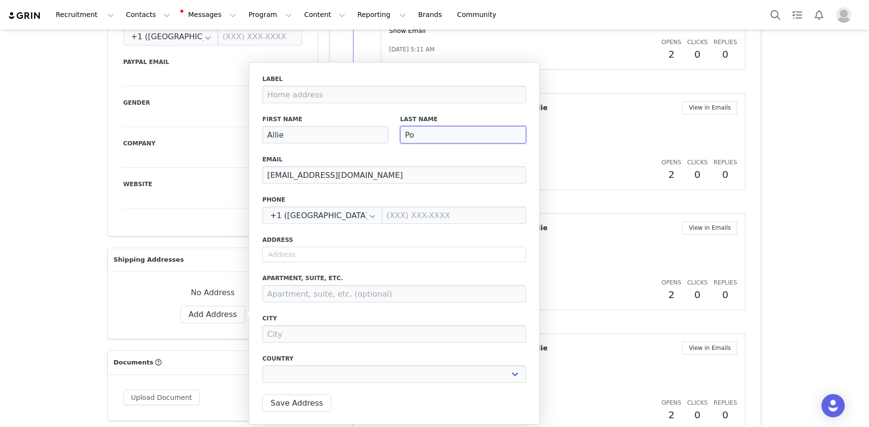
type input "Pol"
select select
type input "Polc"
select select
type input "Polch"
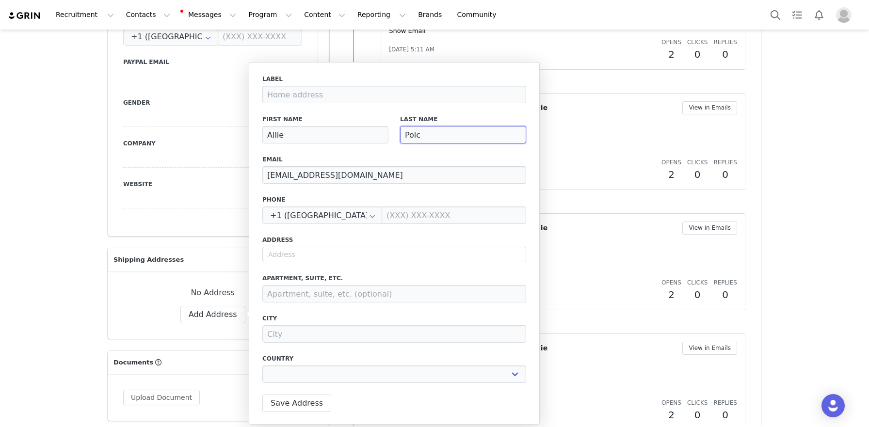
select select
type input "Polchi"
select select
type input "Polchit"
select select
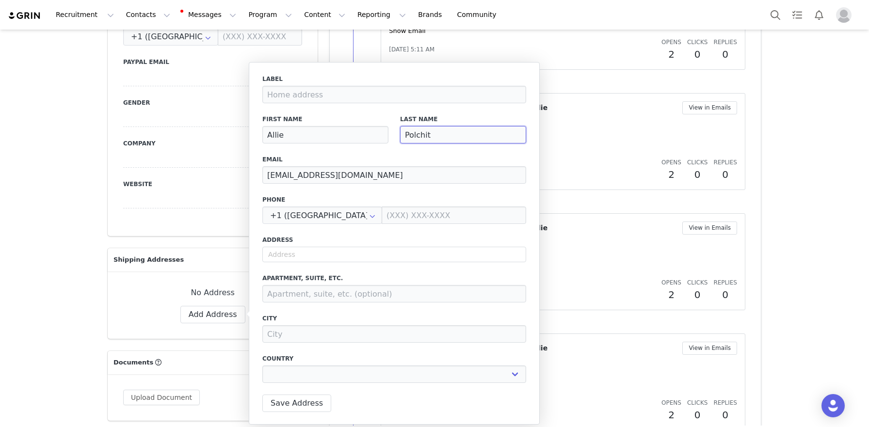
type input "Polchito"
select select
type input "Polchito"
click at [328, 257] on input "text" at bounding box center [394, 255] width 264 height 16
paste input "[STREET_ADDRESS]"
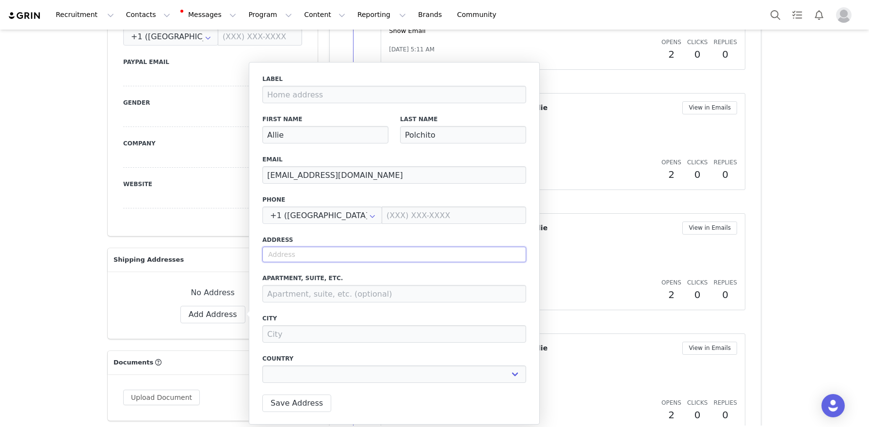
type input "[STREET_ADDRESS]"
select select
type input "1986 Sr3043"
type input "Mineral Point"
select select "[object Object]"
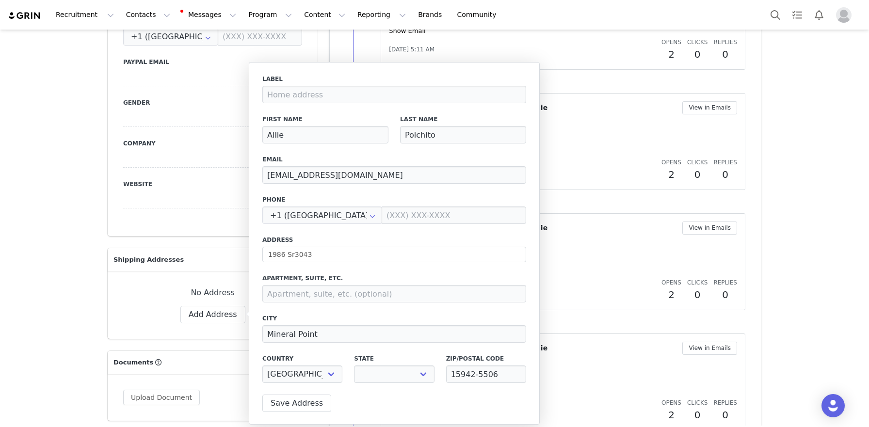
select select "[object Object]"
click at [306, 405] on button "Save Address" at bounding box center [296, 403] width 69 height 17
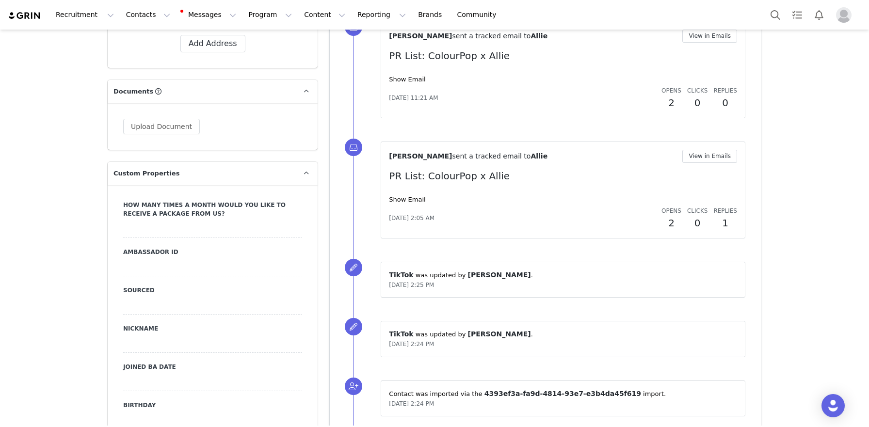
scroll to position [819, 0]
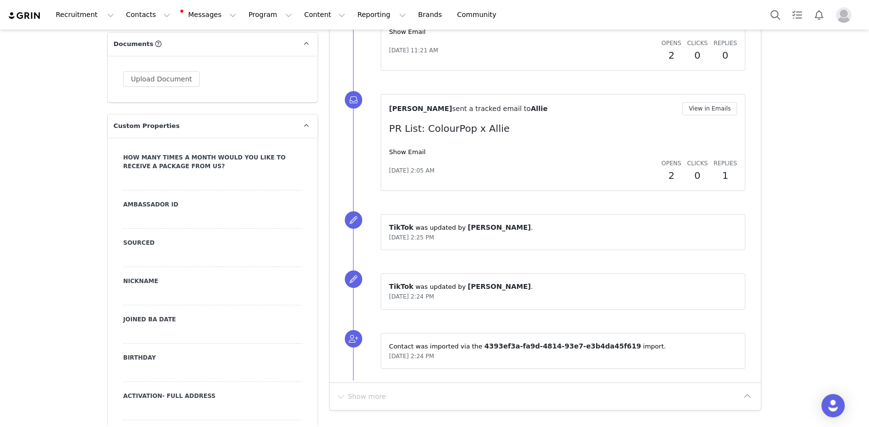
click at [175, 365] on div at bounding box center [212, 373] width 179 height 17
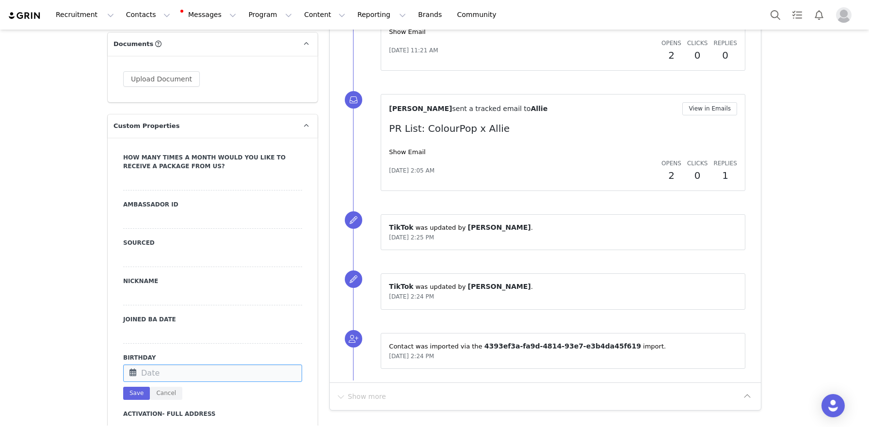
click at [175, 365] on input "text" at bounding box center [212, 373] width 179 height 17
click at [265, 195] on button "Next Month" at bounding box center [262, 195] width 5 height 8
click at [141, 191] on button "Previous Month" at bounding box center [139, 195] width 5 height 8
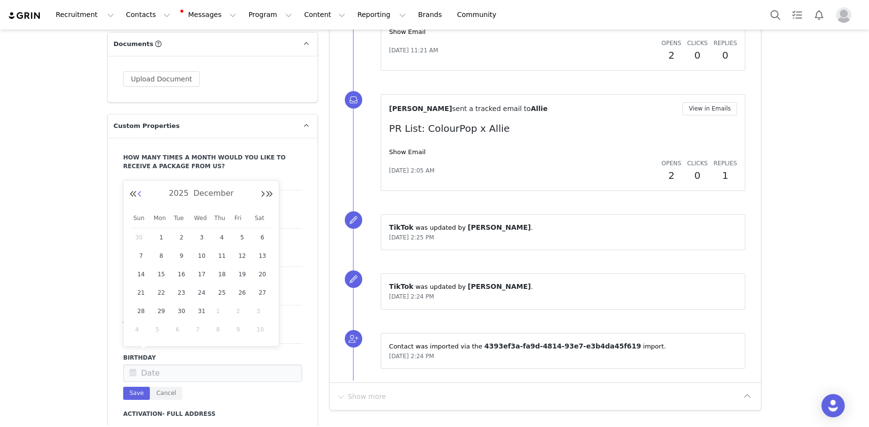
click at [141, 191] on button "Previous Month" at bounding box center [139, 195] width 5 height 8
drag, startPoint x: 135, startPoint y: 257, endPoint x: 134, endPoint y: 262, distance: 4.9
click at [135, 257] on div "7" at bounding box center [141, 256] width 20 height 15
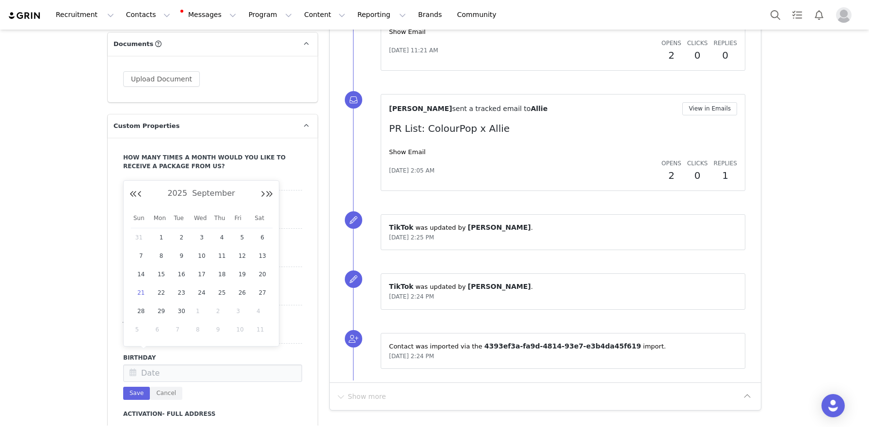
type input "Sep 07 2025"
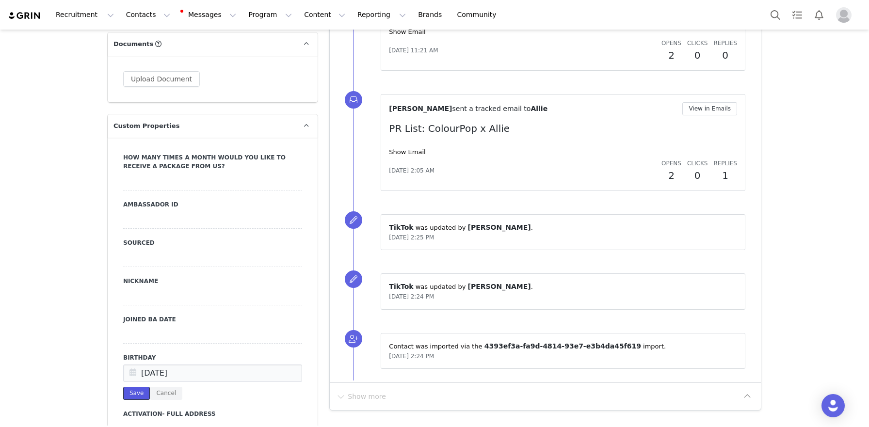
click at [137, 387] on button "Save" at bounding box center [136, 393] width 27 height 13
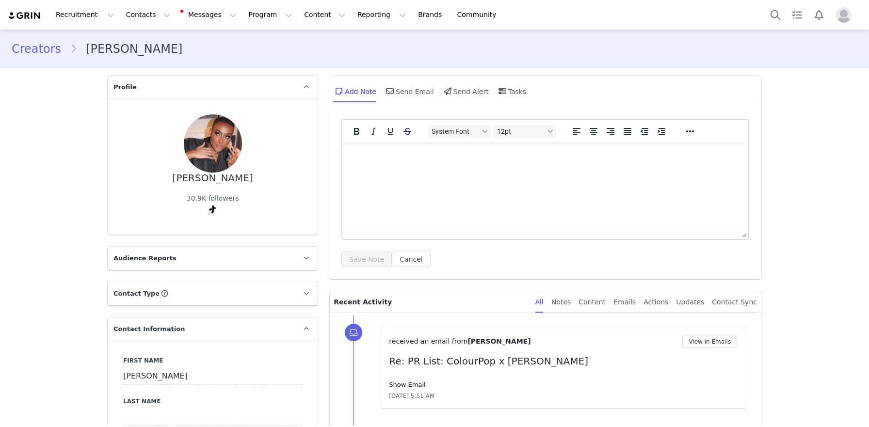
select select
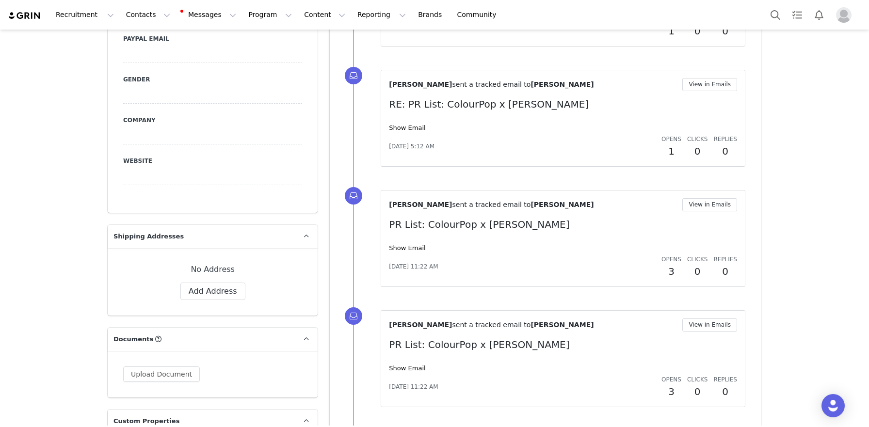
scroll to position [489, 0]
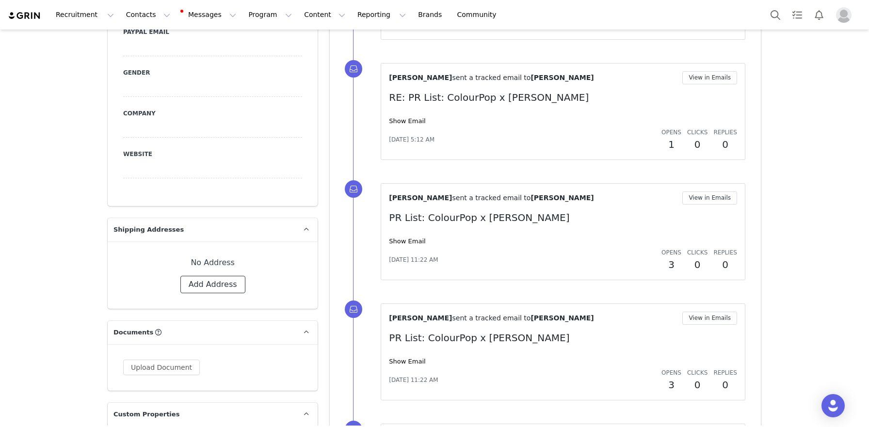
click at [202, 286] on button "Add Address" at bounding box center [212, 284] width 65 height 17
select select
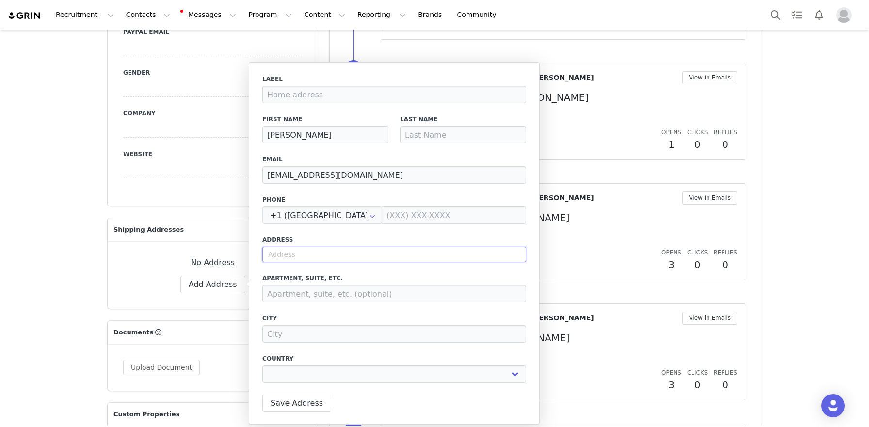
click at [288, 255] on input "text" at bounding box center [394, 255] width 264 height 16
paste input "1925 W. Congress St. Allentown PA 18104"
type input "1925 W. Congress St. Allentown PA 18104"
select select
type input "1925 Congress St"
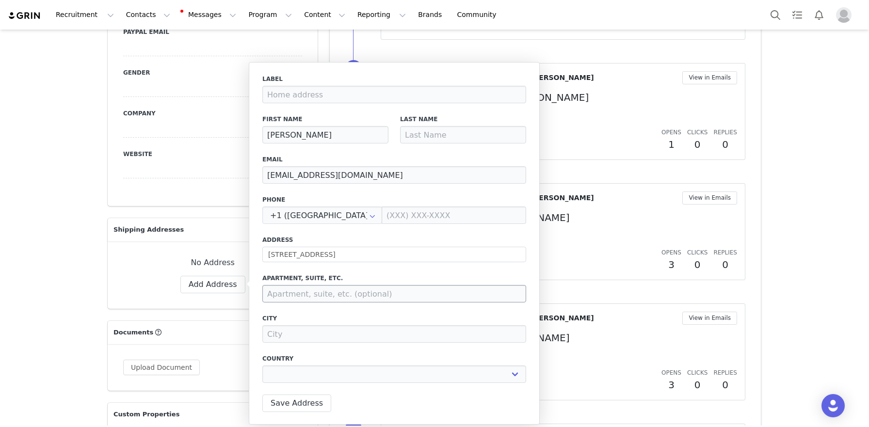
type input "Allentown"
select select "[object Object]"
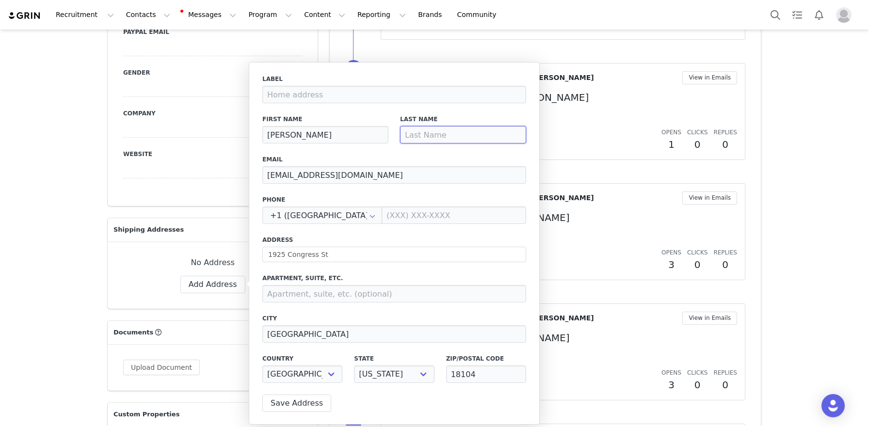
click at [443, 127] on input at bounding box center [463, 134] width 126 height 17
paste input "Screven"
type input "Screven"
click at [300, 404] on button "Save Address" at bounding box center [296, 403] width 69 height 17
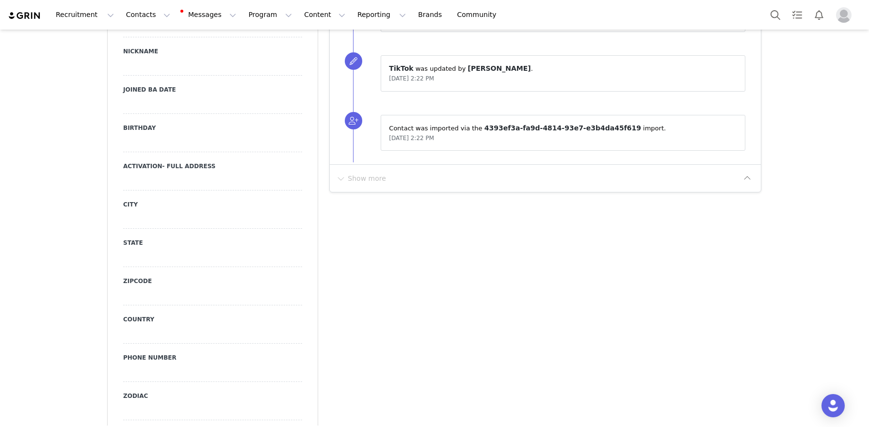
scroll to position [1044, 0]
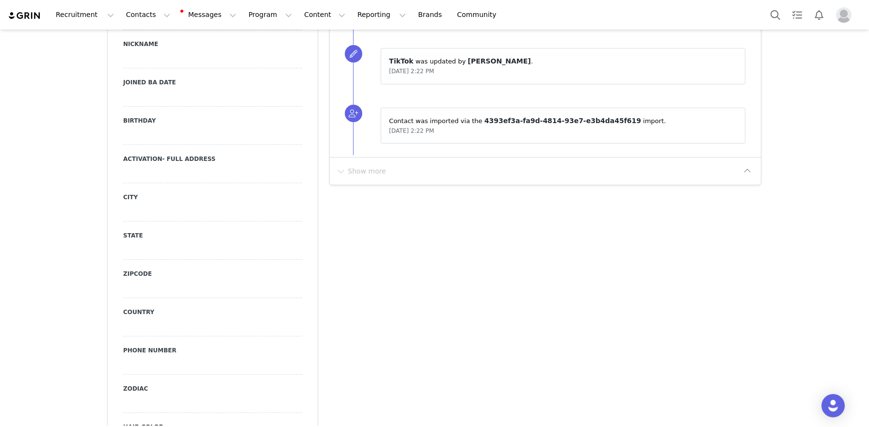
click at [136, 139] on div at bounding box center [212, 135] width 179 height 17
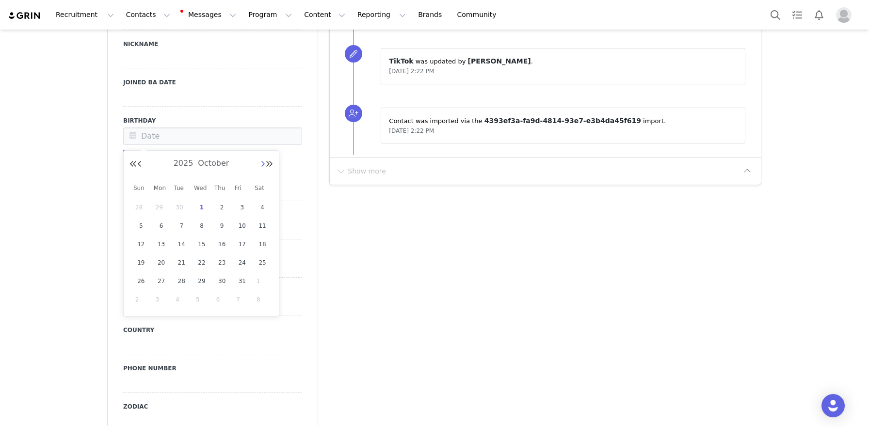
click at [260, 165] on button "Next Month" at bounding box center [262, 164] width 5 height 8
click at [182, 268] on span "23" at bounding box center [181, 263] width 12 height 12
type input "Dec 23 2025"
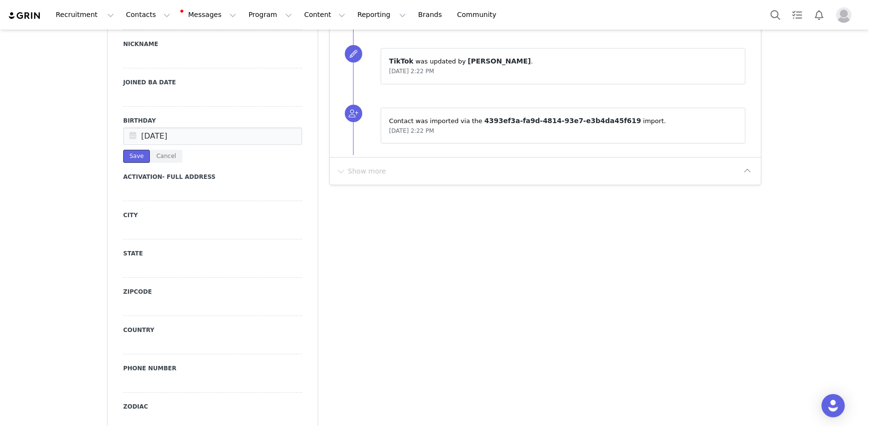
click at [136, 150] on button "Save" at bounding box center [136, 156] width 27 height 13
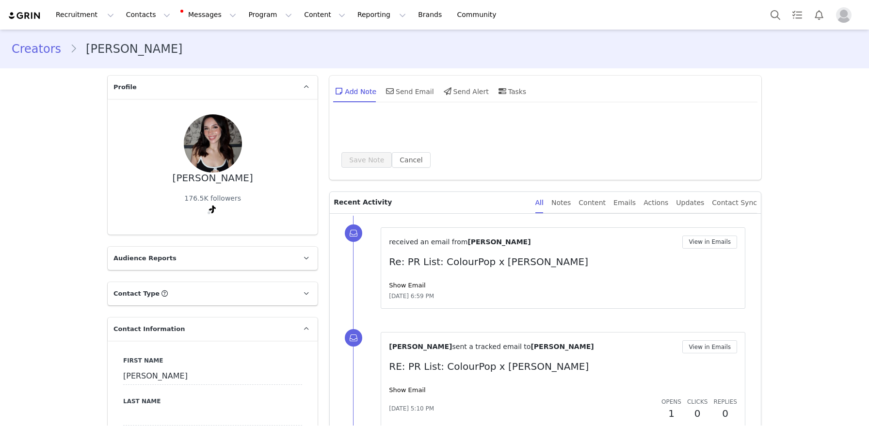
select select
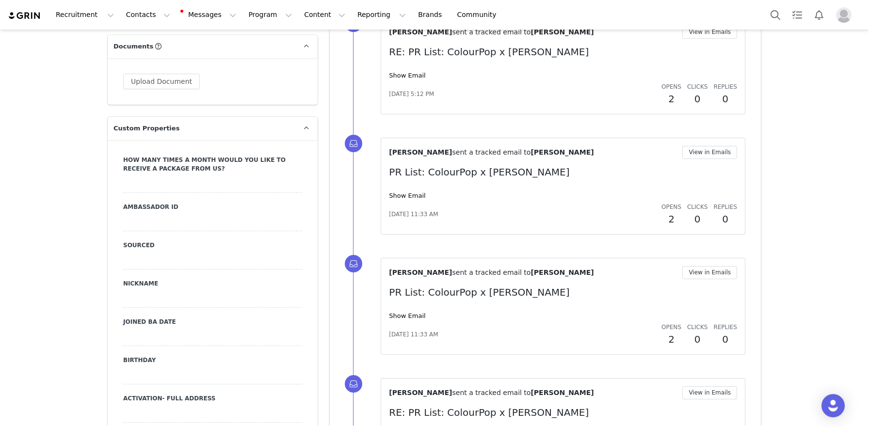
scroll to position [641, 0]
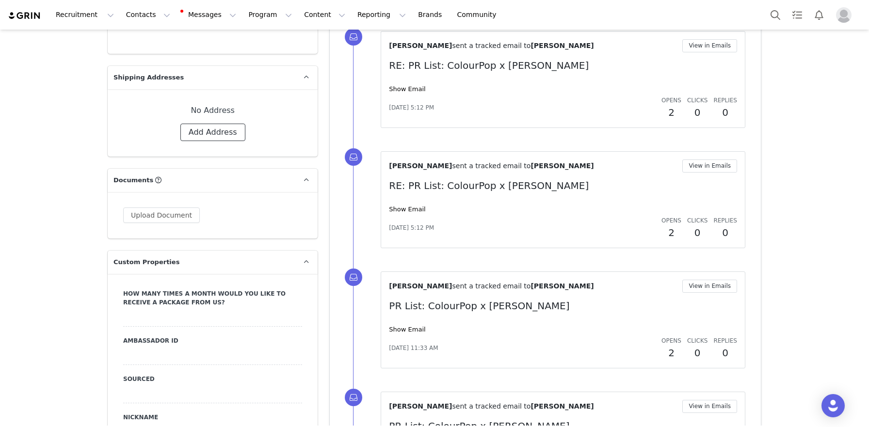
click at [208, 125] on button "Add Address" at bounding box center [212, 132] width 65 height 17
select select
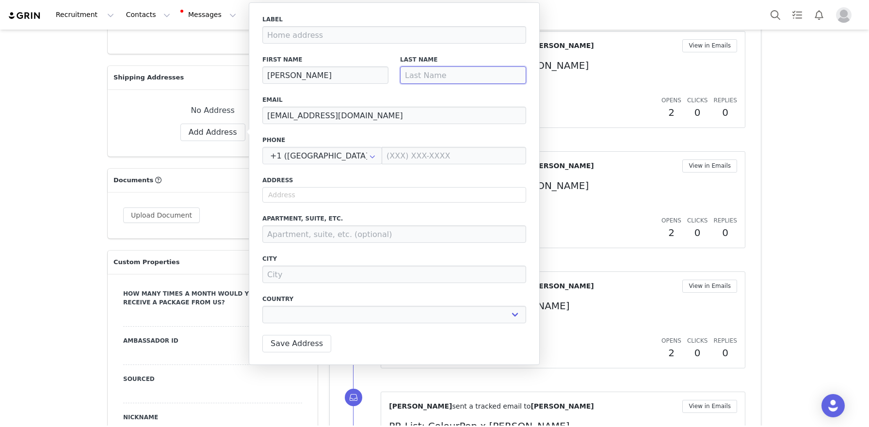
click at [431, 81] on input at bounding box center [463, 74] width 126 height 17
type input "T"
select select
type input "Tr"
select select
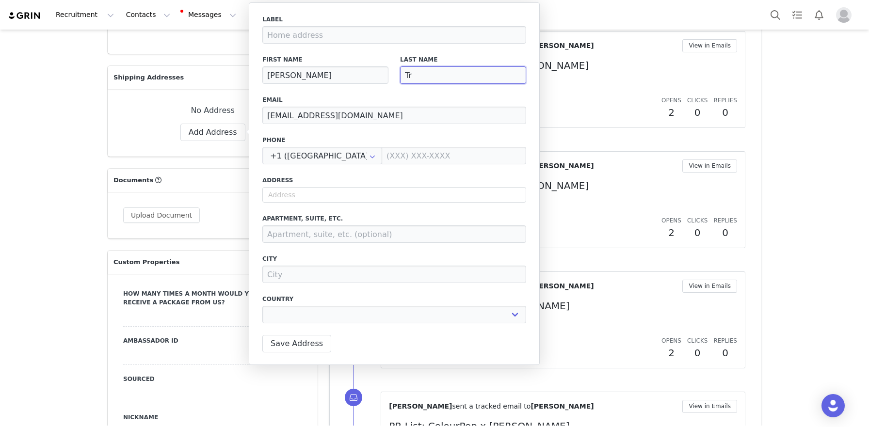
type input "Tra"
select select
type input "Trab"
select select
type input "Trabo"
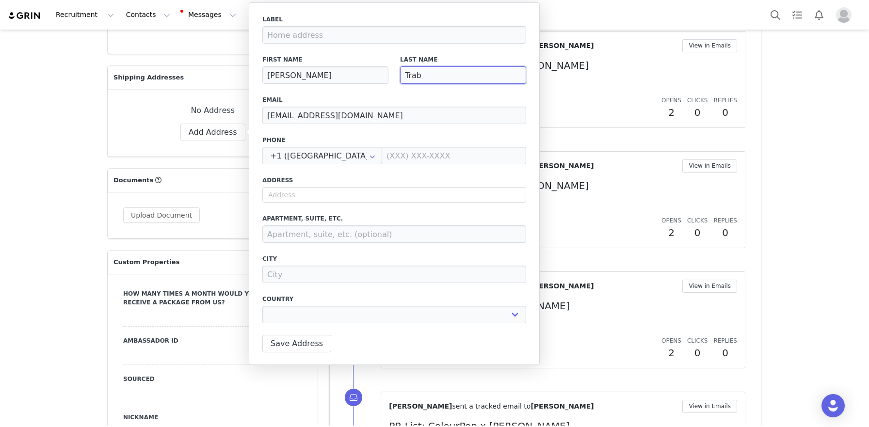
select select
type input "Trabos"
select select
type input "Trabosi"
select select
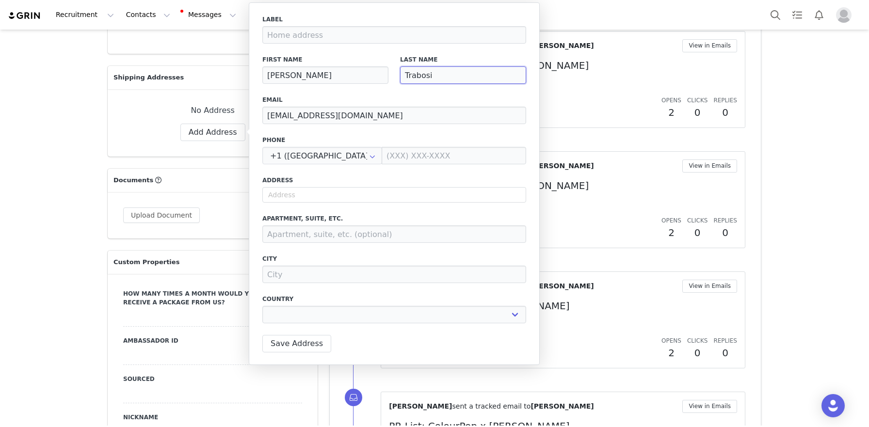
type input "Trabosia"
select select
type input "Trabosi"
select select
type input "Trabos"
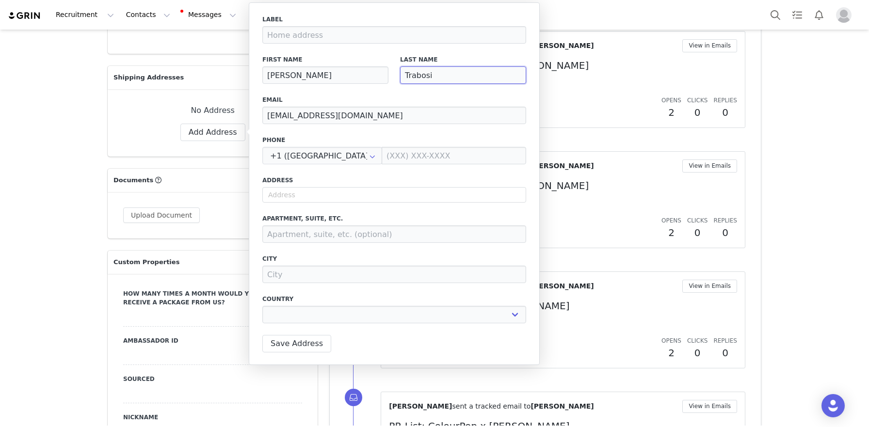
select select
type input "Trabosc"
select select
type input "Trabosci"
select select
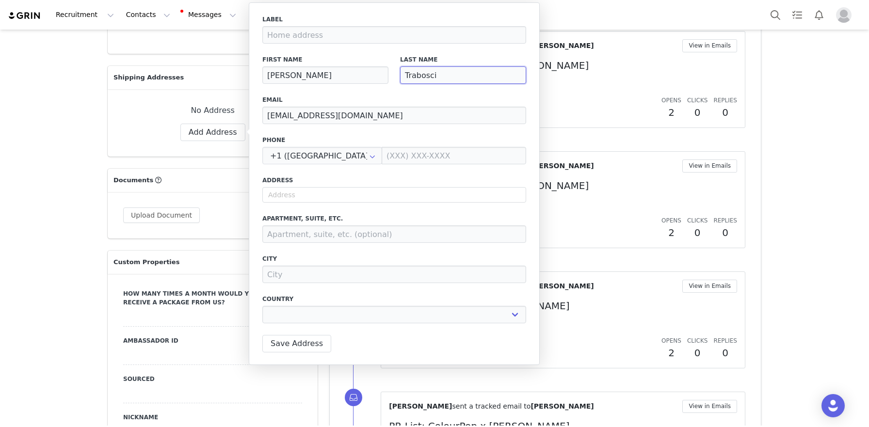
type input "Traboscia"
select select
type input "Traboscia"
click at [362, 195] on input "text" at bounding box center [394, 195] width 264 height 16
paste input "[STREET_ADDRESS][PERSON_NAME]"
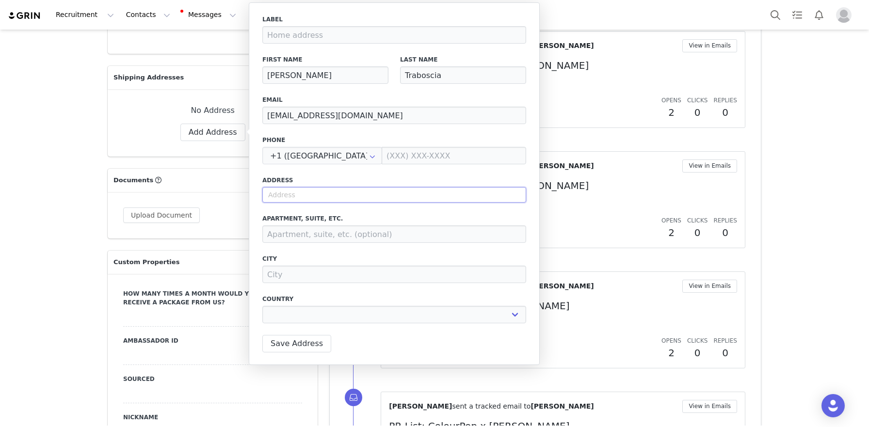
type input "[STREET_ADDRESS][PERSON_NAME]"
select select
type input "[STREET_ADDRESS]"
type input "[PERSON_NAME][GEOGRAPHIC_DATA]"
select select "[object Object]"
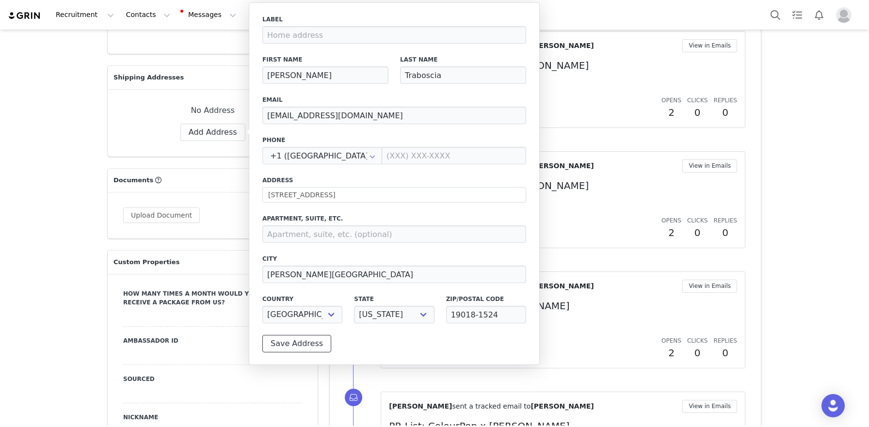
click at [293, 345] on button "Save Address" at bounding box center [296, 343] width 69 height 17
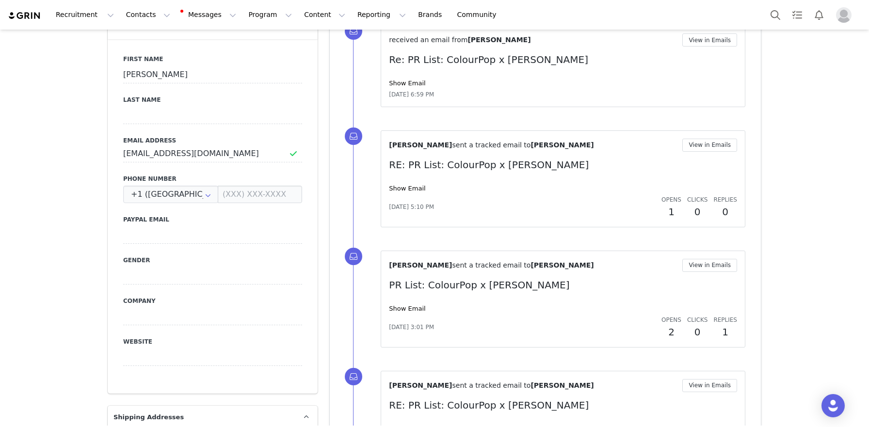
scroll to position [287, 0]
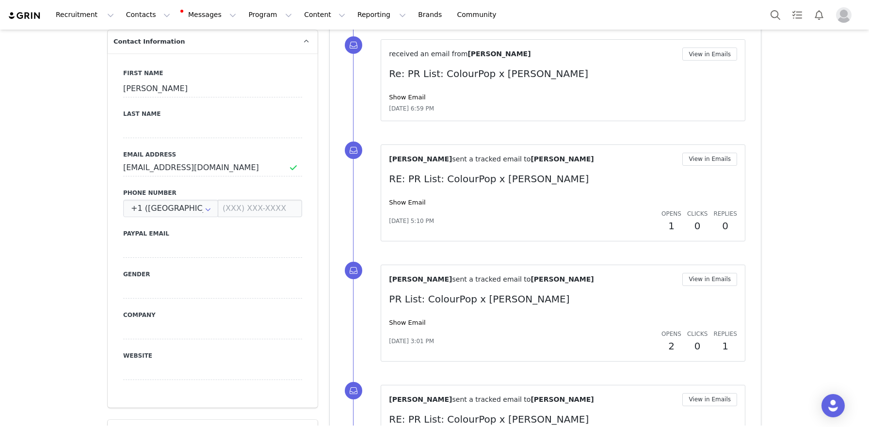
click at [208, 176] on div "First Name [PERSON_NAME] Last Name Email Address [EMAIL_ADDRESS][DOMAIN_NAME] P…" at bounding box center [213, 230] width 210 height 354
click at [210, 170] on input "[EMAIL_ADDRESS][DOMAIN_NAME]" at bounding box center [212, 167] width 179 height 17
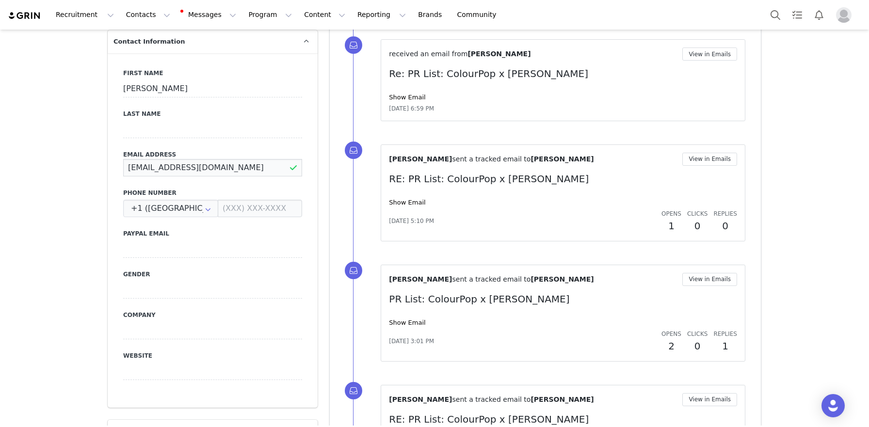
paste input "[PERSON_NAME]"
type input "[PERSON_NAME][EMAIL_ADDRESS][DOMAIN_NAME]"
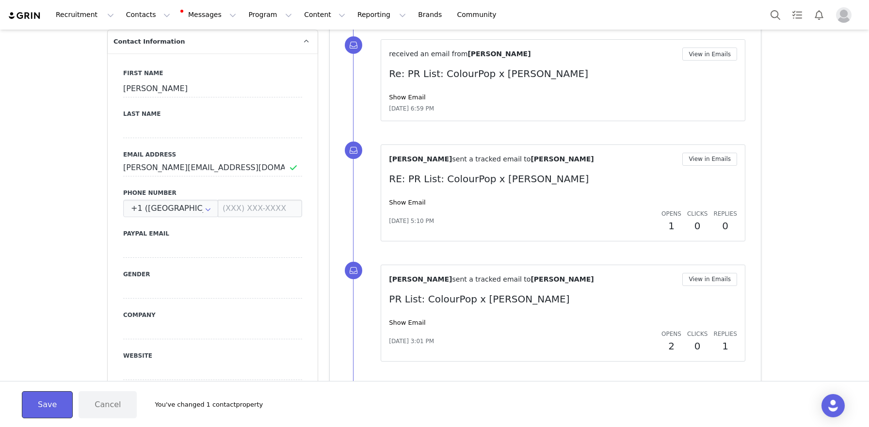
click at [43, 406] on button "Save" at bounding box center [47, 404] width 51 height 27
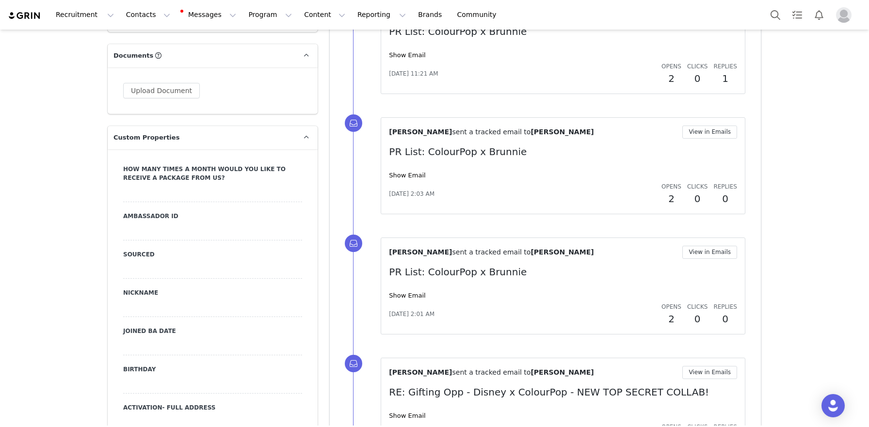
scroll to position [800, 0]
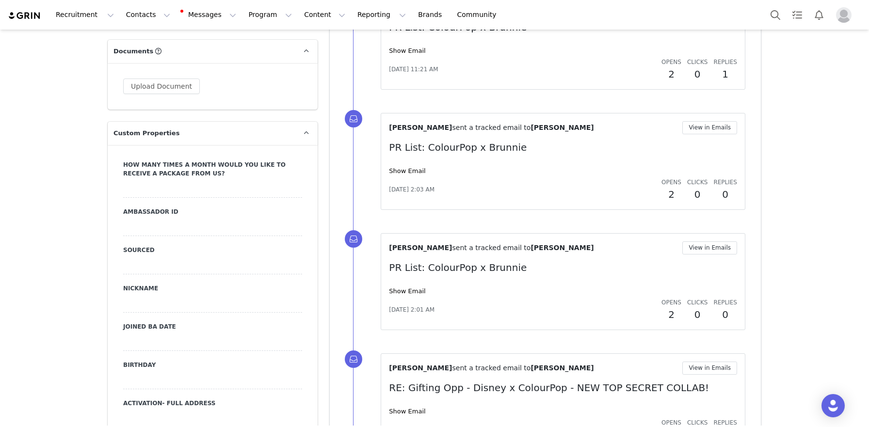
click at [159, 377] on div at bounding box center [212, 380] width 179 height 17
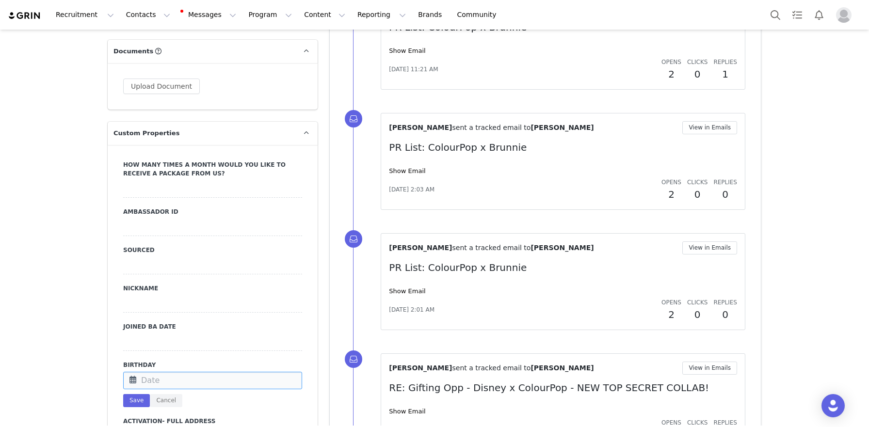
click at [159, 377] on input "text" at bounding box center [212, 380] width 179 height 17
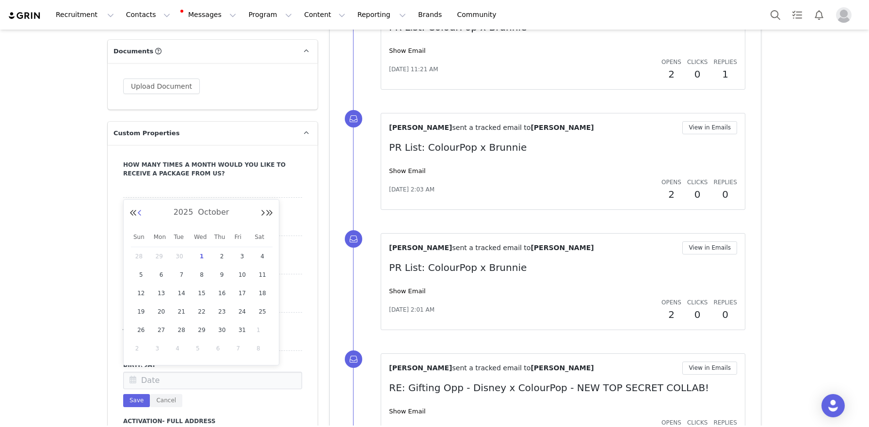
click at [143, 215] on div "[DATE]" at bounding box center [200, 213] width 143 height 15
click at [140, 215] on button "Previous Month" at bounding box center [139, 213] width 5 height 8
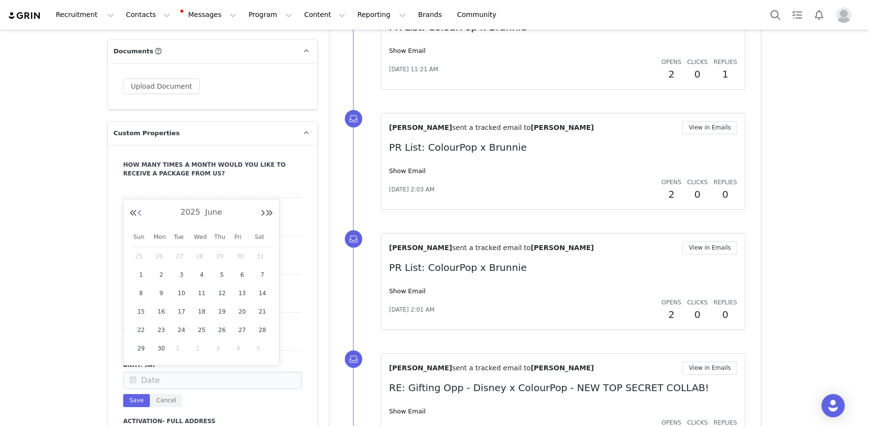
click at [140, 215] on button "Previous Month" at bounding box center [139, 213] width 5 height 8
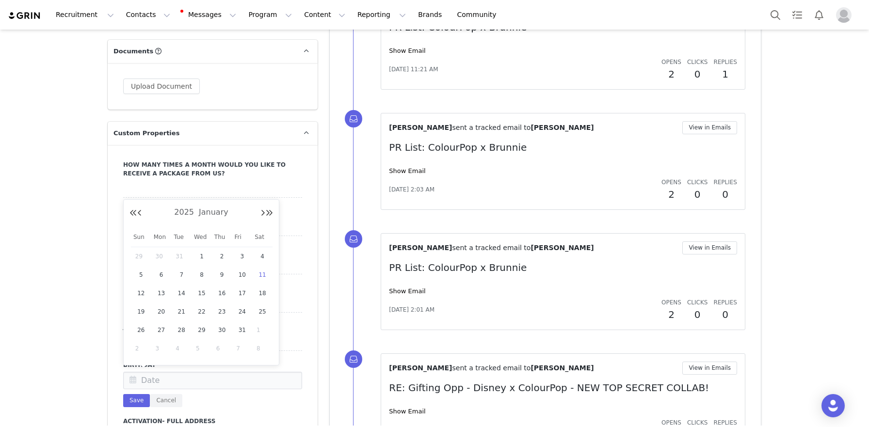
click at [261, 274] on span "11" at bounding box center [262, 275] width 12 height 12
type input "Jan 11 2025"
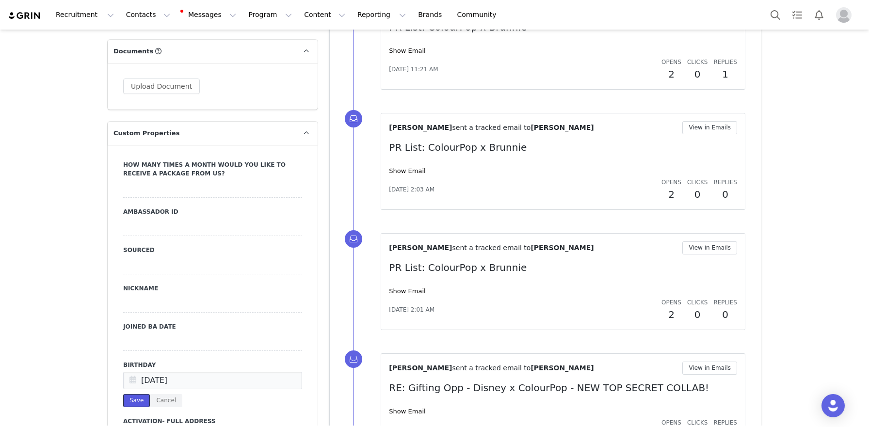
click at [128, 395] on button "Save" at bounding box center [136, 400] width 27 height 13
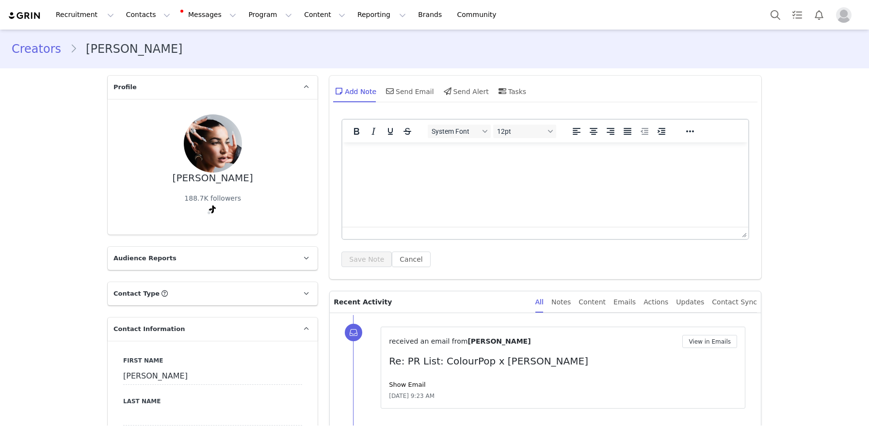
select select
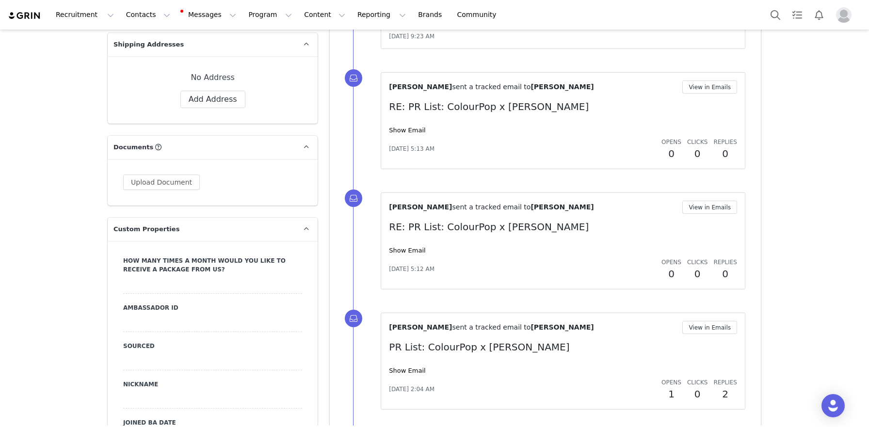
scroll to position [691, 0]
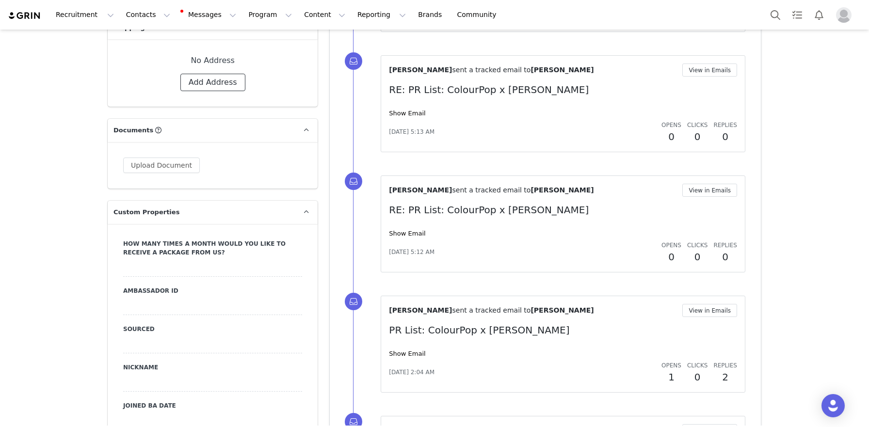
click at [234, 77] on button "Add Address" at bounding box center [212, 82] width 65 height 17
select select
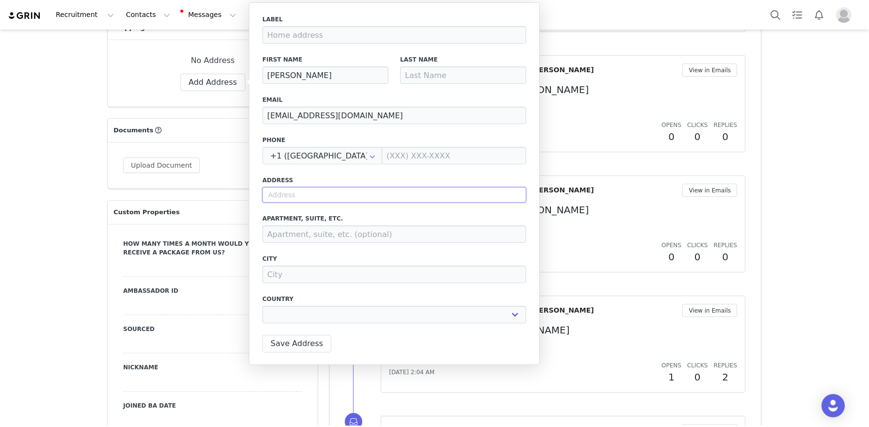
click at [337, 199] on input "text" at bounding box center [394, 195] width 264 height 16
paste input "[STREET_ADDRESS]"
type input "[STREET_ADDRESS]"
select select
type input "[STREET_ADDRESS]"
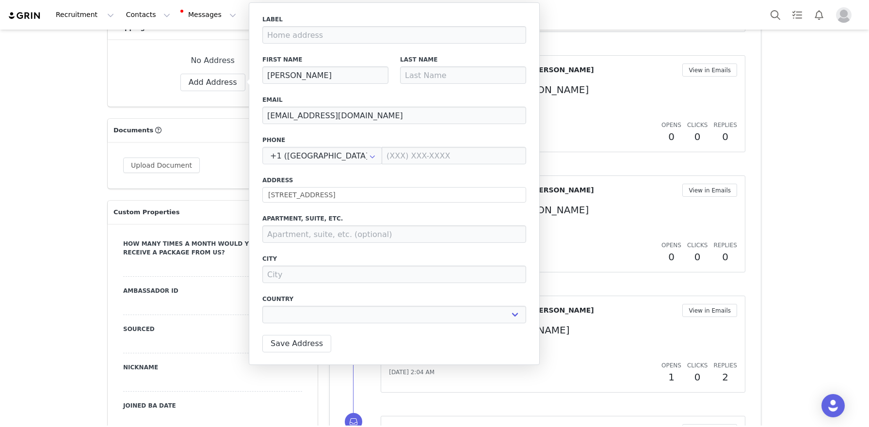
type input "[GEOGRAPHIC_DATA]"
select select "[object Object]"
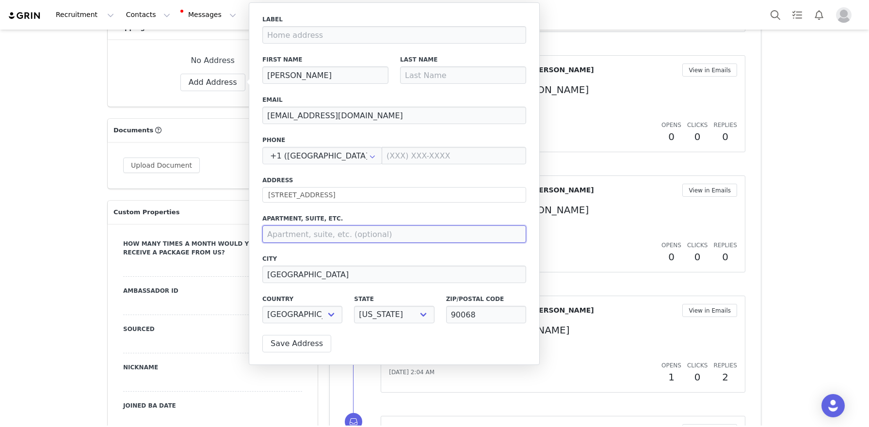
click at [316, 235] on input at bounding box center [394, 233] width 264 height 17
type input "202"
click at [440, 77] on input at bounding box center [463, 74] width 126 height 17
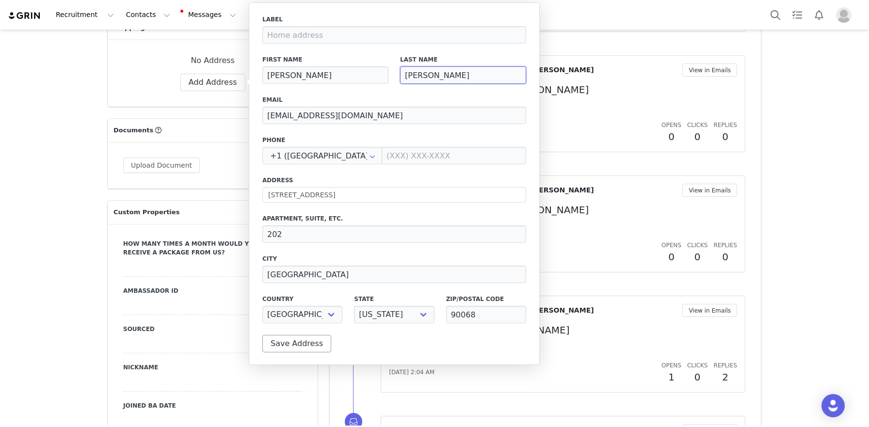
type input "[PERSON_NAME]"
click at [306, 347] on button "Save Address" at bounding box center [296, 343] width 69 height 17
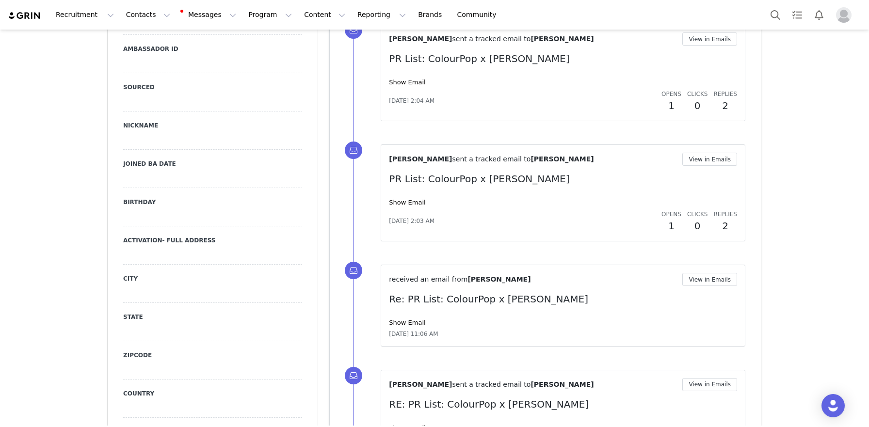
scroll to position [971, 0]
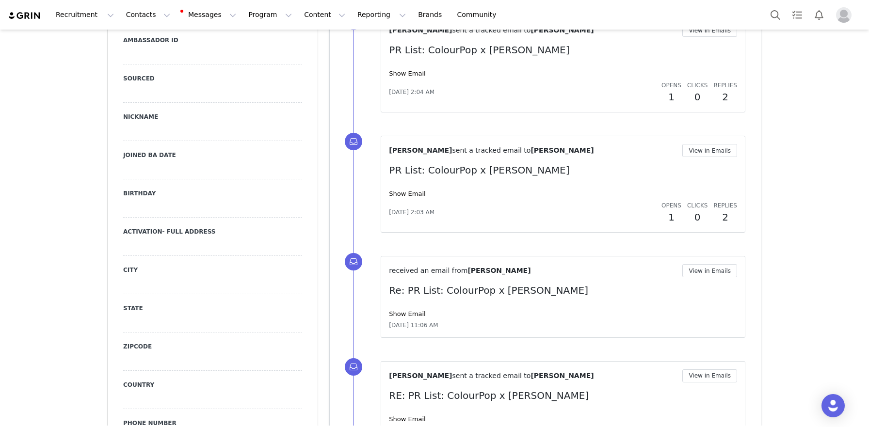
click at [157, 201] on div at bounding box center [212, 208] width 179 height 17
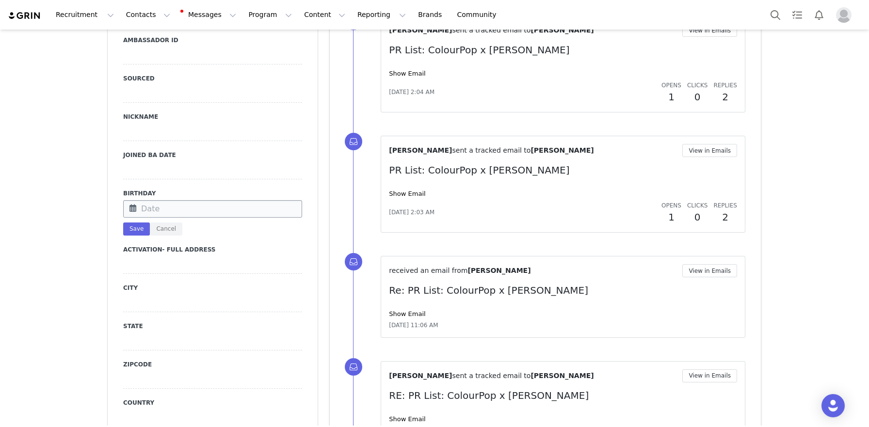
click at [157, 210] on input "text" at bounding box center [212, 208] width 179 height 17
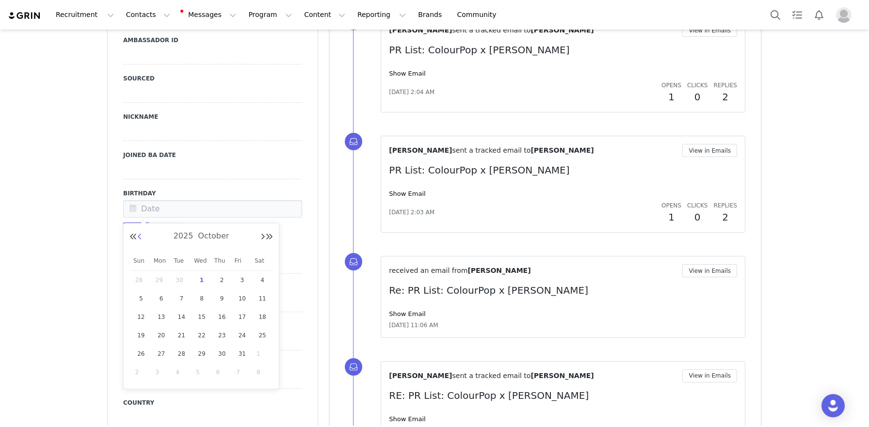
click at [139, 237] on button "Previous Month" at bounding box center [139, 237] width 5 height 8
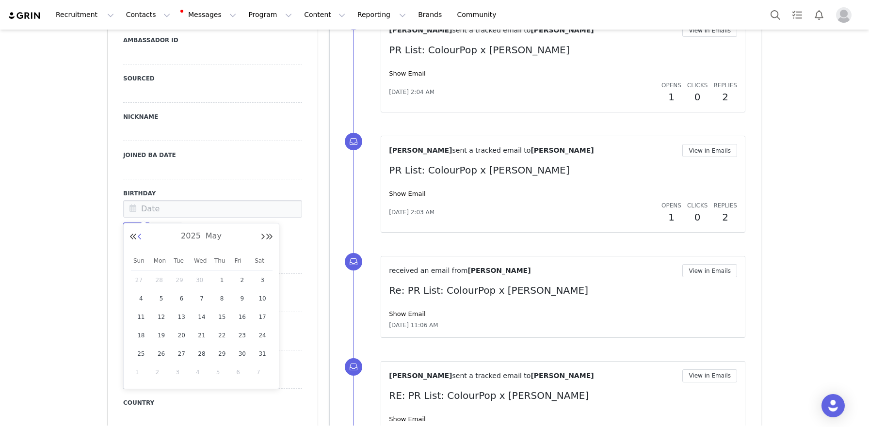
click at [139, 237] on button "Previous Month" at bounding box center [139, 237] width 5 height 8
click at [138, 351] on span "27" at bounding box center [141, 354] width 12 height 12
type input "[DATE]"
click at [129, 230] on button "Save" at bounding box center [136, 228] width 27 height 13
